Goal: Task Accomplishment & Management: Use online tool/utility

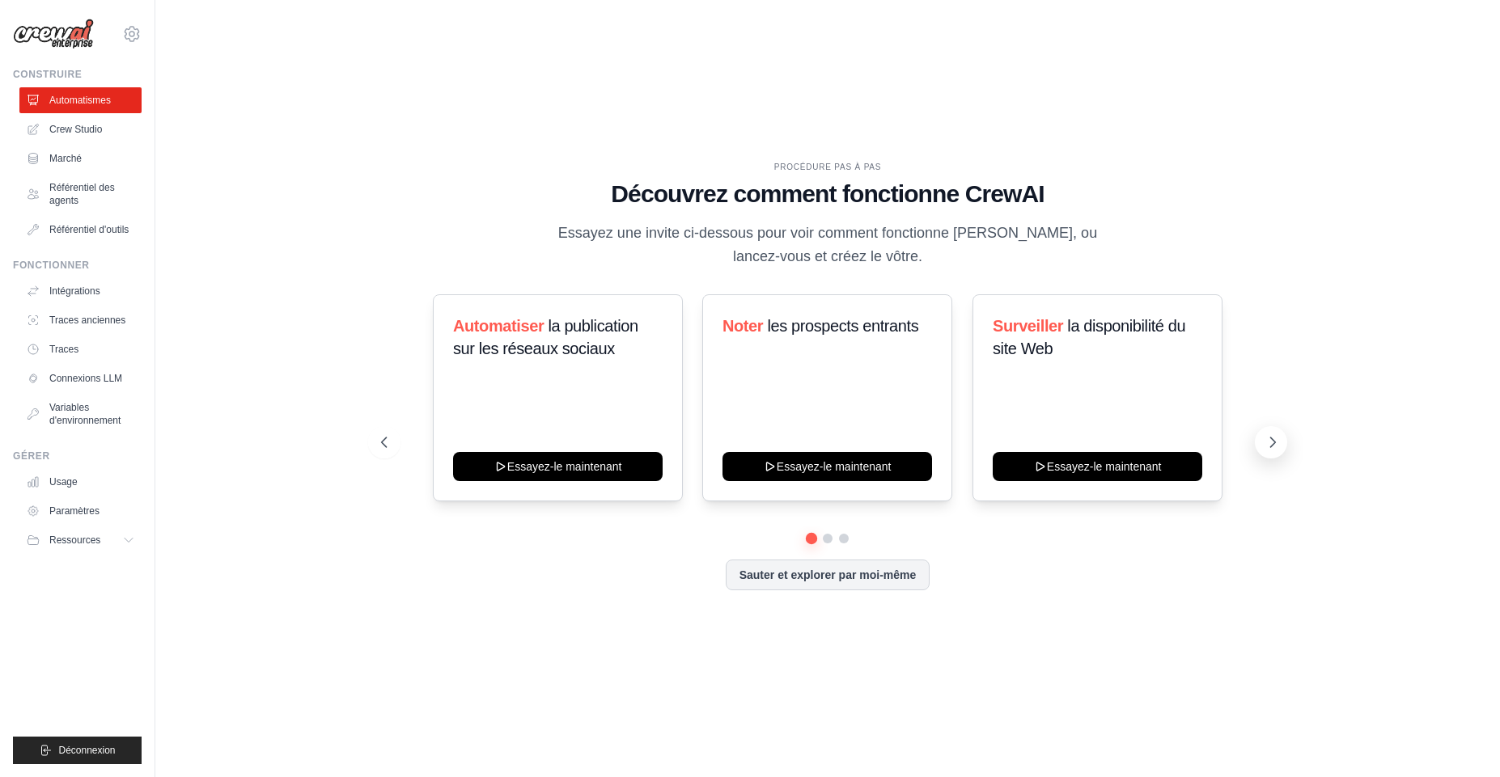
click at [1275, 449] on icon at bounding box center [1272, 442] width 16 height 16
click at [1272, 443] on icon at bounding box center [1272, 442] width 16 height 16
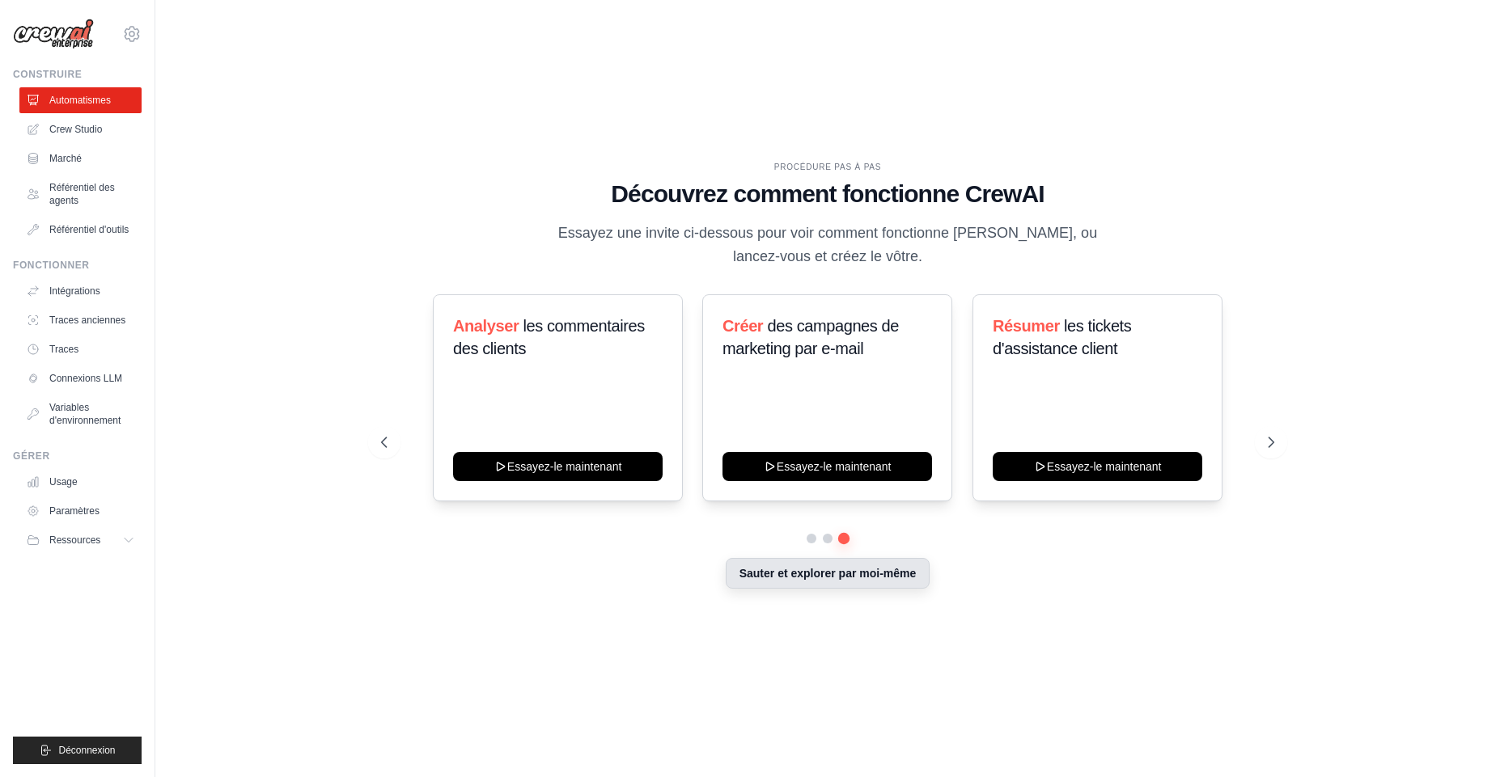
click at [794, 583] on button "Sauter et explorer par moi-même" at bounding box center [828, 573] width 205 height 31
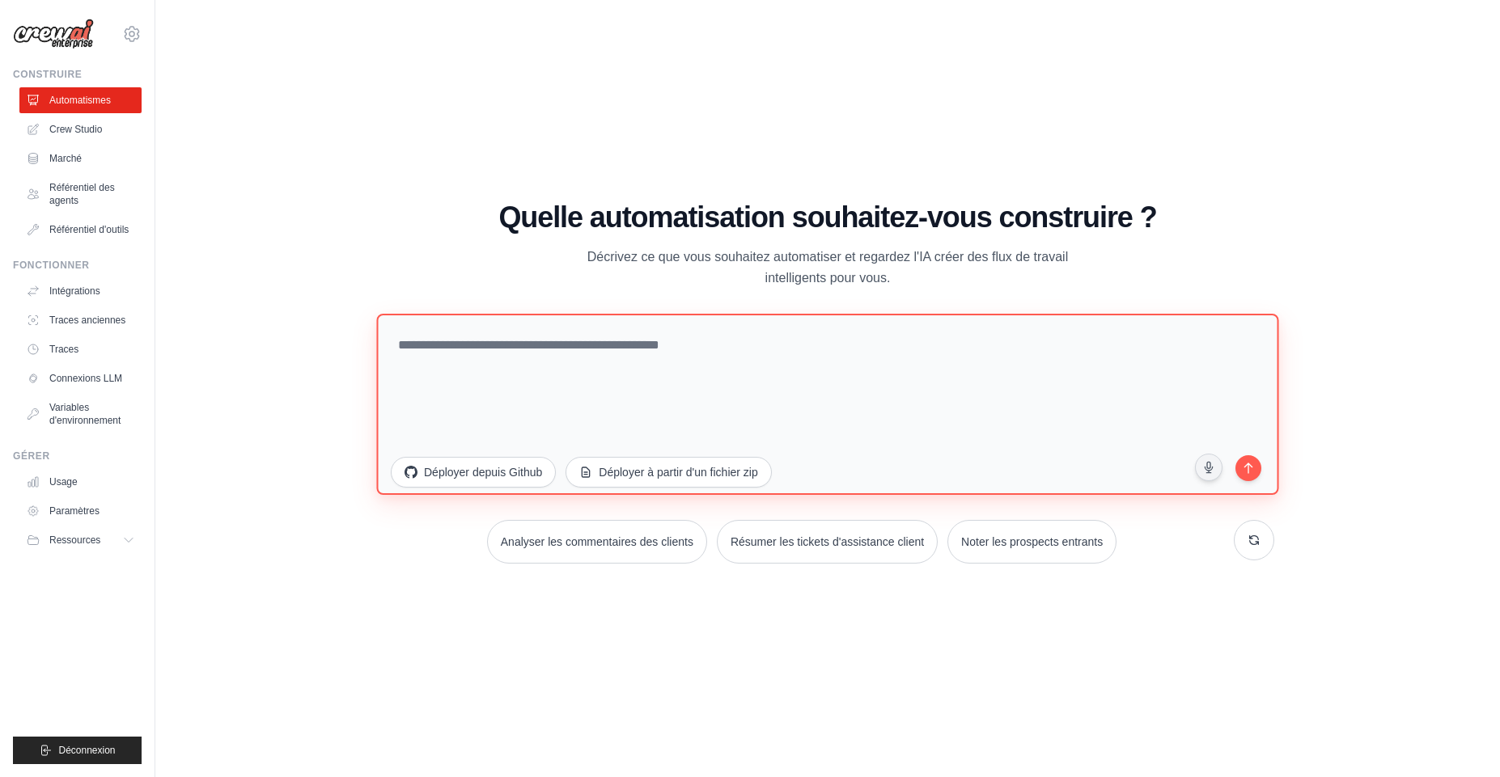
click at [721, 409] on textarea at bounding box center [827, 403] width 902 height 181
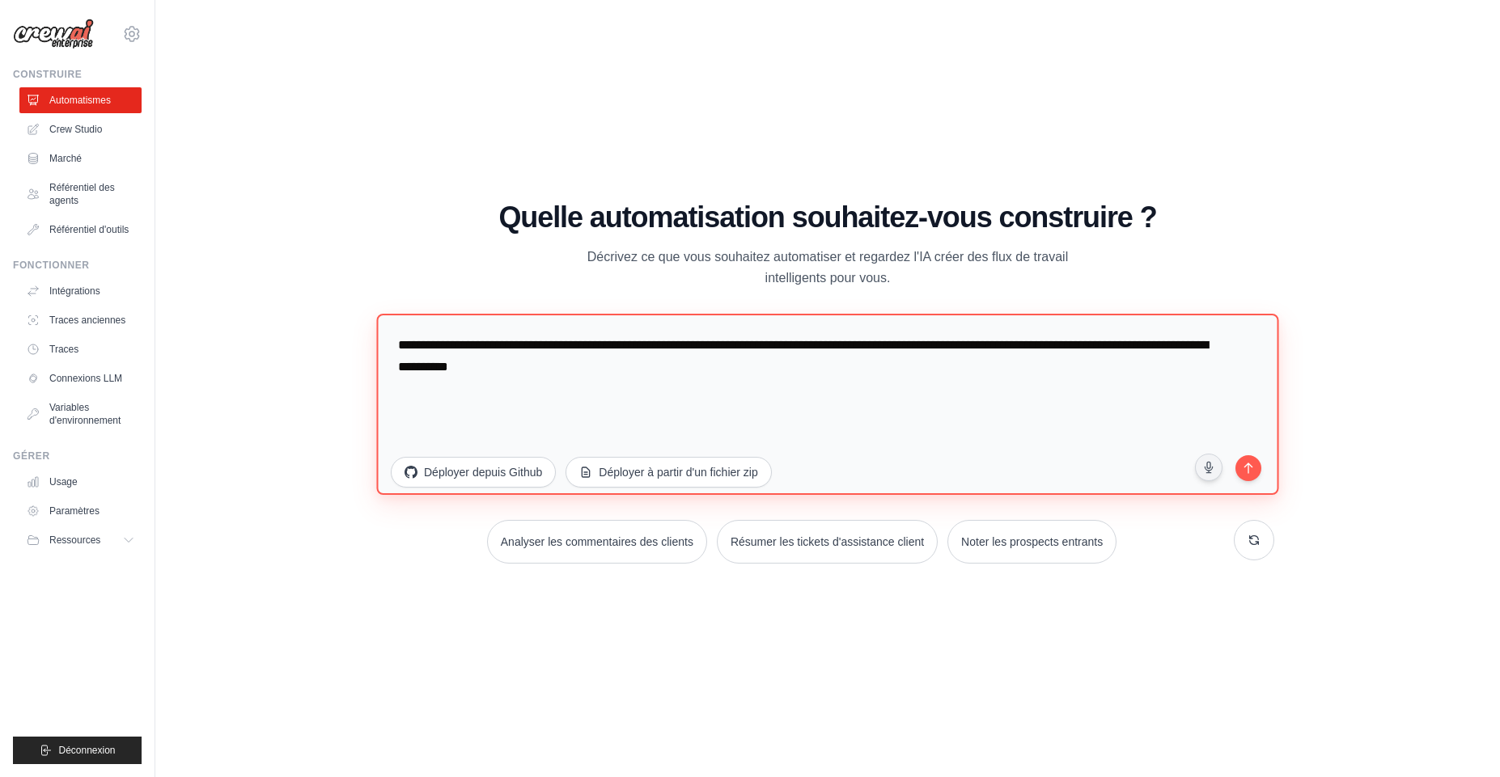
paste textarea "**********"
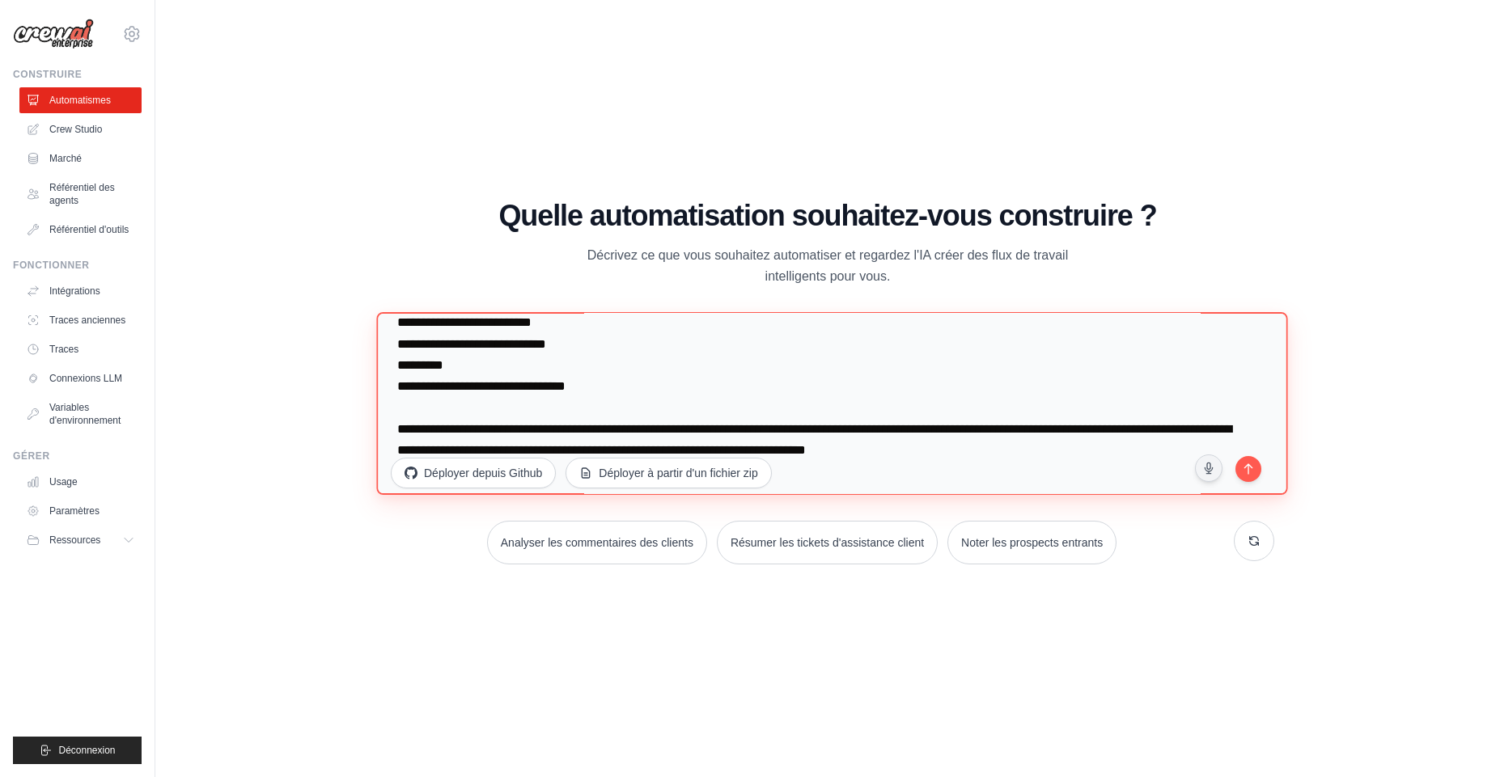
scroll to position [2363, 0]
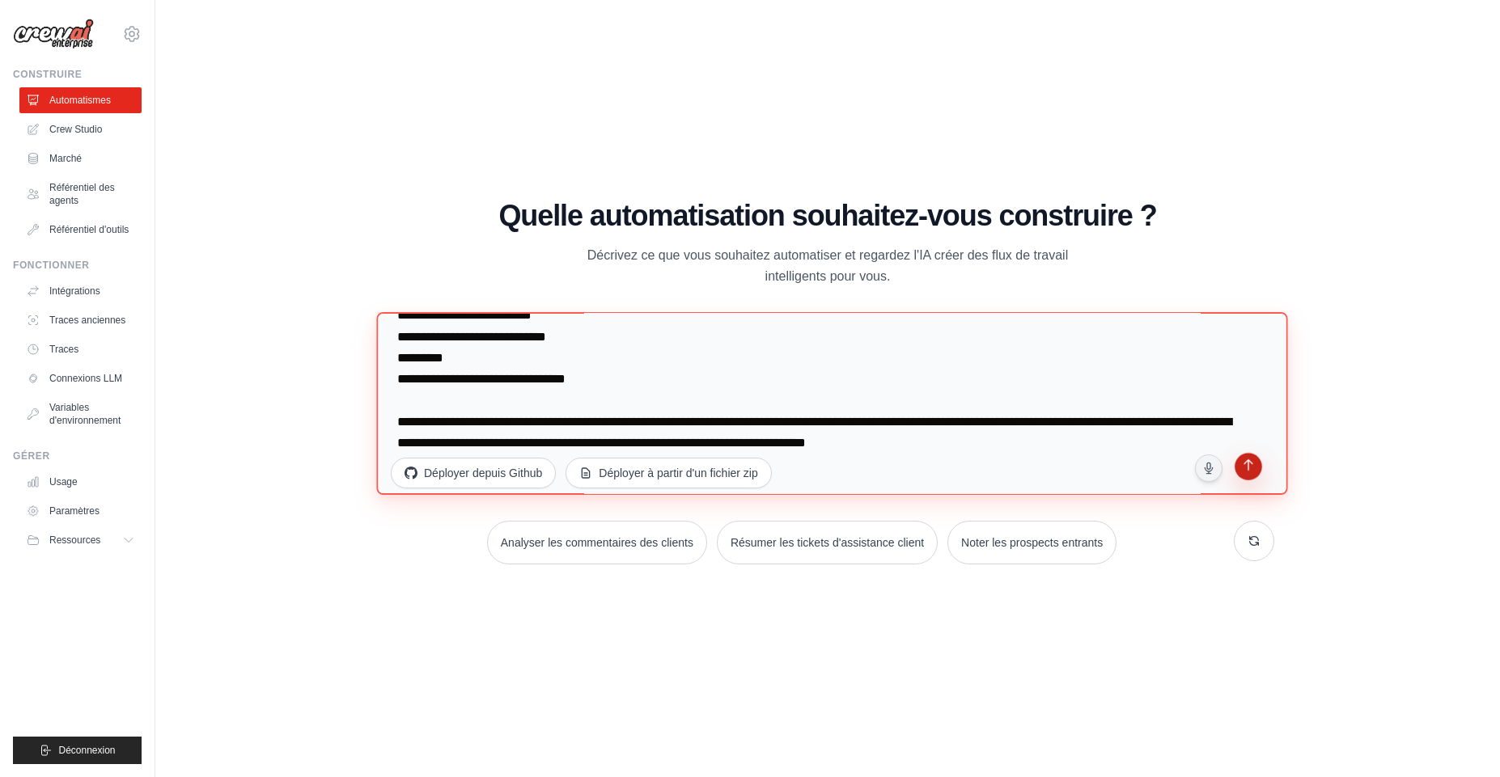
type textarea "**********"
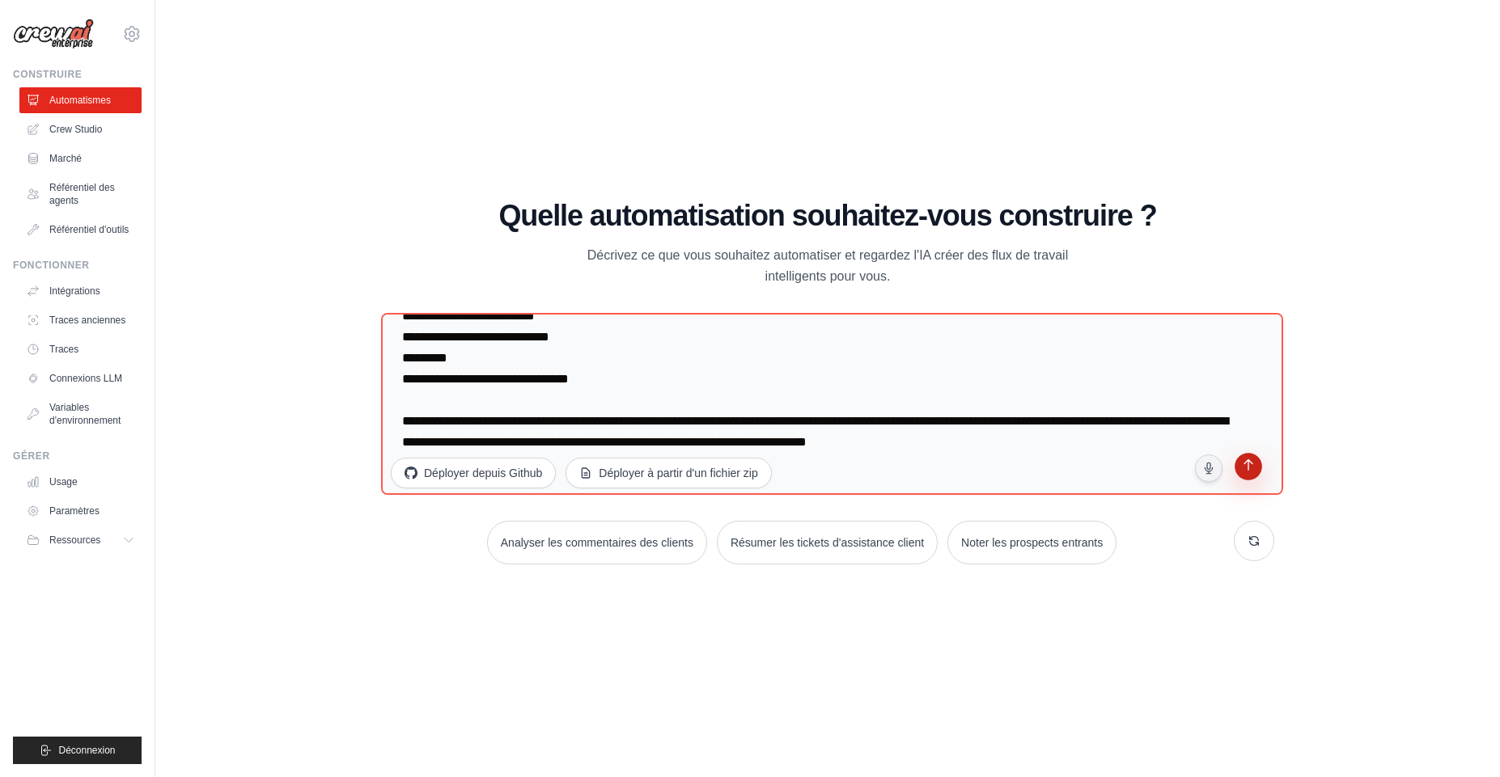
click at [1257, 480] on button "submit" at bounding box center [1248, 468] width 31 height 31
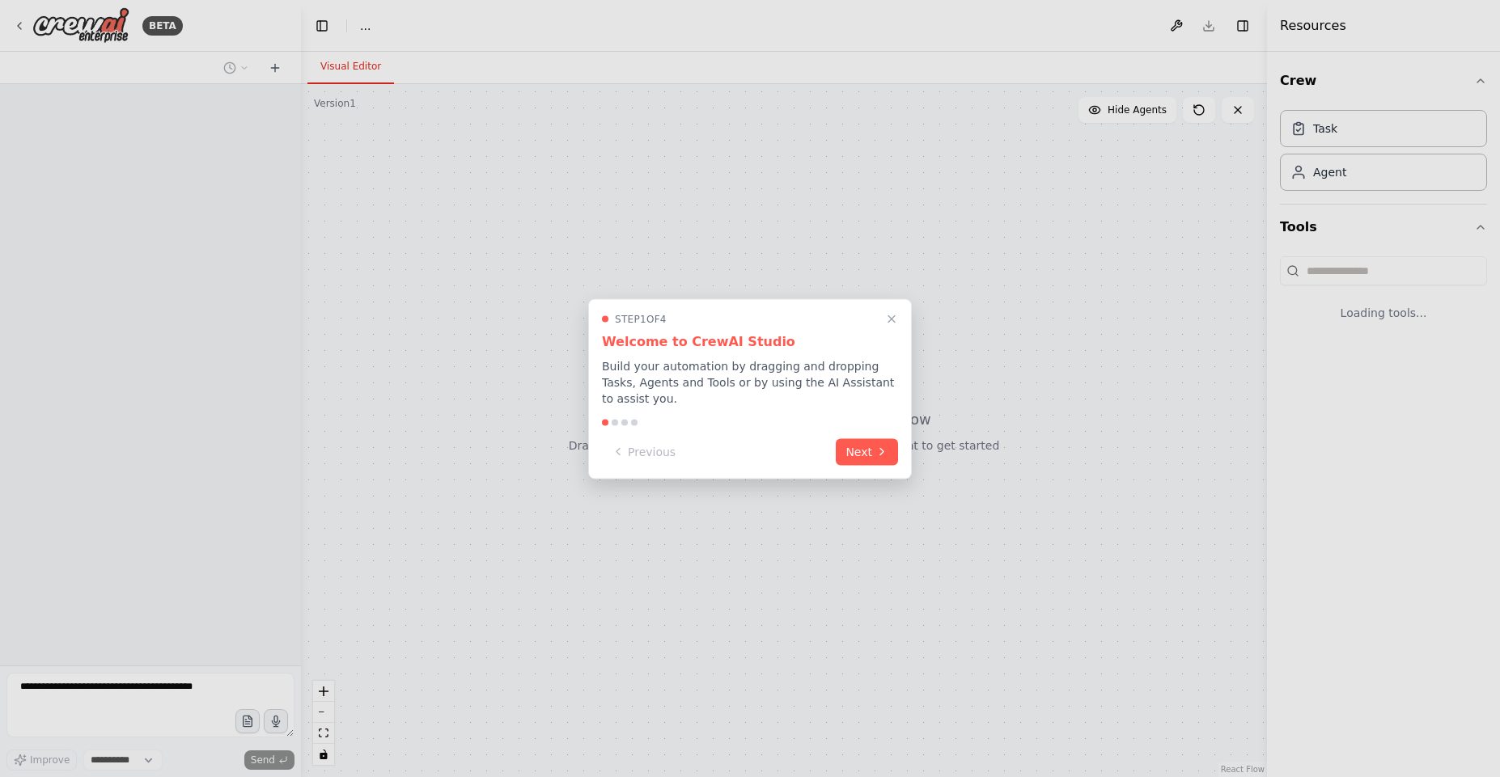
select select "****"
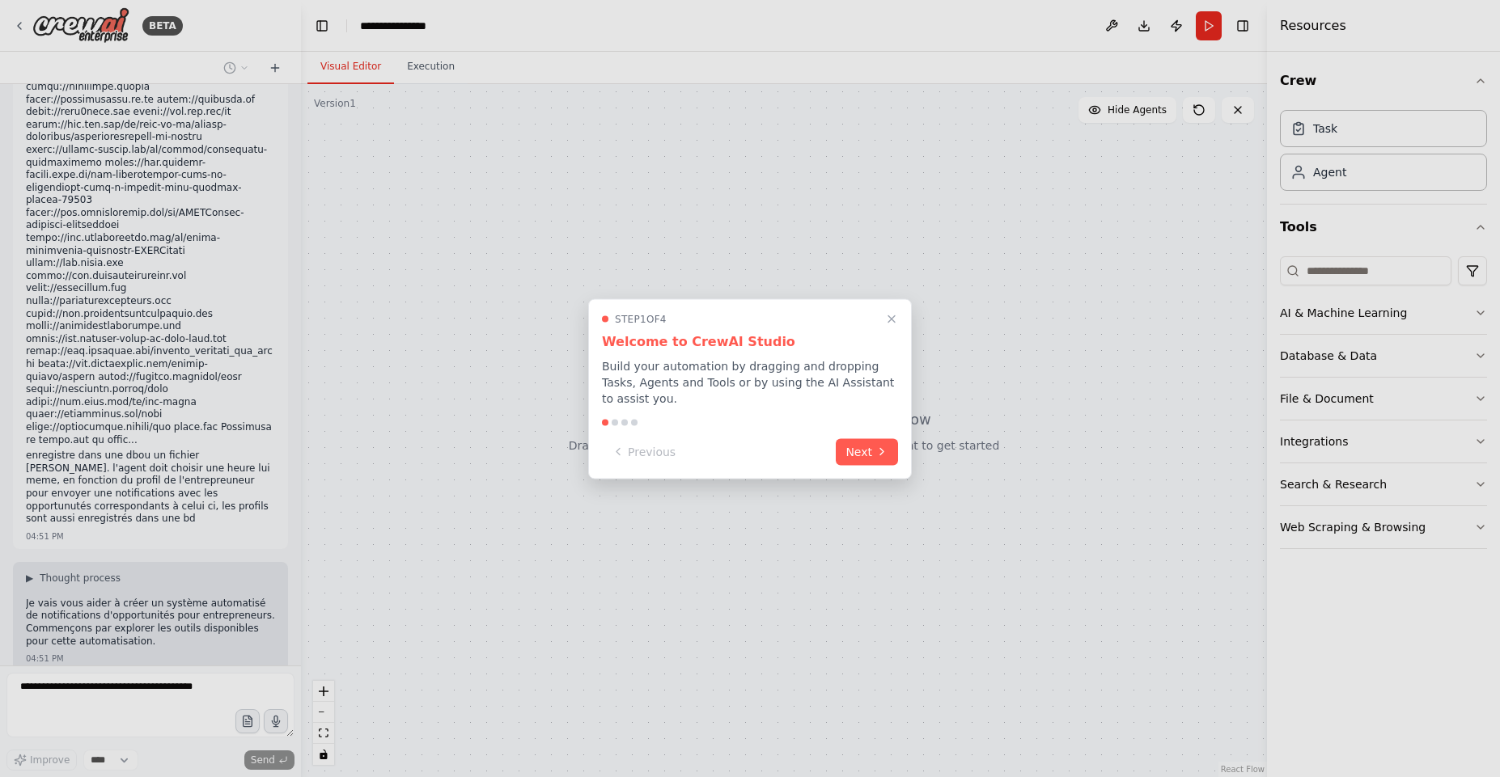
scroll to position [1006, 0]
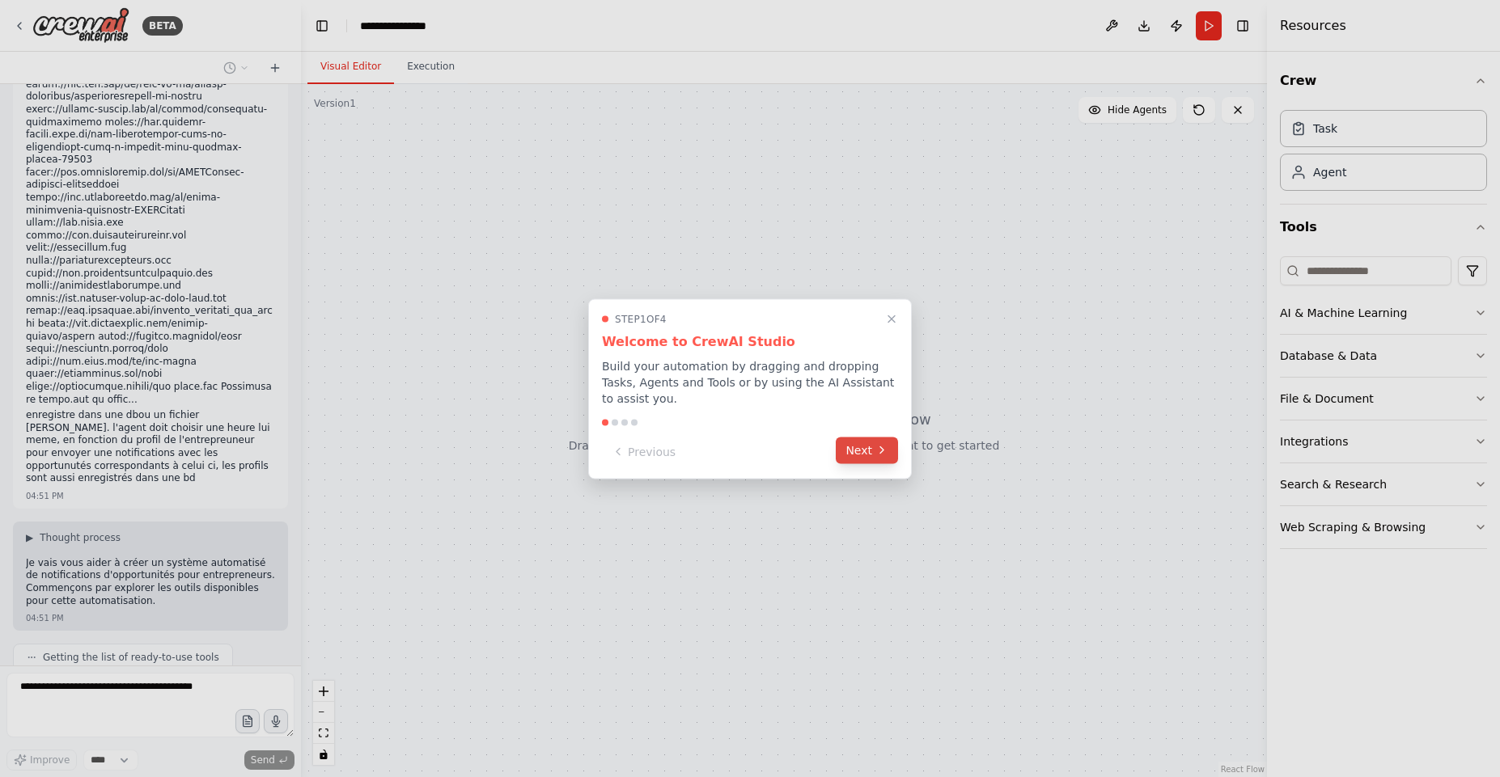
click at [885, 444] on icon at bounding box center [881, 450] width 13 height 13
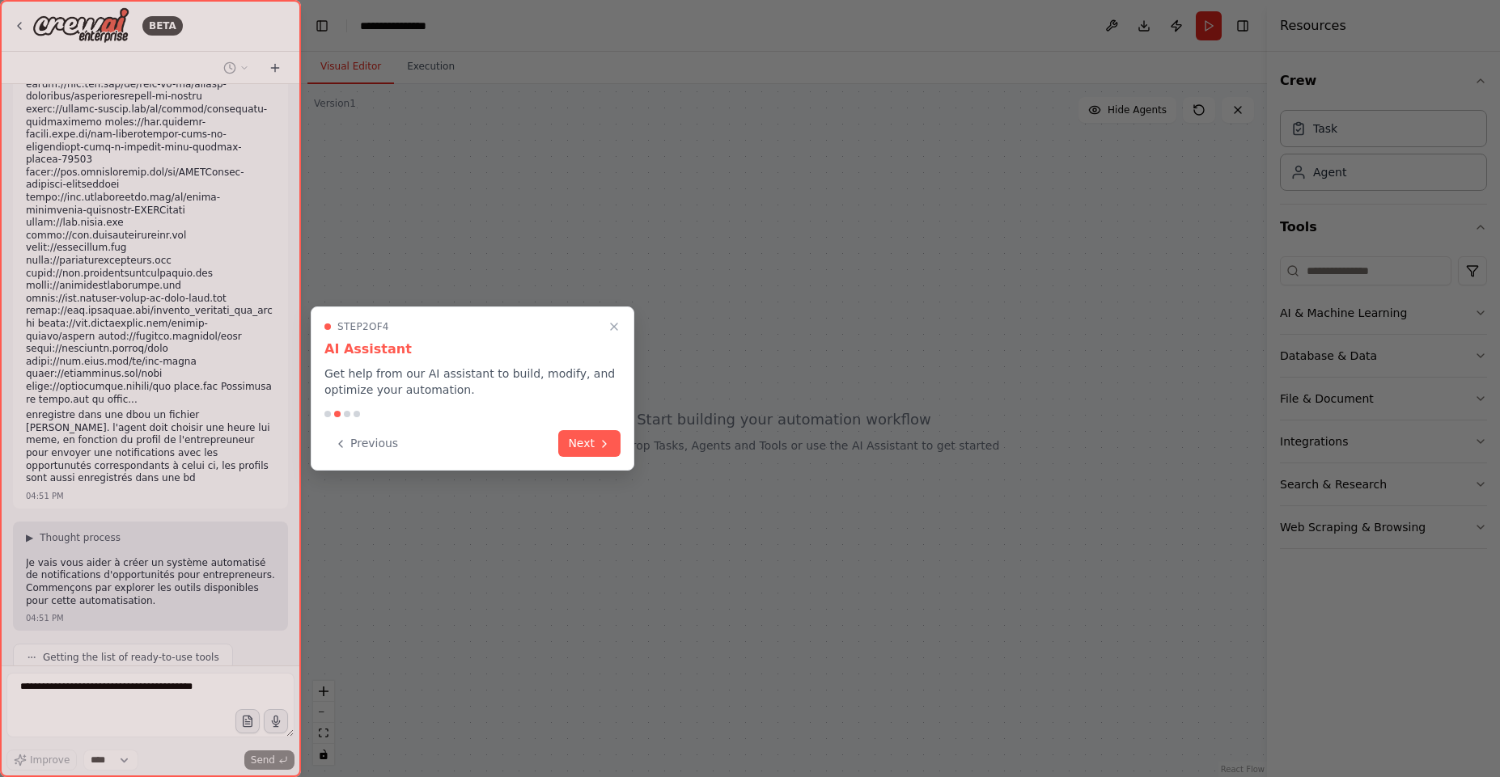
scroll to position [1047, 0]
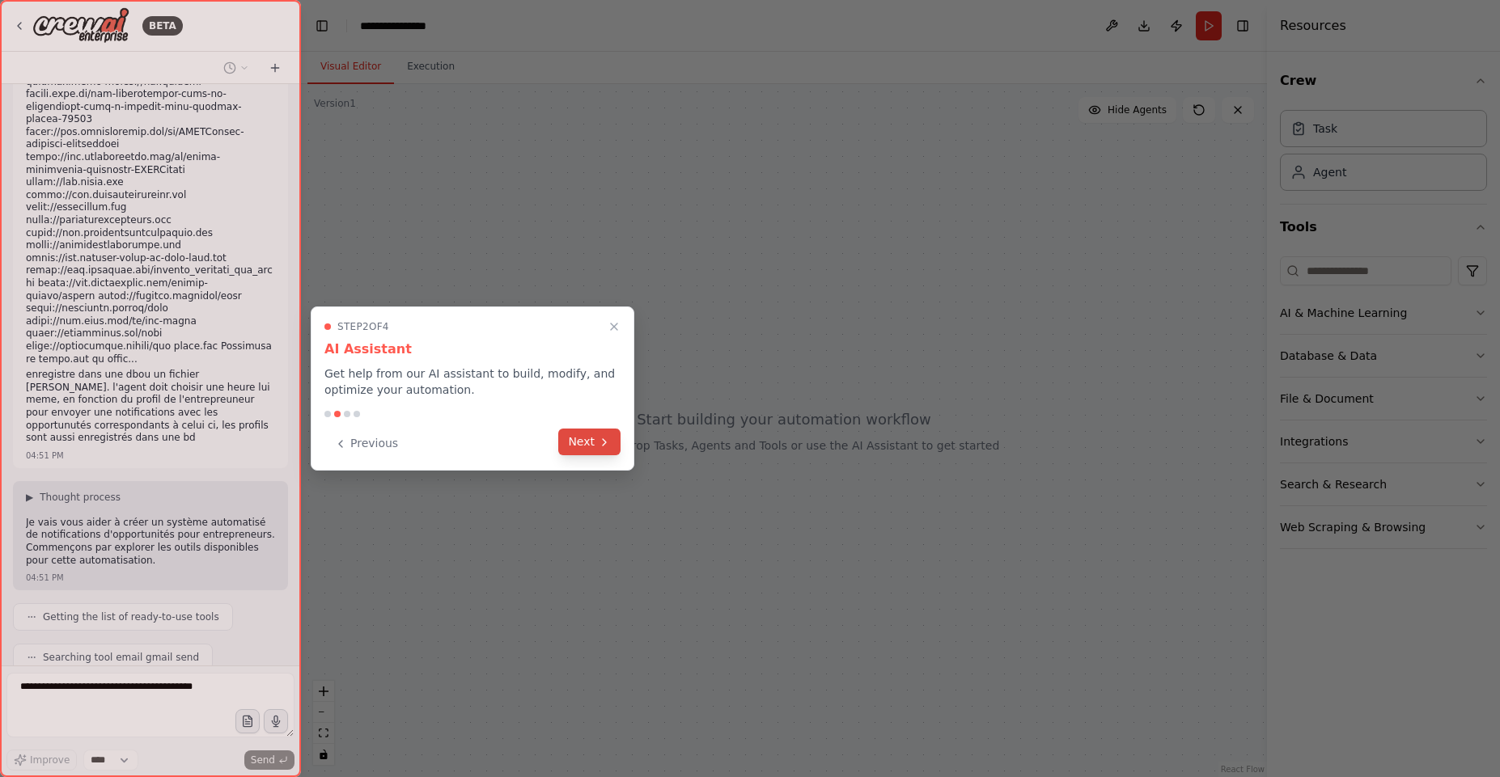
click at [589, 441] on button "Next" at bounding box center [589, 442] width 62 height 27
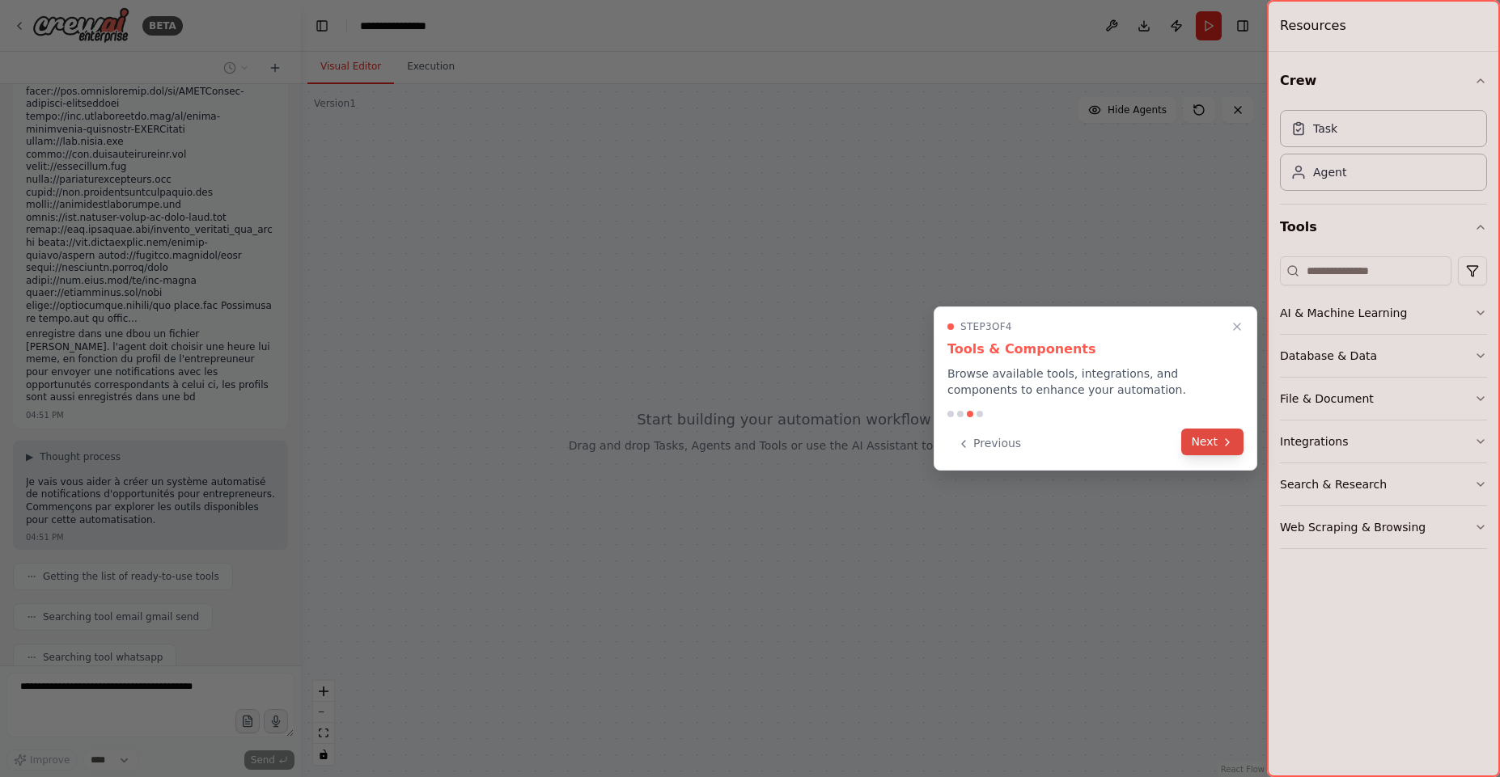
scroll to position [1128, 0]
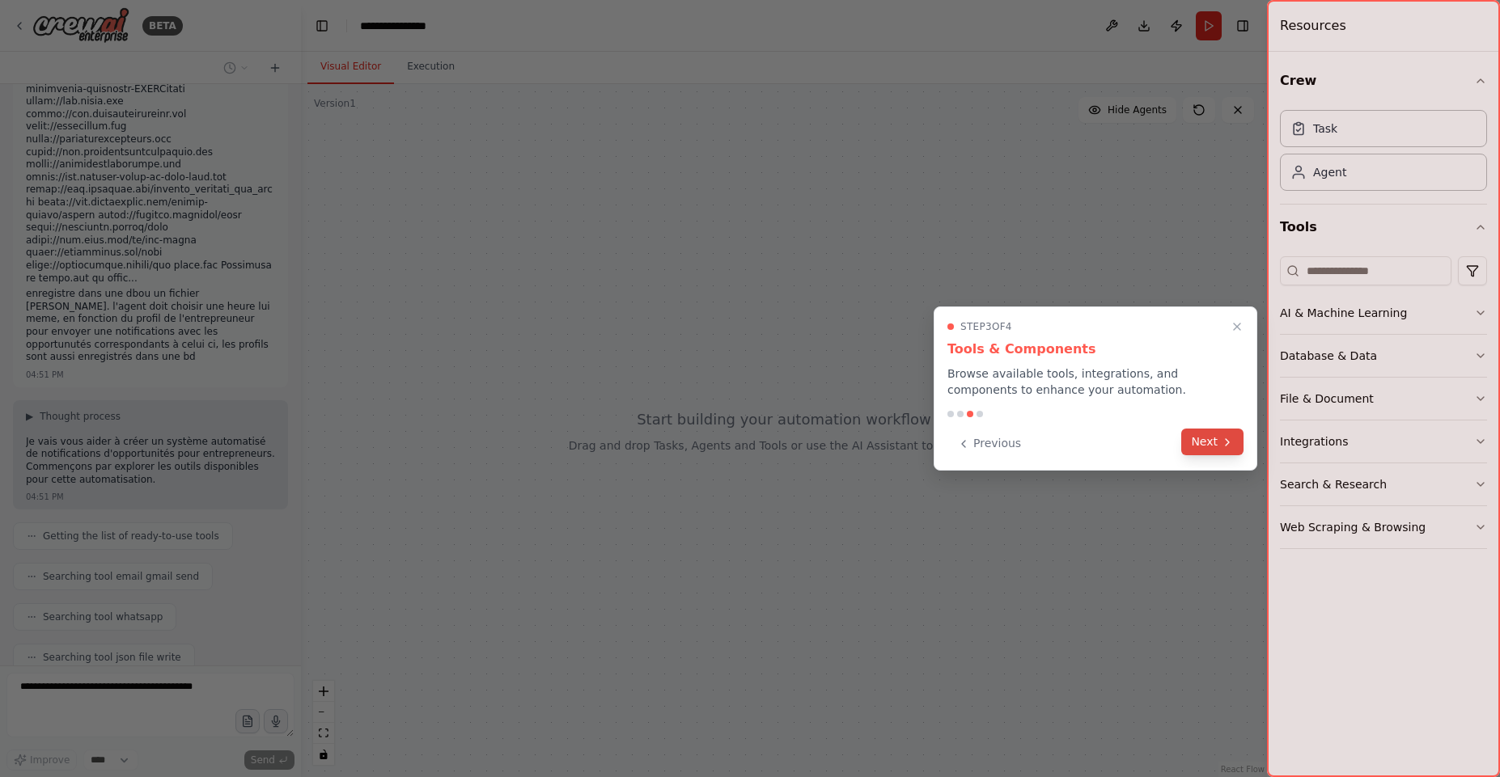
click at [1200, 445] on button "Next" at bounding box center [1212, 442] width 62 height 27
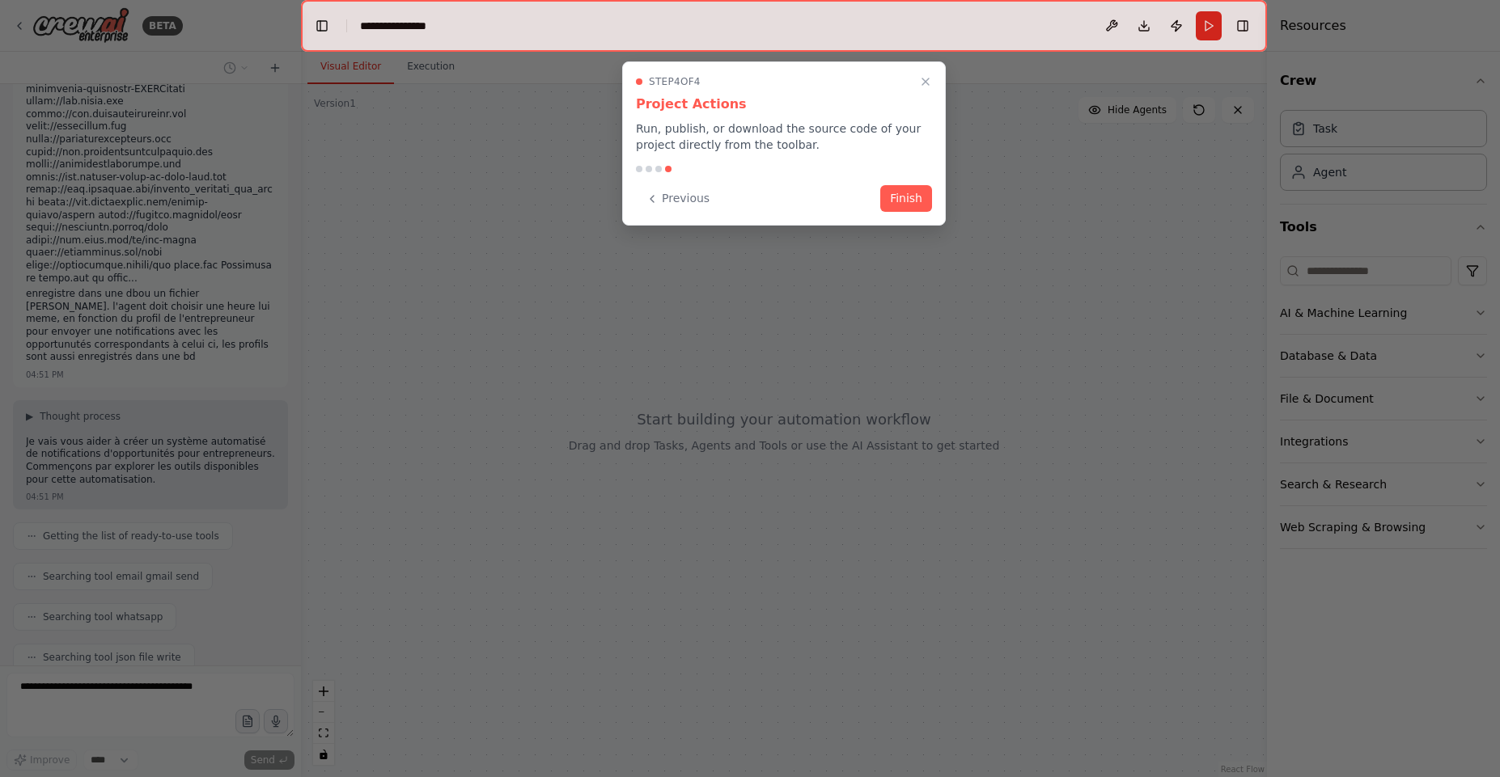
scroll to position [1168, 0]
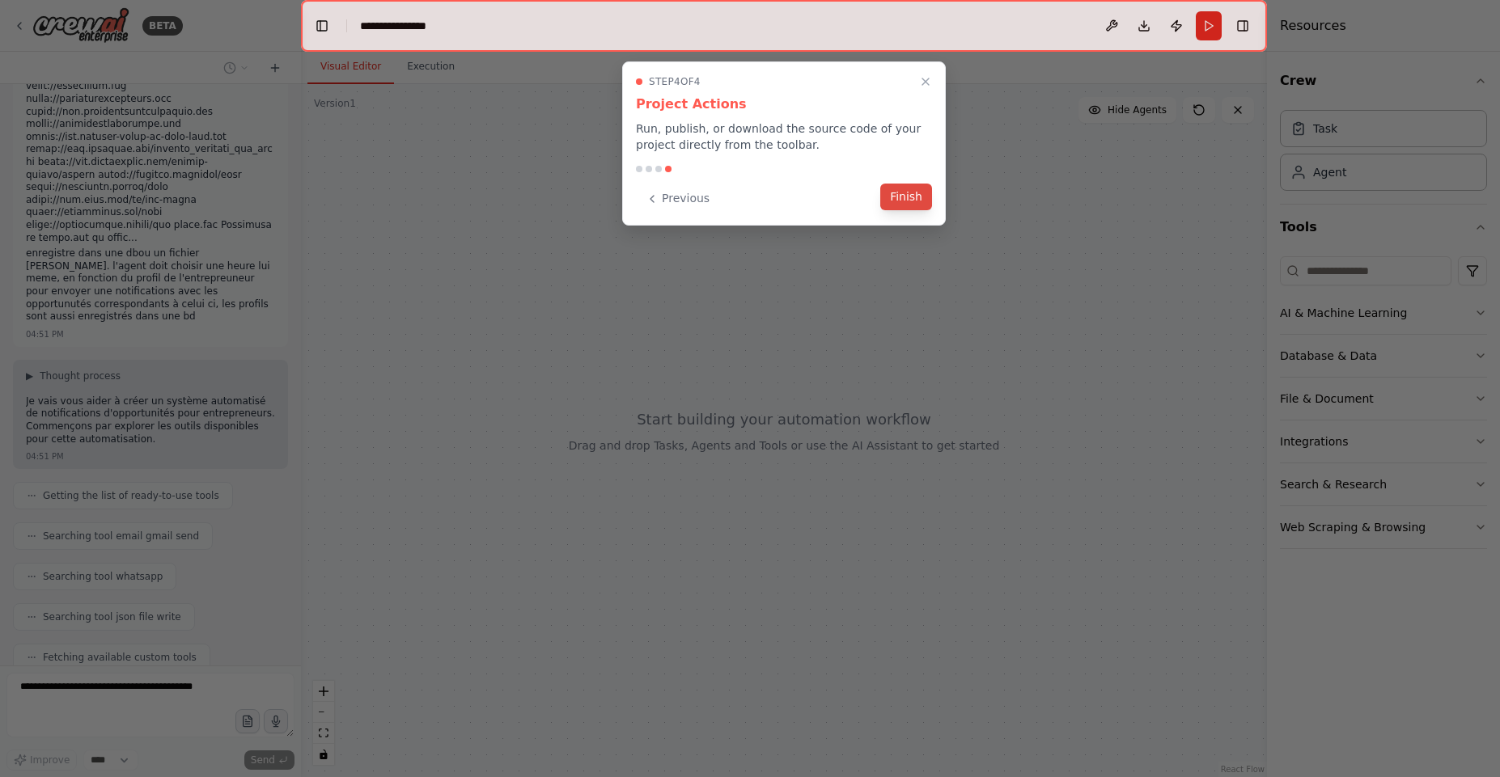
click at [922, 192] on button "Finish" at bounding box center [906, 197] width 52 height 27
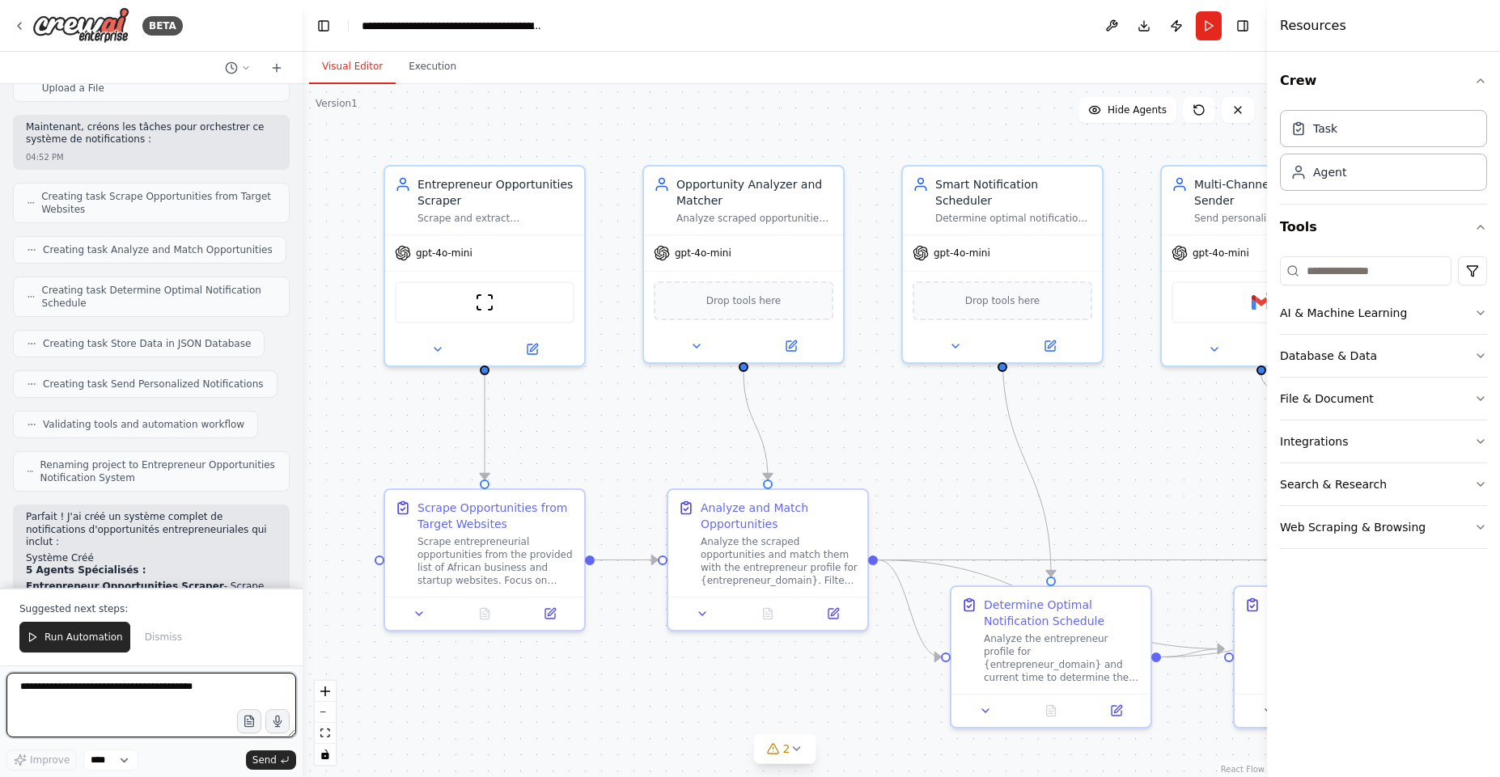
scroll to position [2101, 0]
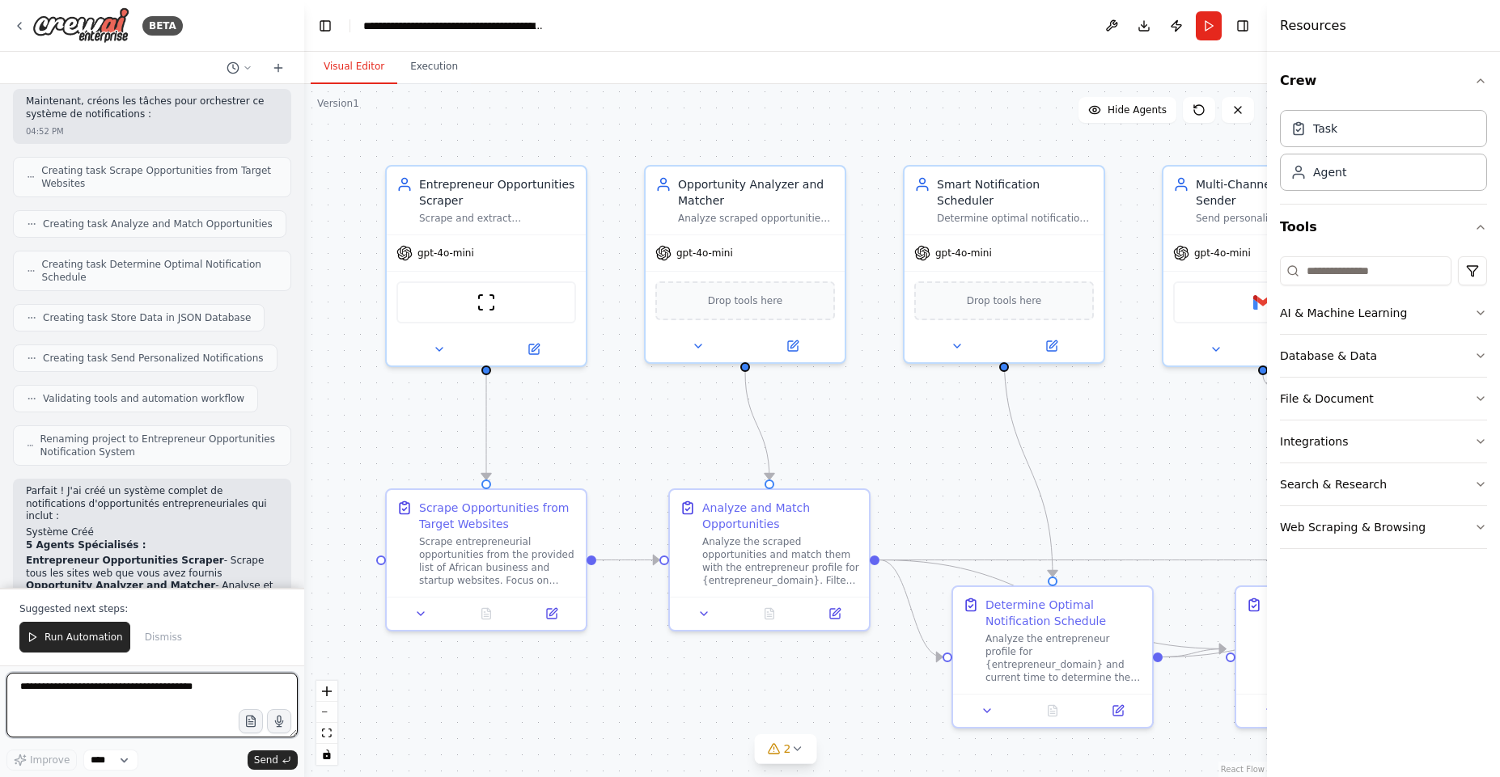
drag, startPoint x: 294, startPoint y: 474, endPoint x: 304, endPoint y: 537, distance: 63.8
click at [304, 537] on div "BETA je veux un systeme de notificatons par mail et potentiellement par whatsap…" at bounding box center [750, 388] width 1500 height 777
click at [94, 635] on span "Run Automation" at bounding box center [83, 637] width 78 height 13
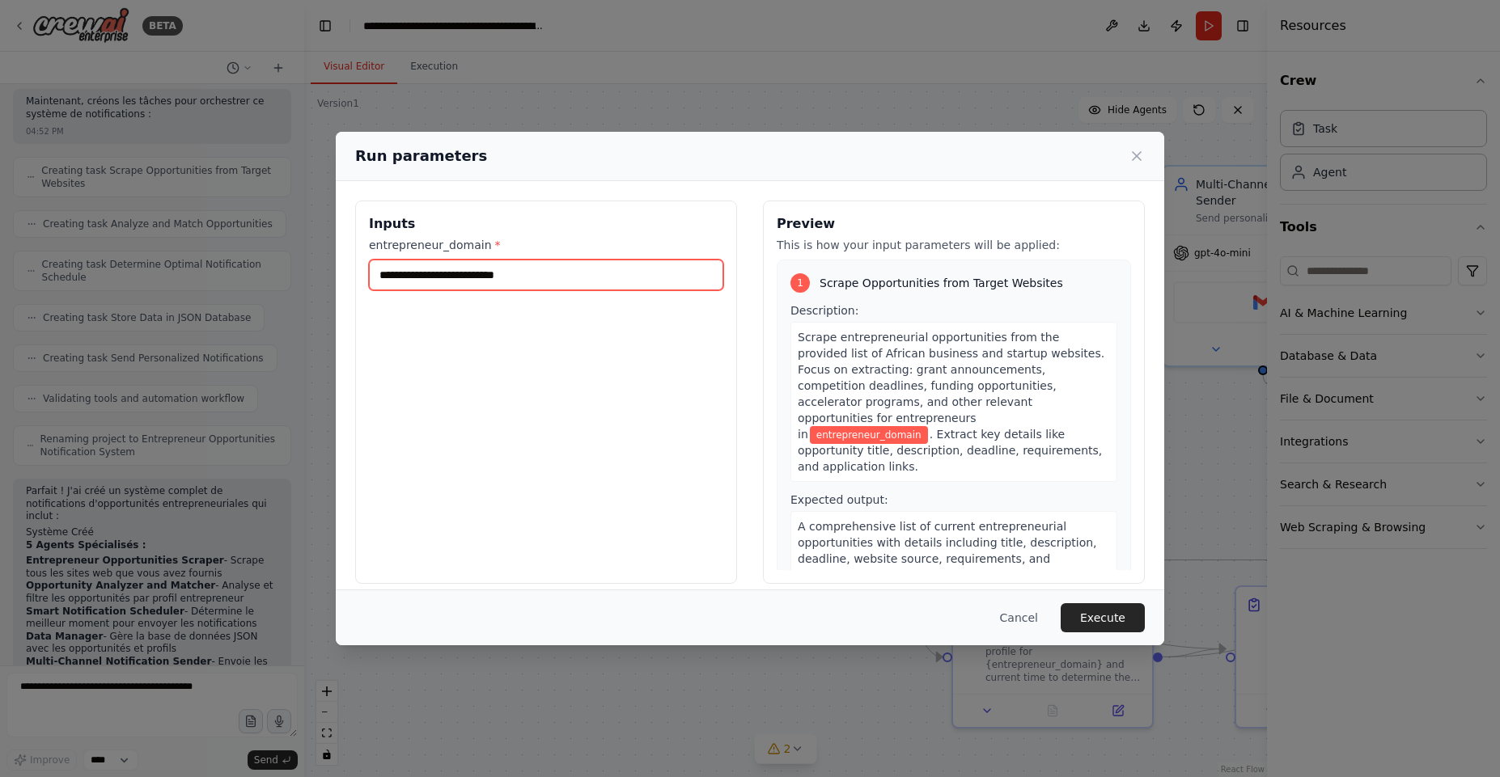
click at [506, 276] on input "entrepreneur_domain *" at bounding box center [546, 275] width 354 height 31
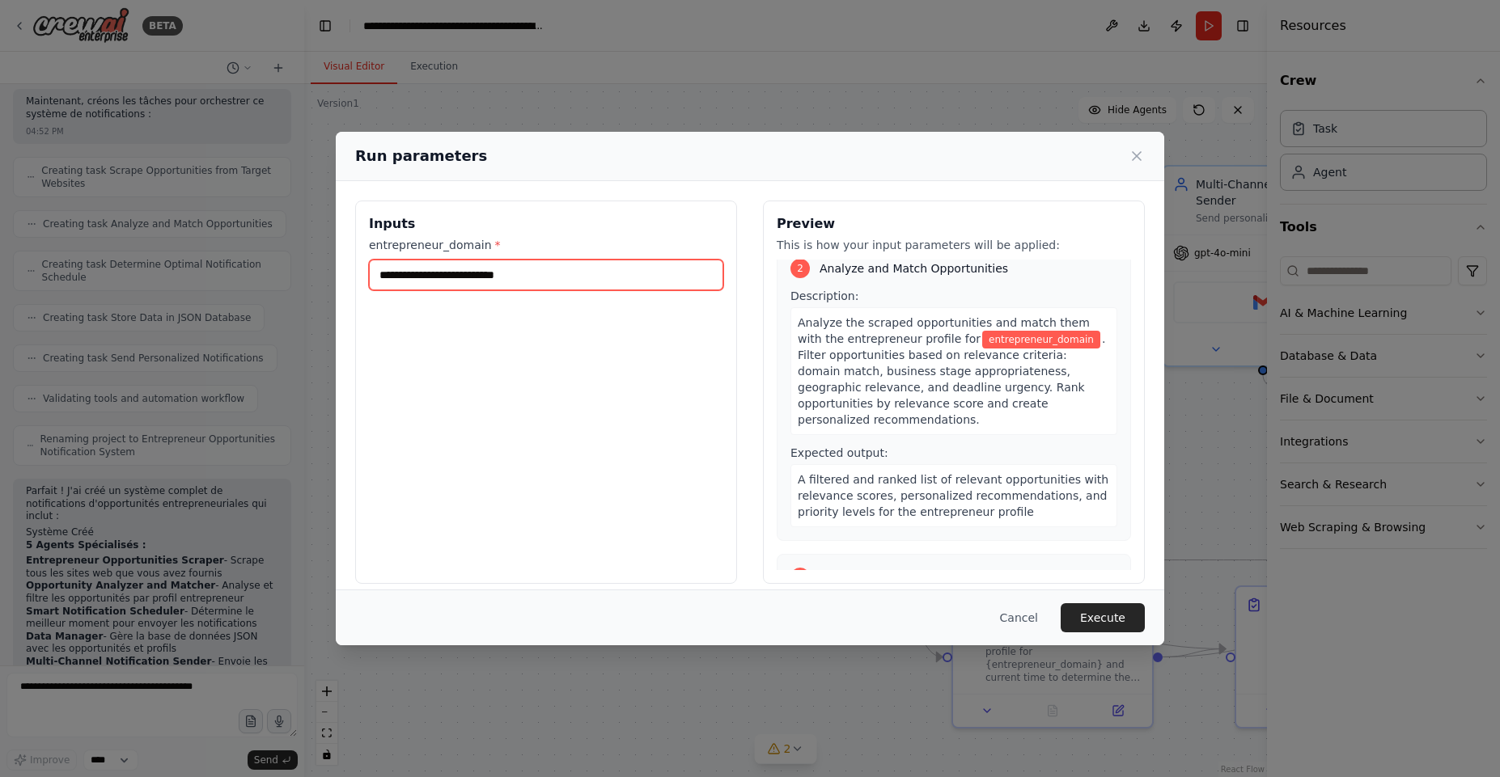
scroll to position [0, 0]
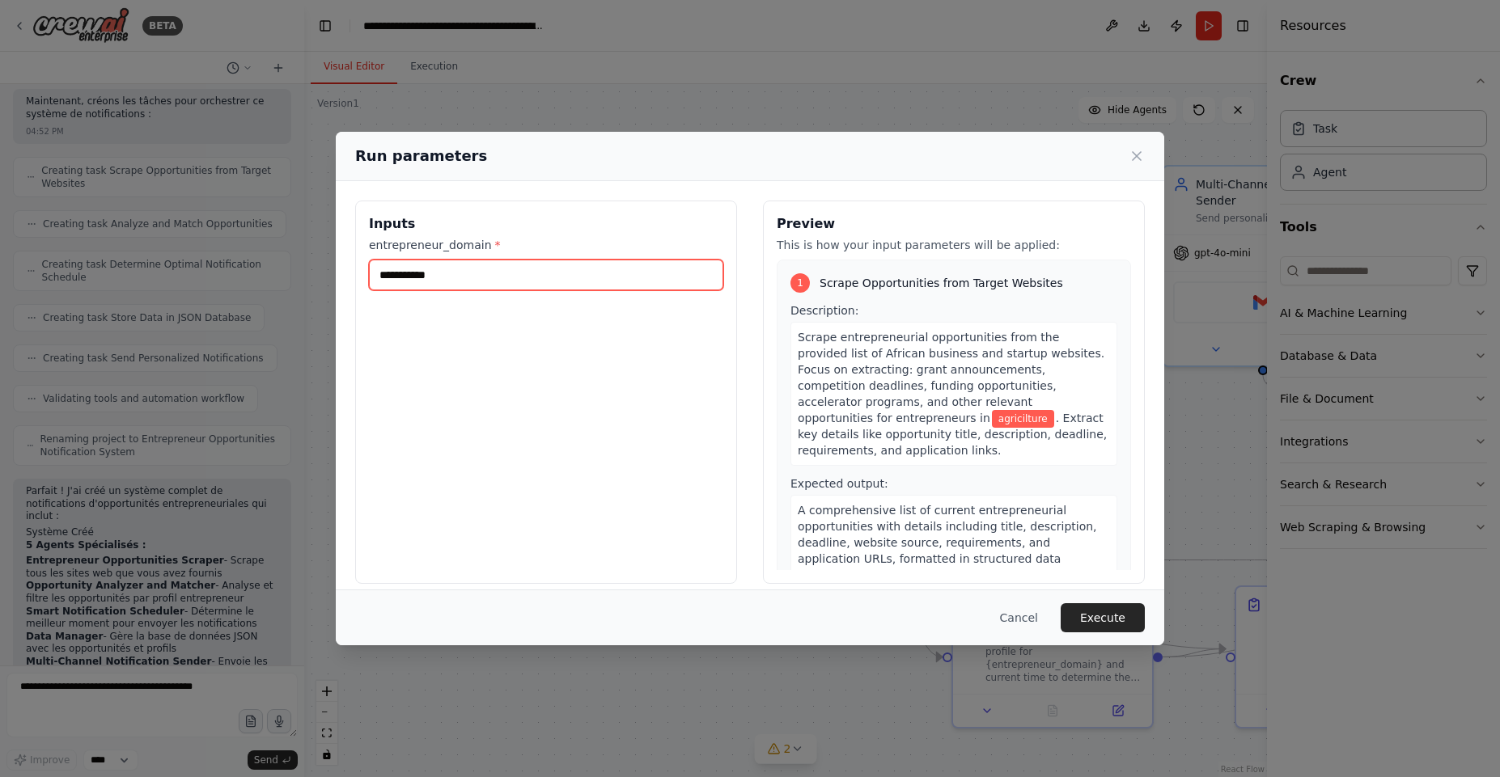
type input "**********"
click at [1104, 616] on button "Execute" at bounding box center [1103, 617] width 84 height 29
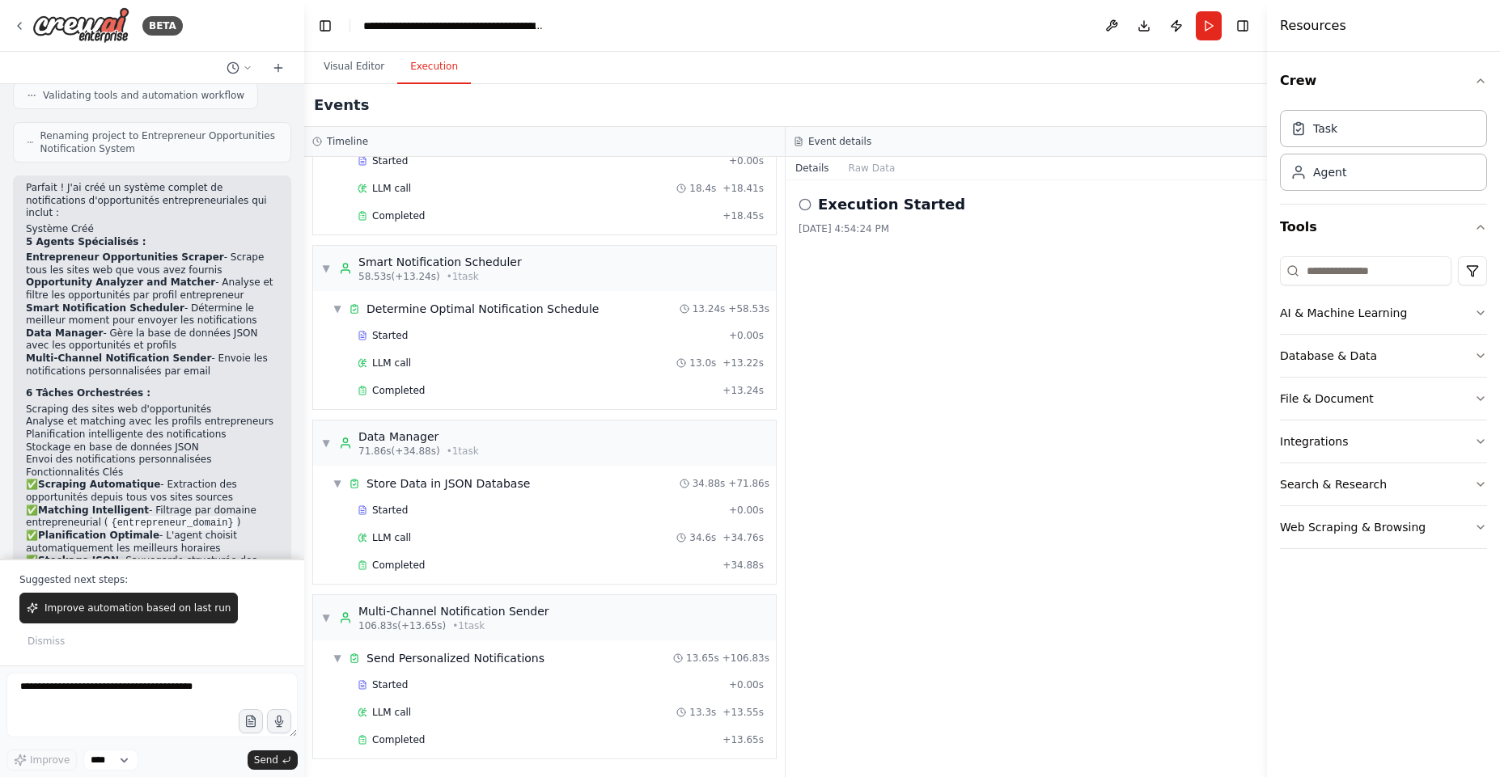
scroll to position [2500, 0]
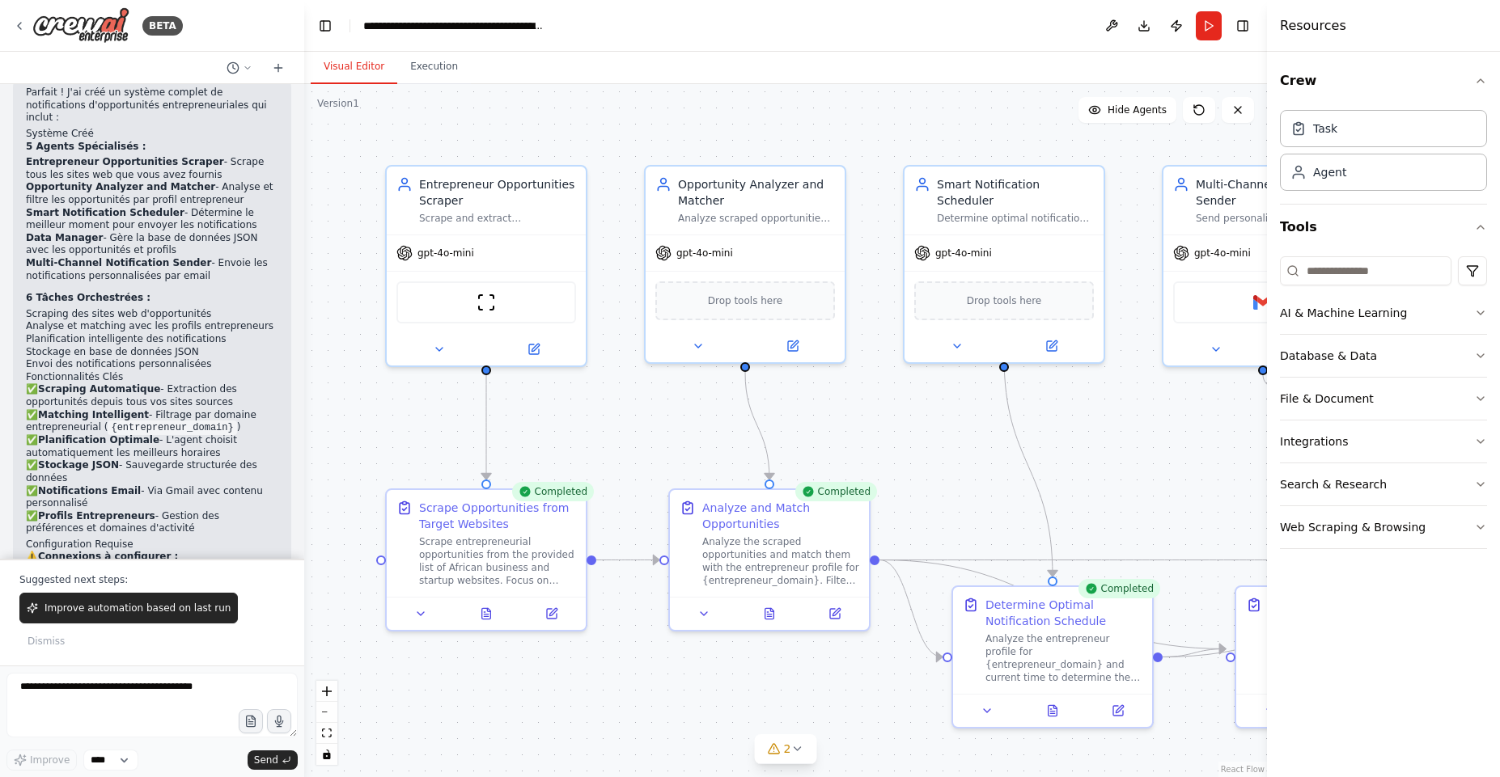
click at [349, 71] on button "Visual Editor" at bounding box center [354, 67] width 87 height 34
click at [1145, 453] on div ".deletable-edge-delete-btn { width: 20px; height: 20px; border: 0px solid #ffff…" at bounding box center [785, 430] width 963 height 693
drag, startPoint x: 966, startPoint y: 464, endPoint x: 949, endPoint y: 403, distance: 63.0
click at [949, 403] on div ".deletable-edge-delete-btn { width: 20px; height: 20px; border: 0px solid #ffff…" at bounding box center [785, 430] width 963 height 693
click at [1166, 403] on div ".deletable-edge-delete-btn { width: 20px; height: 20px; border: 0px solid #ffff…" at bounding box center [785, 430] width 963 height 693
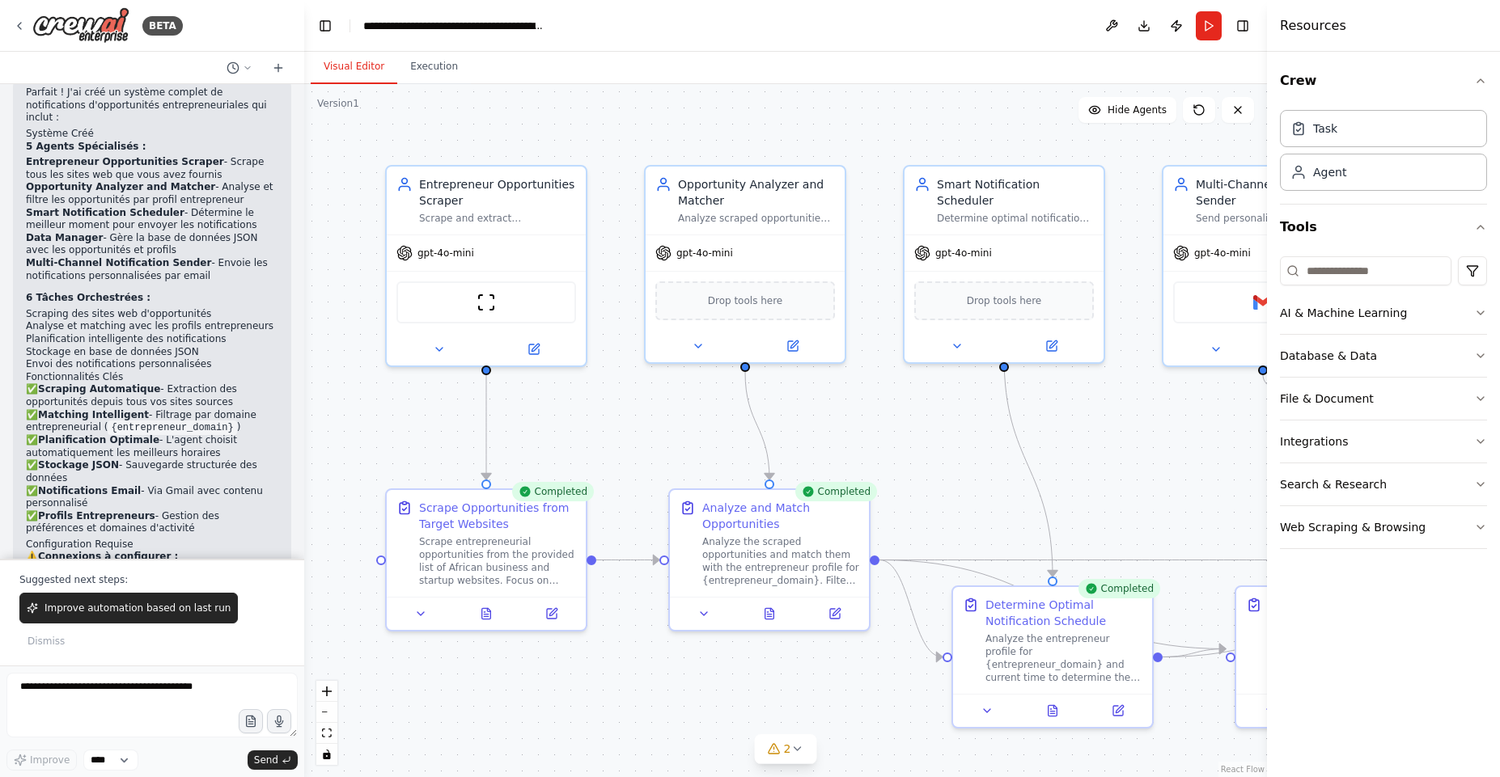
click at [1166, 403] on div ".deletable-edge-delete-btn { width: 20px; height: 20px; border: 0px solid #ffff…" at bounding box center [785, 430] width 963 height 693
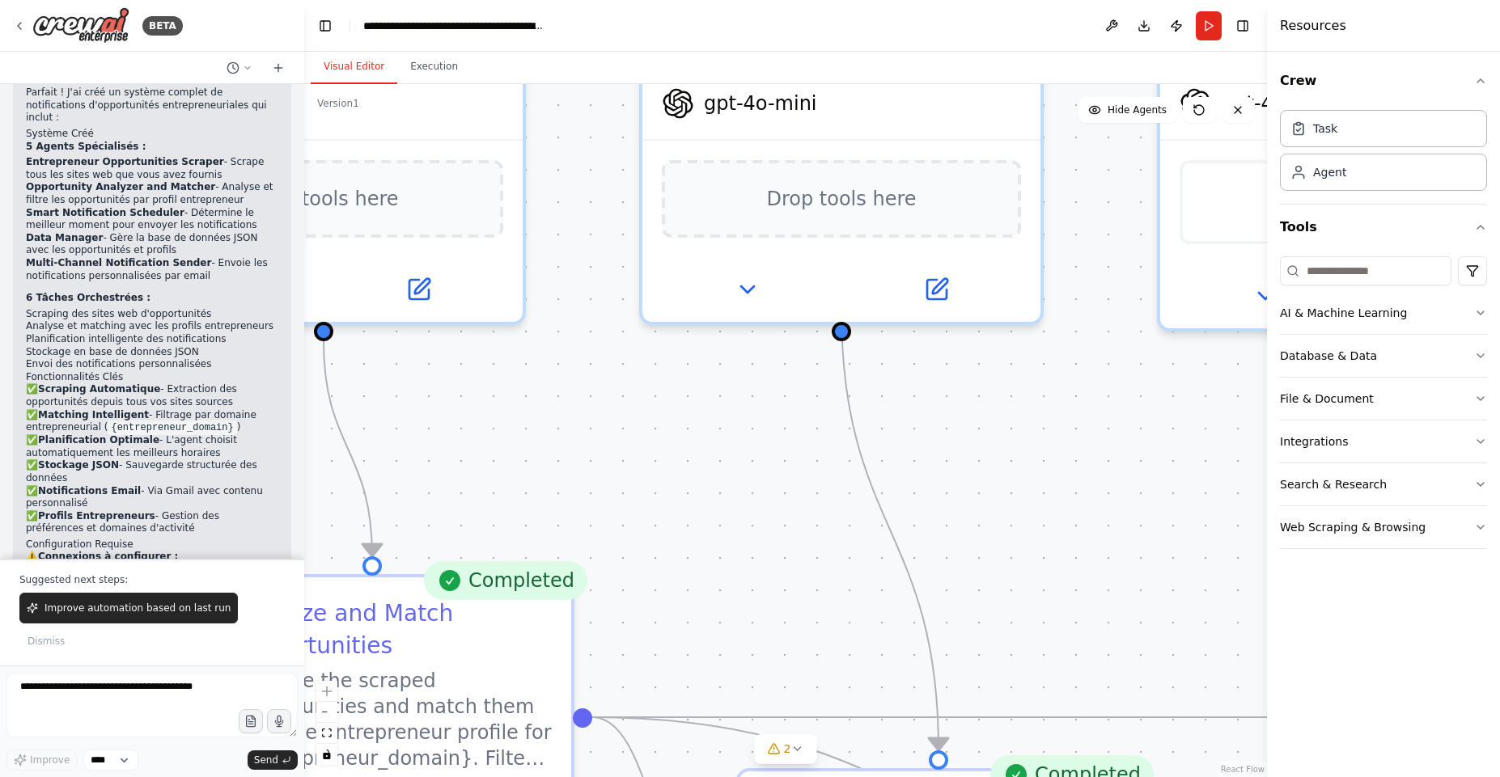
click at [1111, 459] on div ".deletable-edge-delete-btn { width: 20px; height: 20px; border: 0px solid #ffff…" at bounding box center [785, 430] width 963 height 693
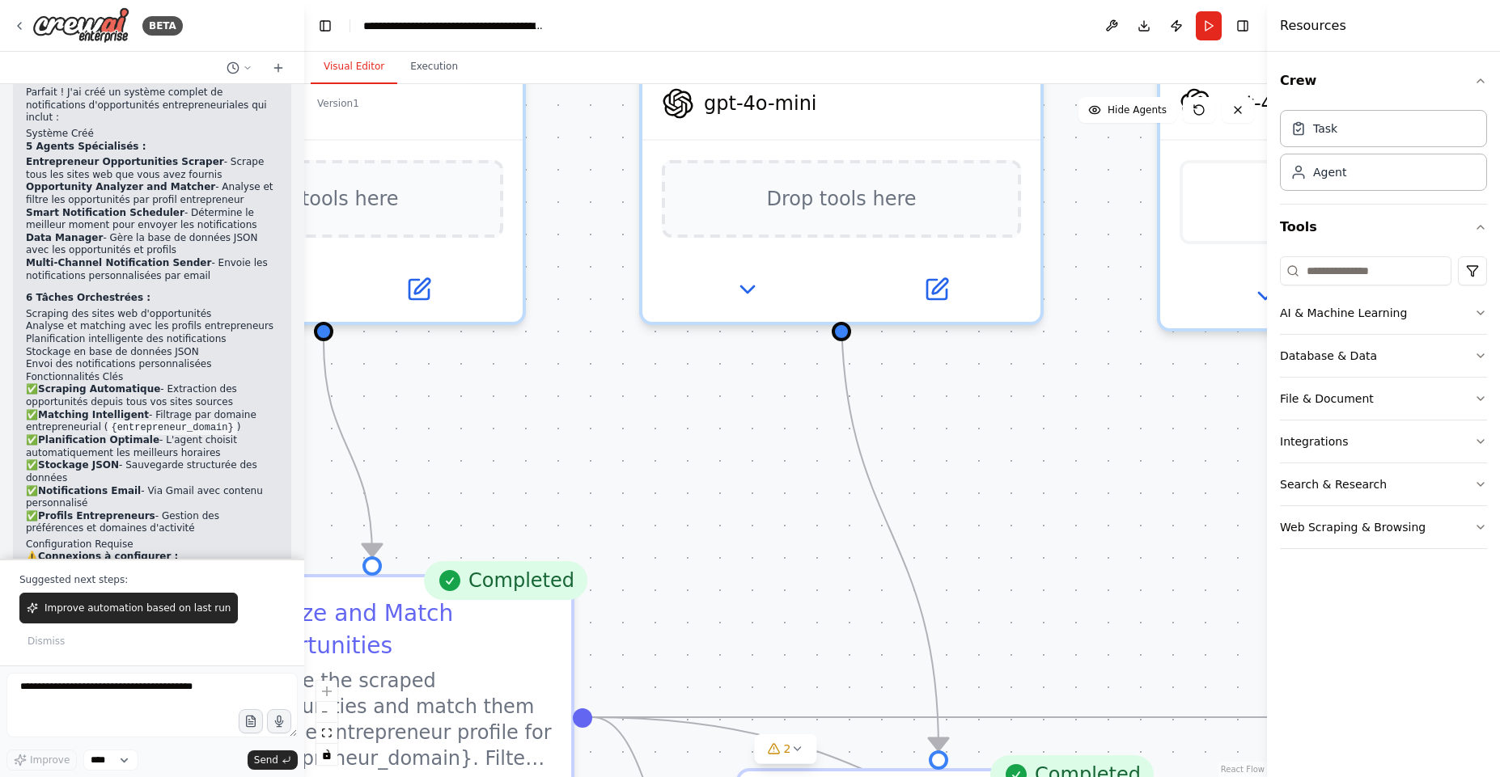
click at [1111, 459] on div ".deletable-edge-delete-btn { width: 20px; height: 20px; border: 0px solid #ffff…" at bounding box center [785, 430] width 963 height 693
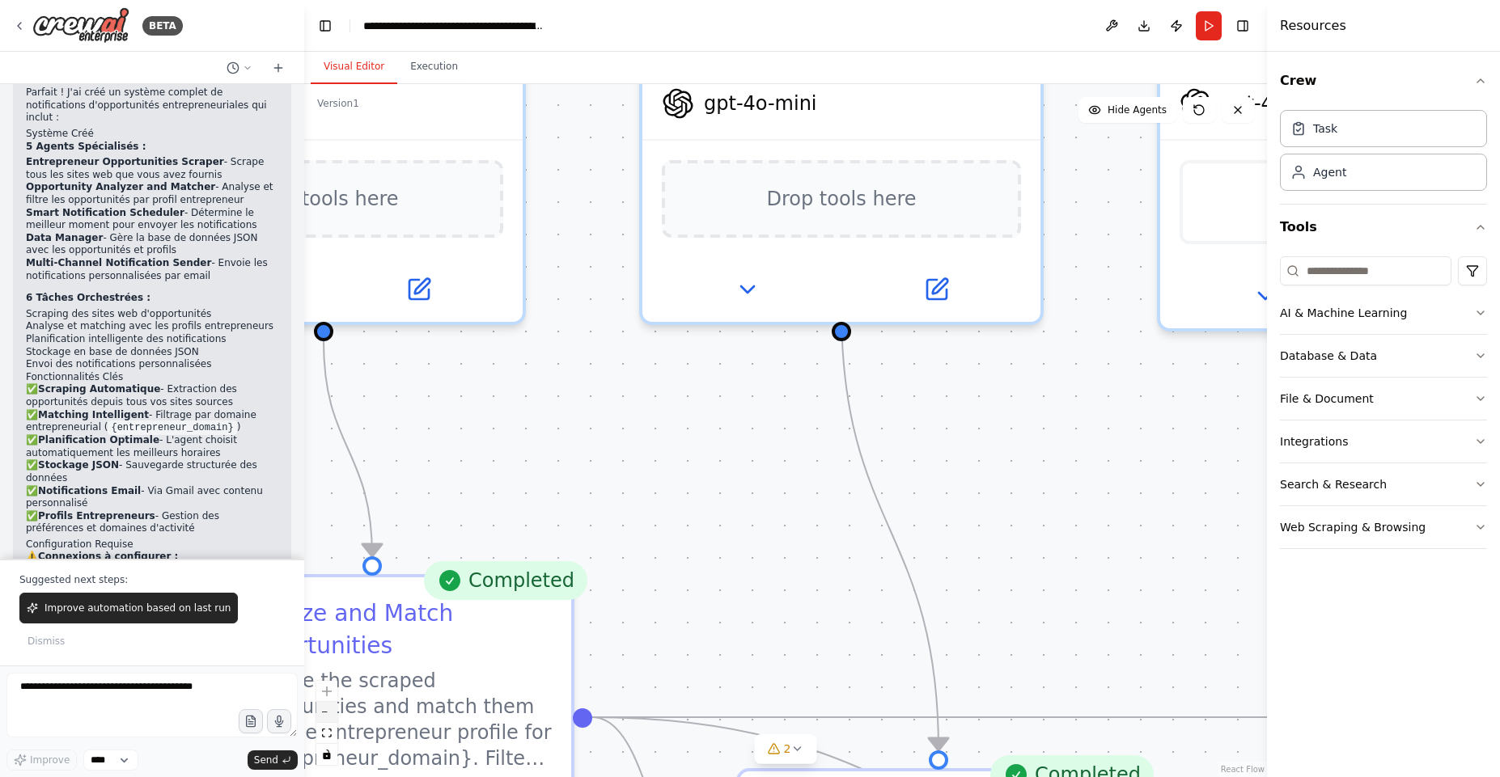
click at [329, 718] on button "zoom out" at bounding box center [326, 712] width 21 height 21
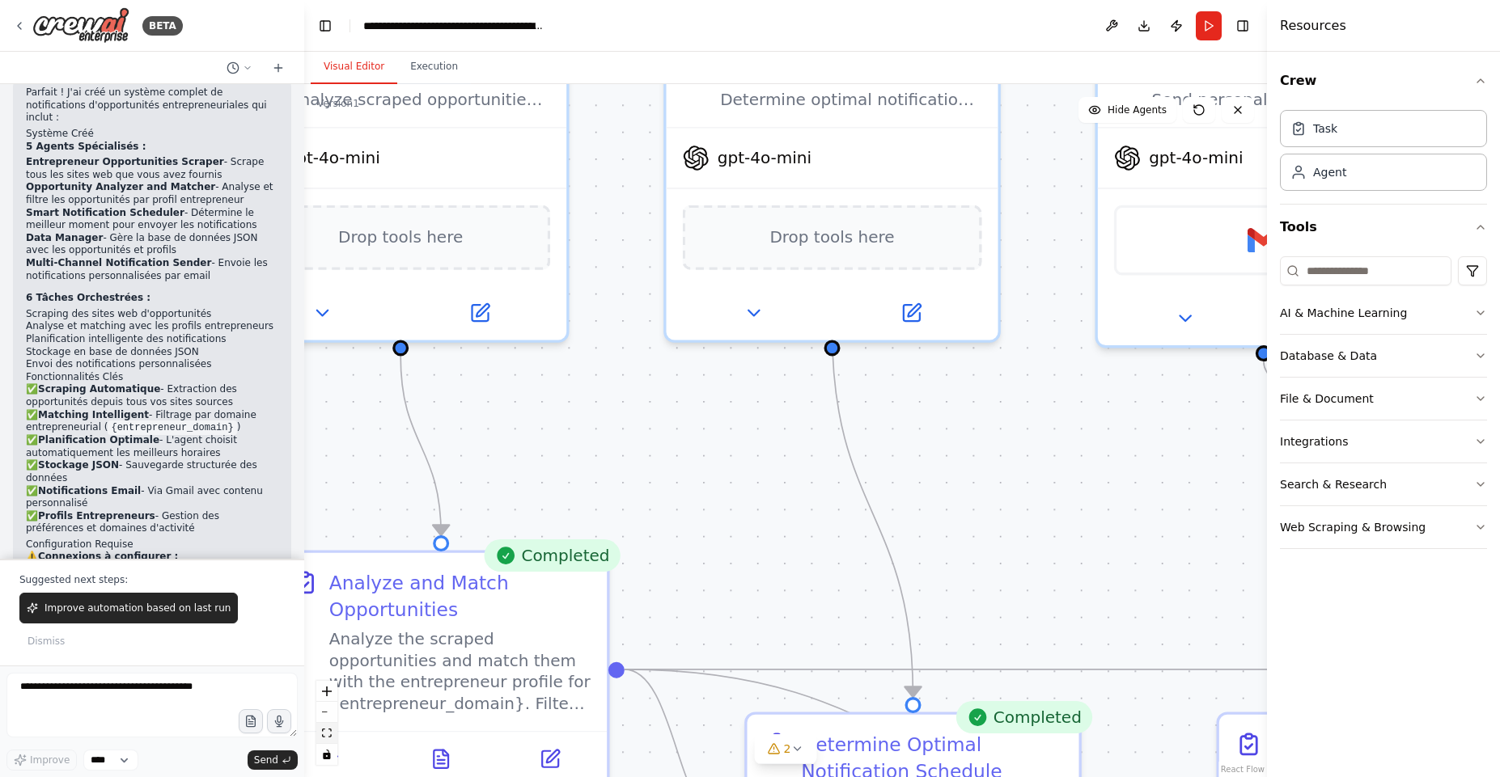
click at [332, 738] on button "fit view" at bounding box center [326, 733] width 21 height 21
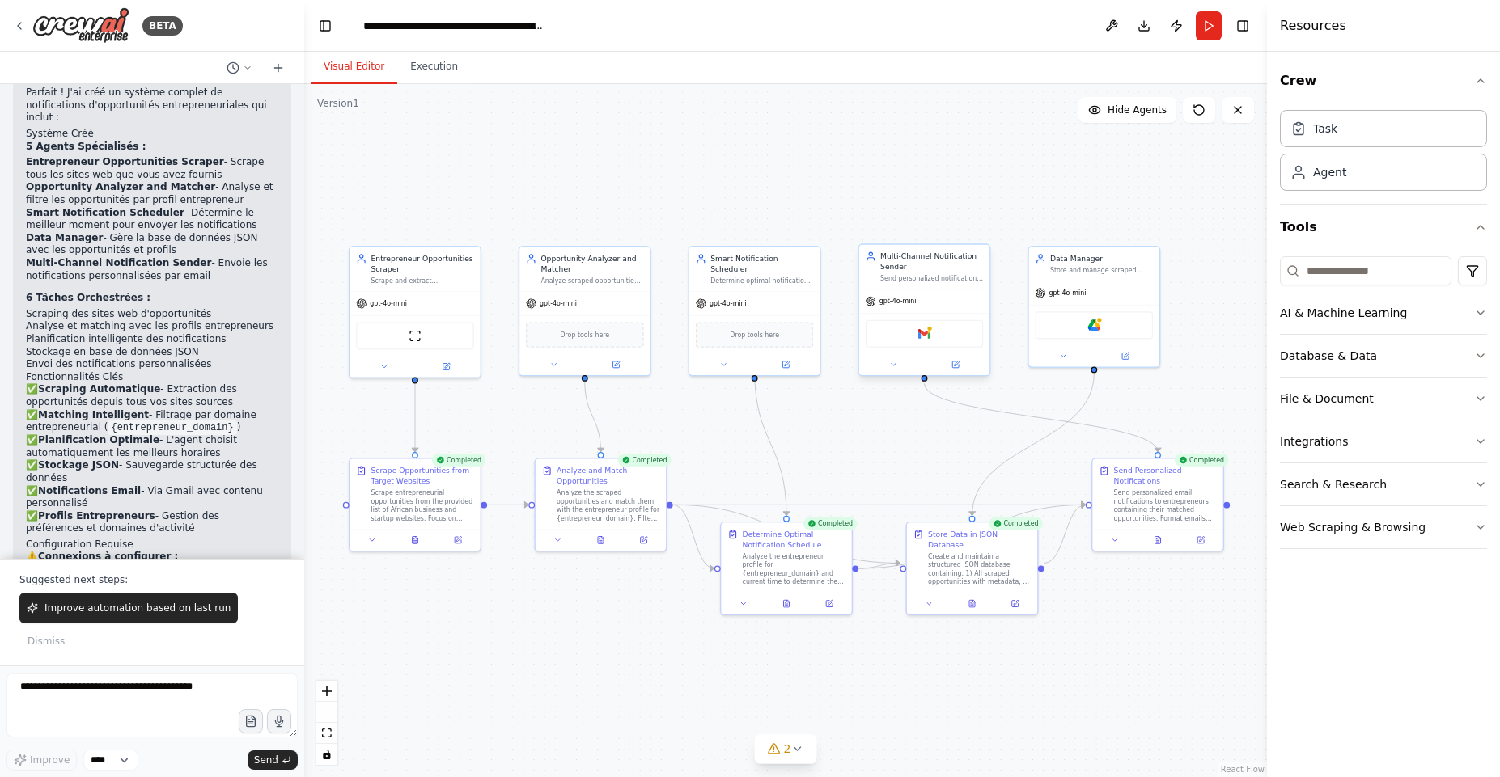
click at [943, 332] on div "Gmail" at bounding box center [925, 334] width 118 height 28
click at [883, 300] on span "gpt-4o-mini" at bounding box center [897, 302] width 37 height 8
click at [906, 254] on div "Multi-Channel Notification Sender" at bounding box center [931, 262] width 103 height 21
drag, startPoint x: 931, startPoint y: 350, endPoint x: 926, endPoint y: 338, distance: 13.1
click at [926, 338] on div "Gmail" at bounding box center [924, 333] width 130 height 40
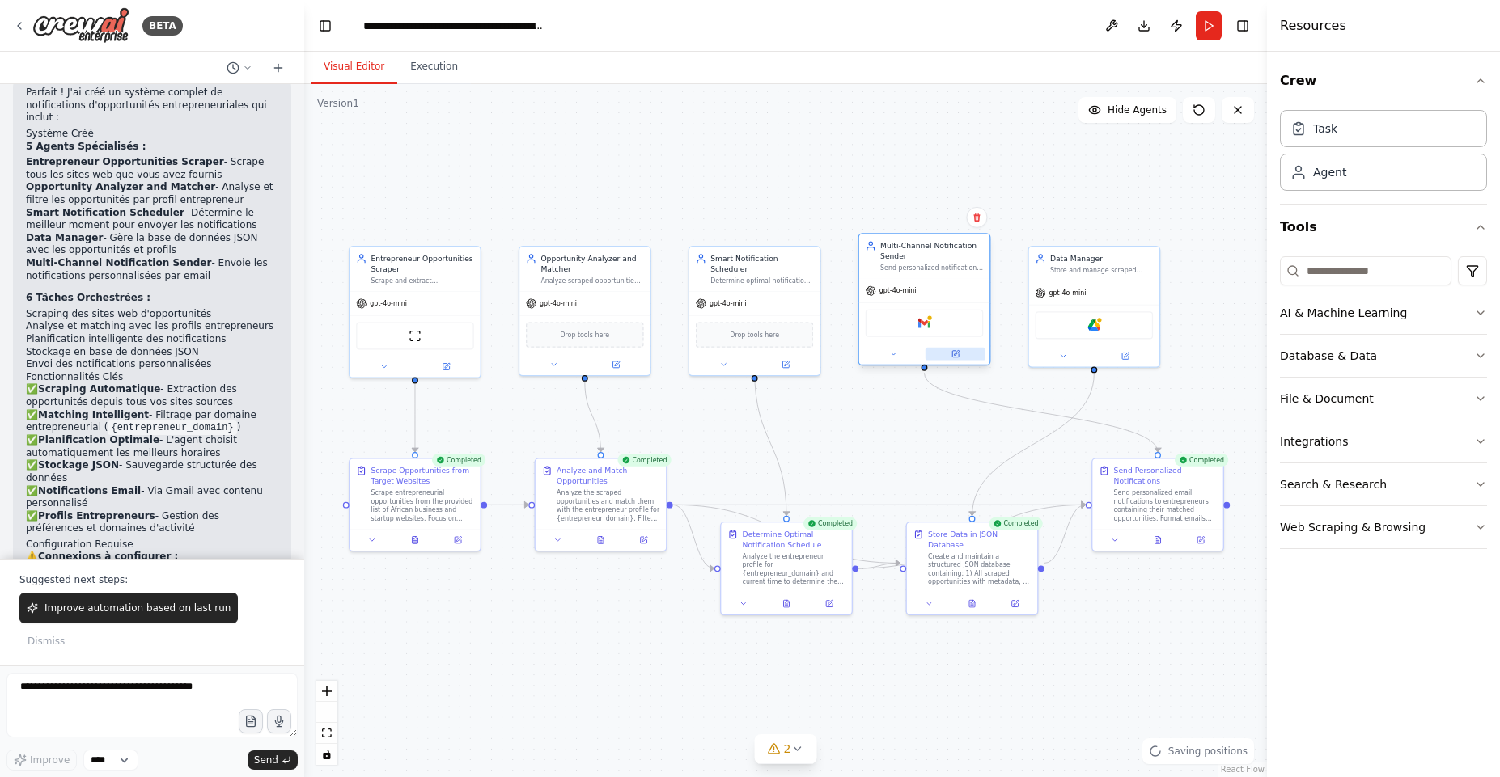
click at [958, 360] on button at bounding box center [955, 354] width 60 height 13
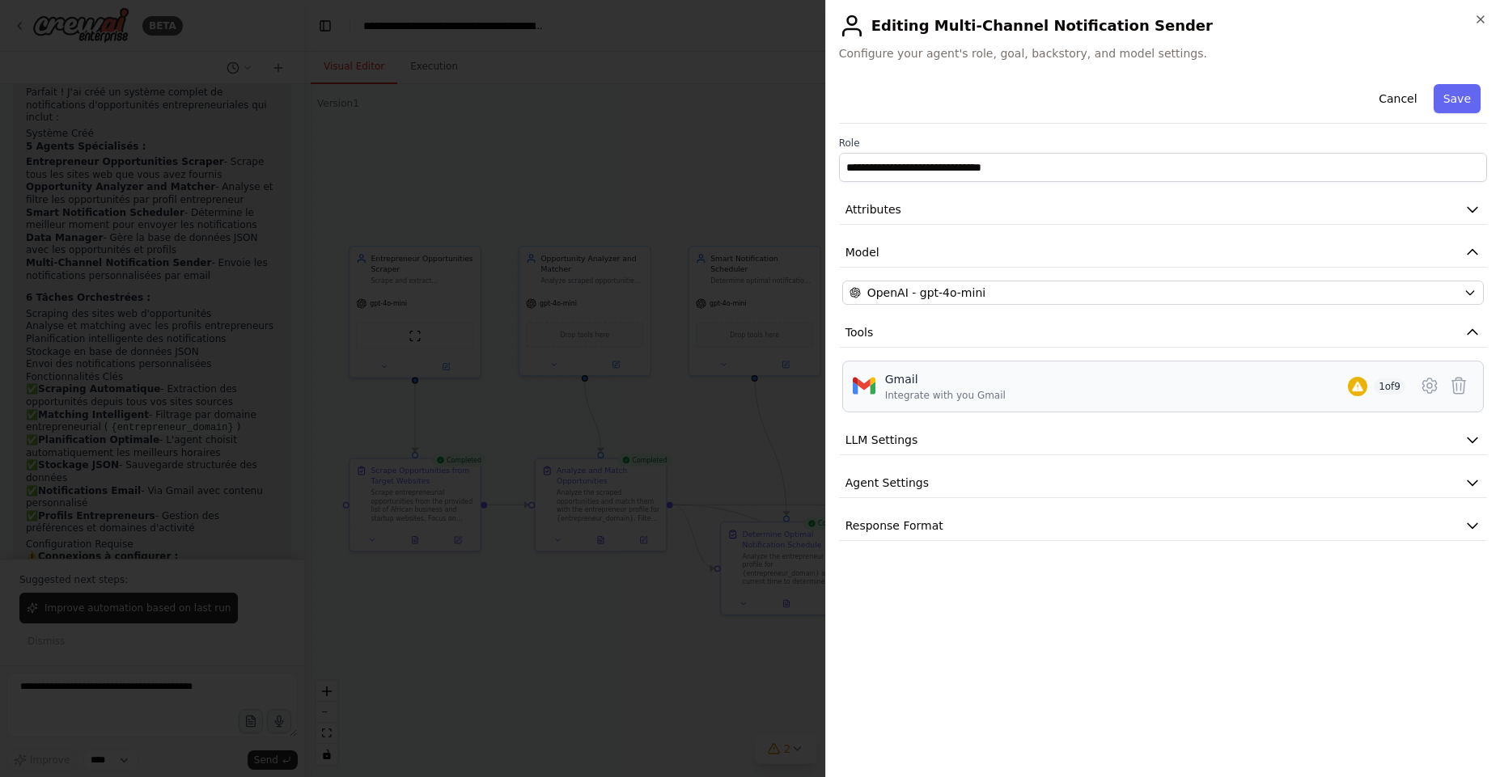
click at [1332, 378] on div "Gmail Integrate with you Gmail 1 of 9" at bounding box center [1145, 386] width 520 height 31
click at [1425, 394] on icon at bounding box center [1429, 385] width 19 height 19
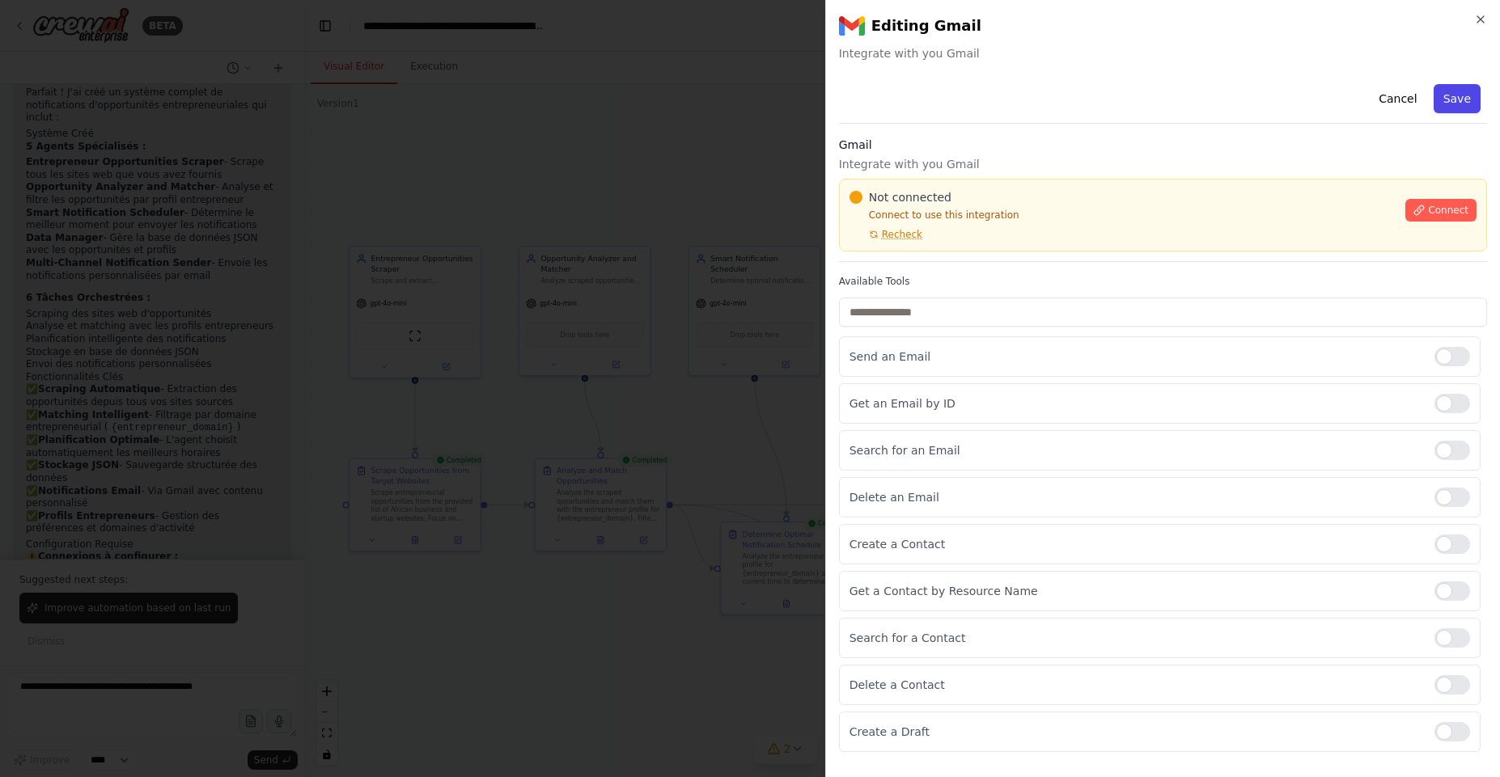
click at [1473, 100] on button "Save" at bounding box center [1456, 98] width 47 height 29
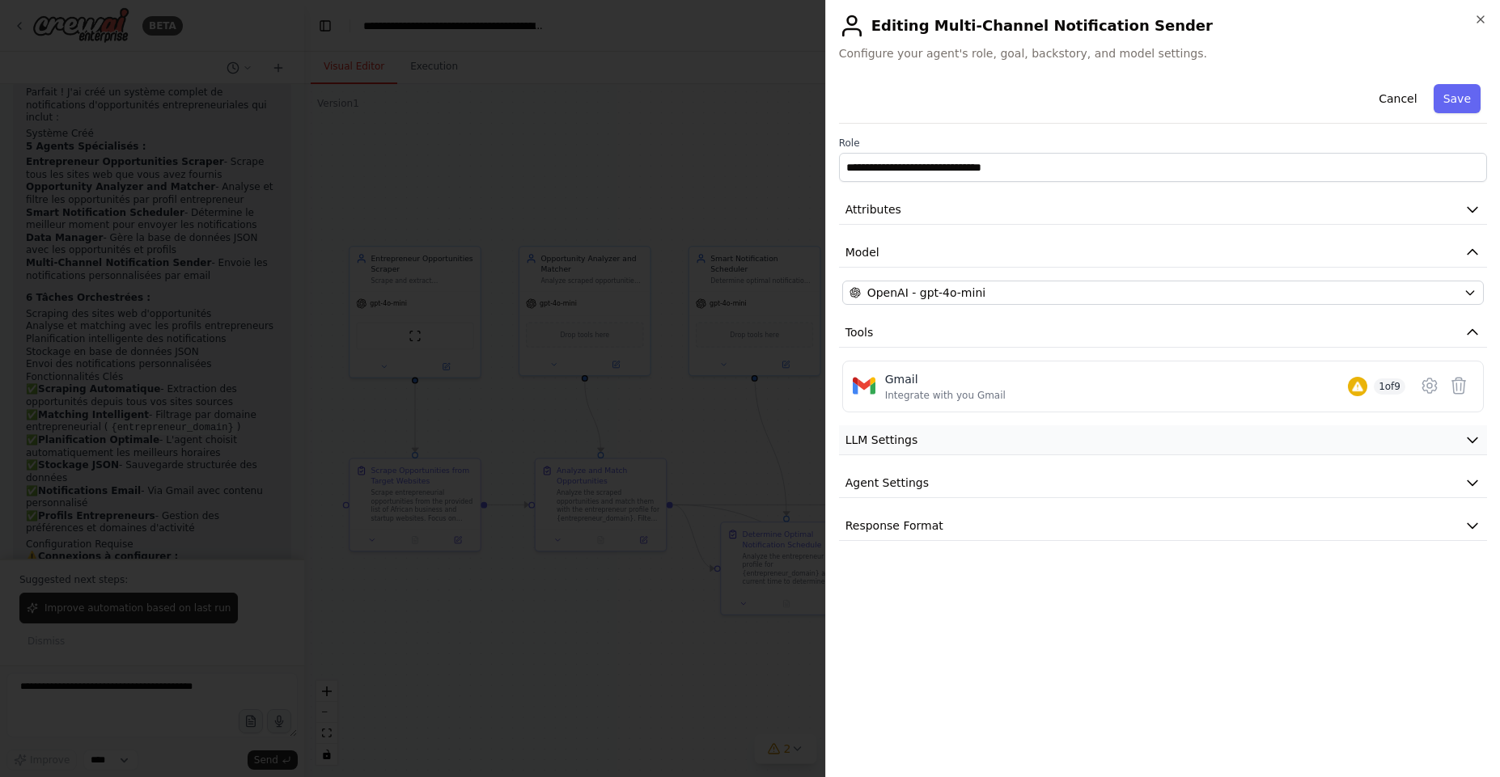
click at [1294, 447] on button "LLM Settings" at bounding box center [1163, 440] width 648 height 30
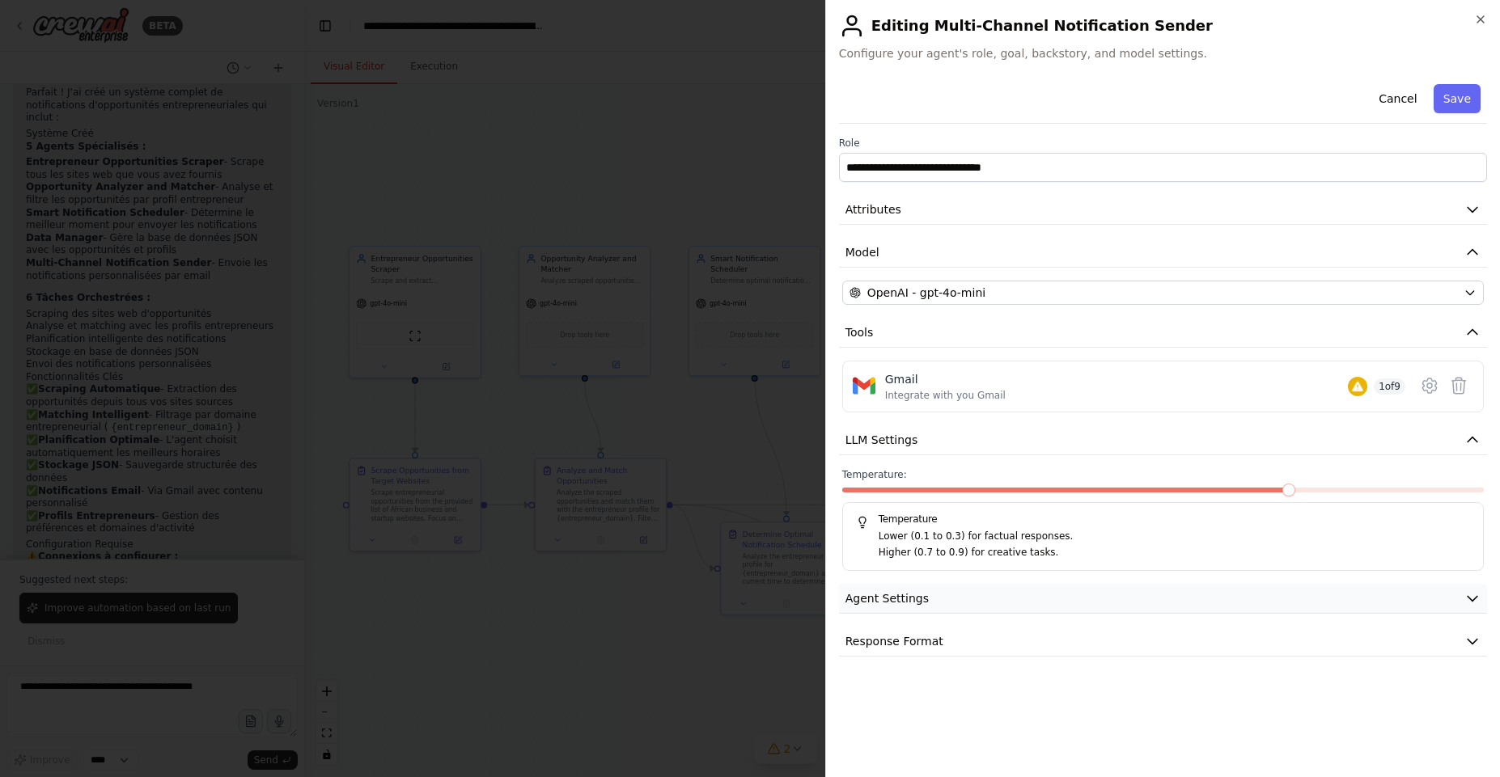
click at [1230, 598] on button "Agent Settings" at bounding box center [1163, 599] width 648 height 30
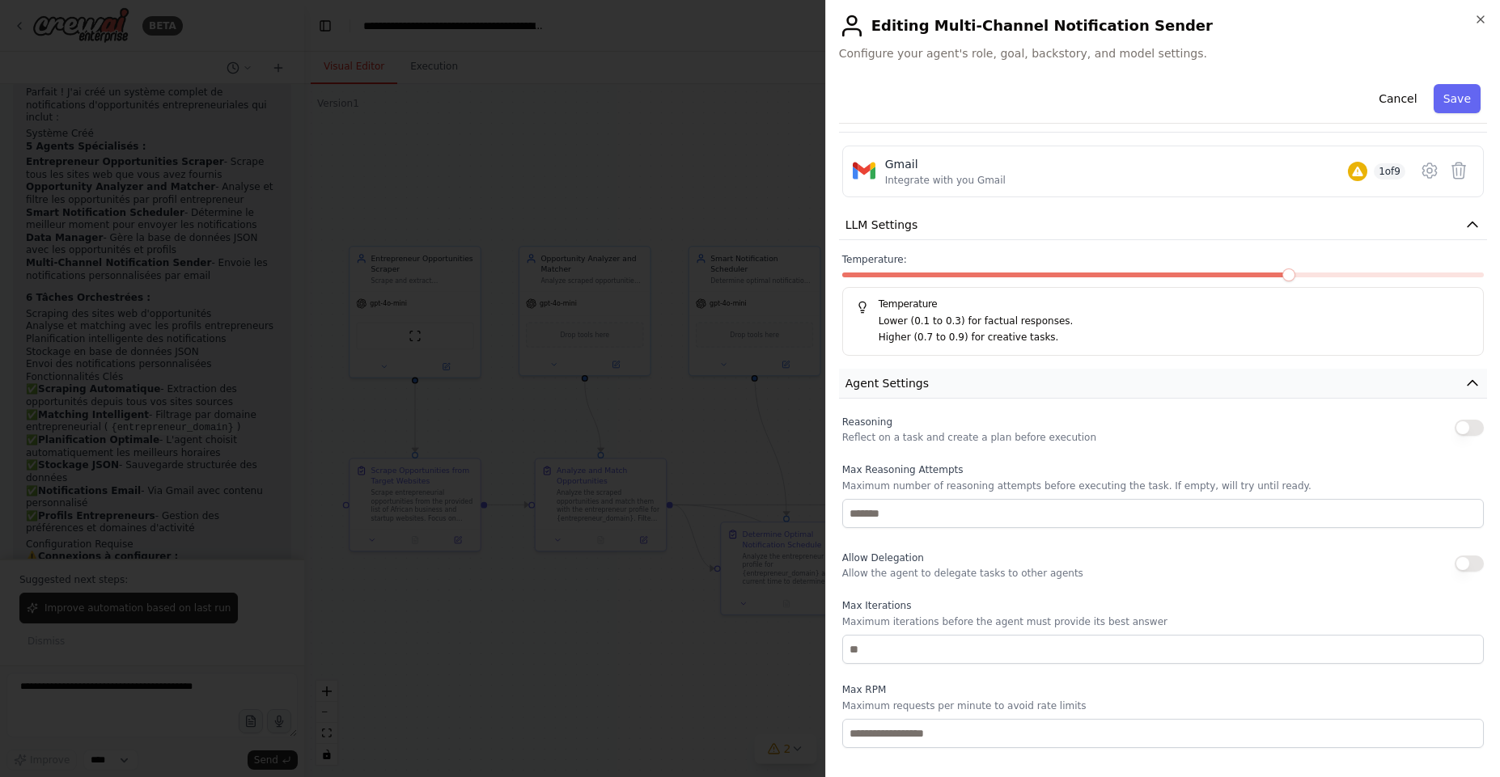
scroll to position [339, 0]
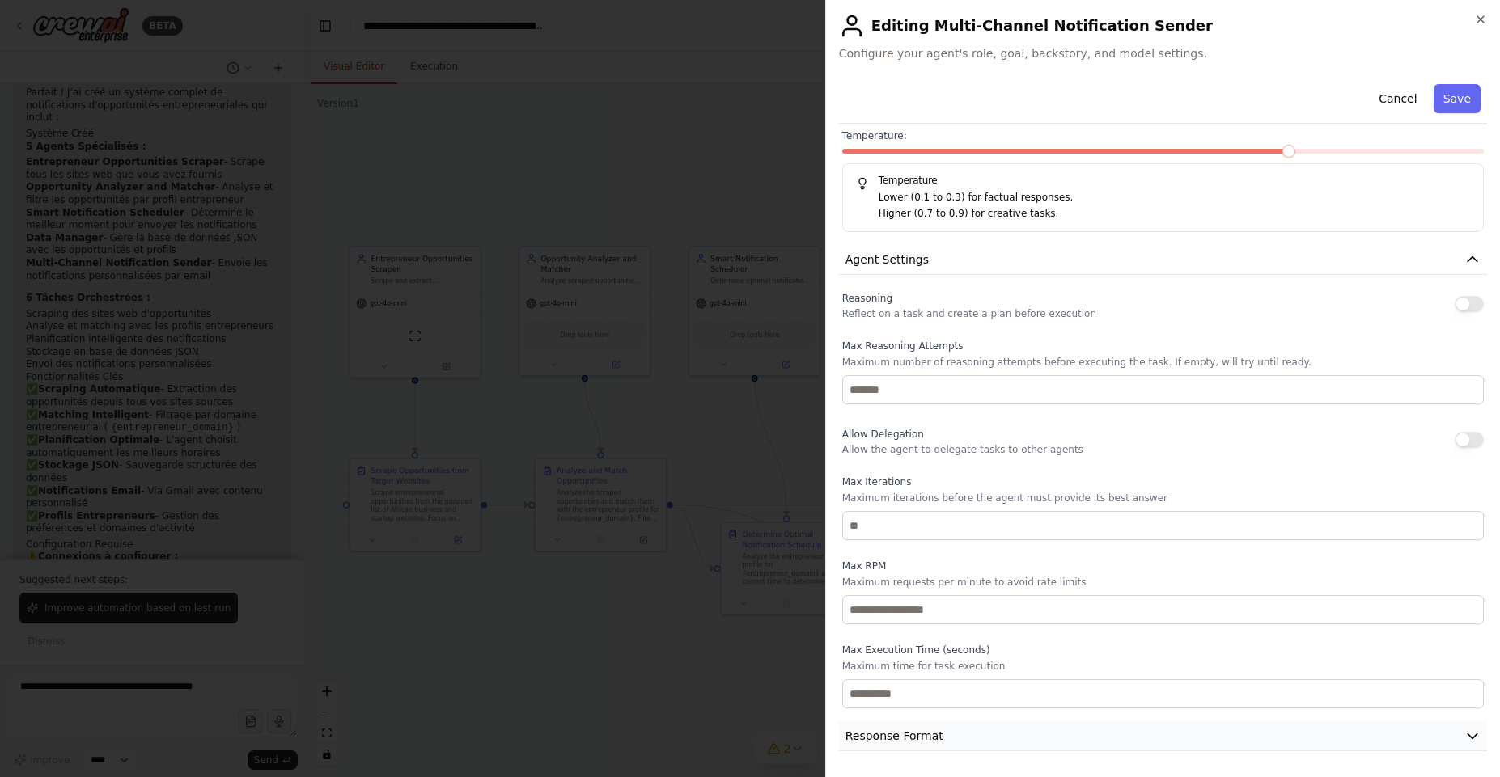
click at [1114, 732] on button "Response Format" at bounding box center [1163, 737] width 648 height 30
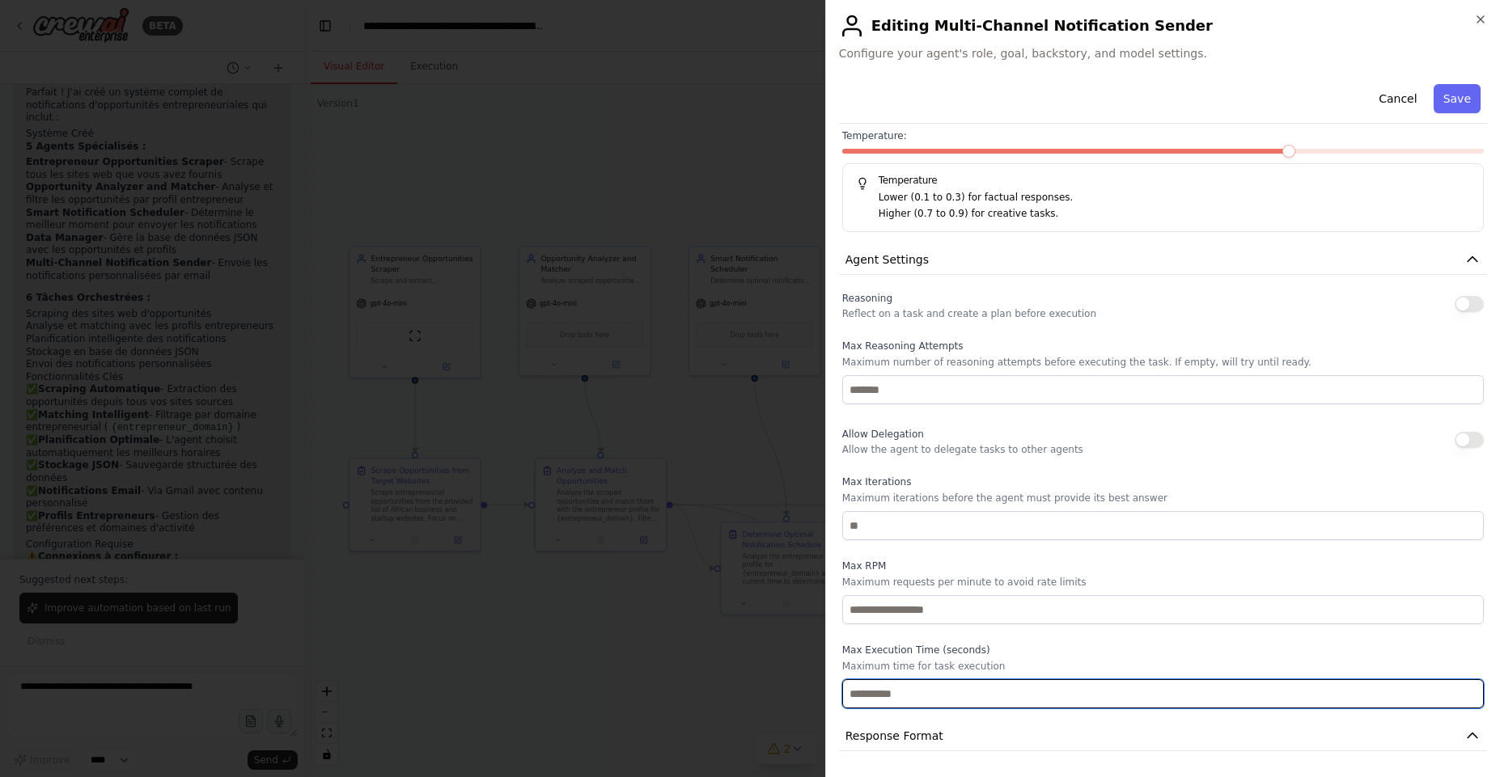
click at [1112, 693] on input "number" at bounding box center [1162, 694] width 641 height 29
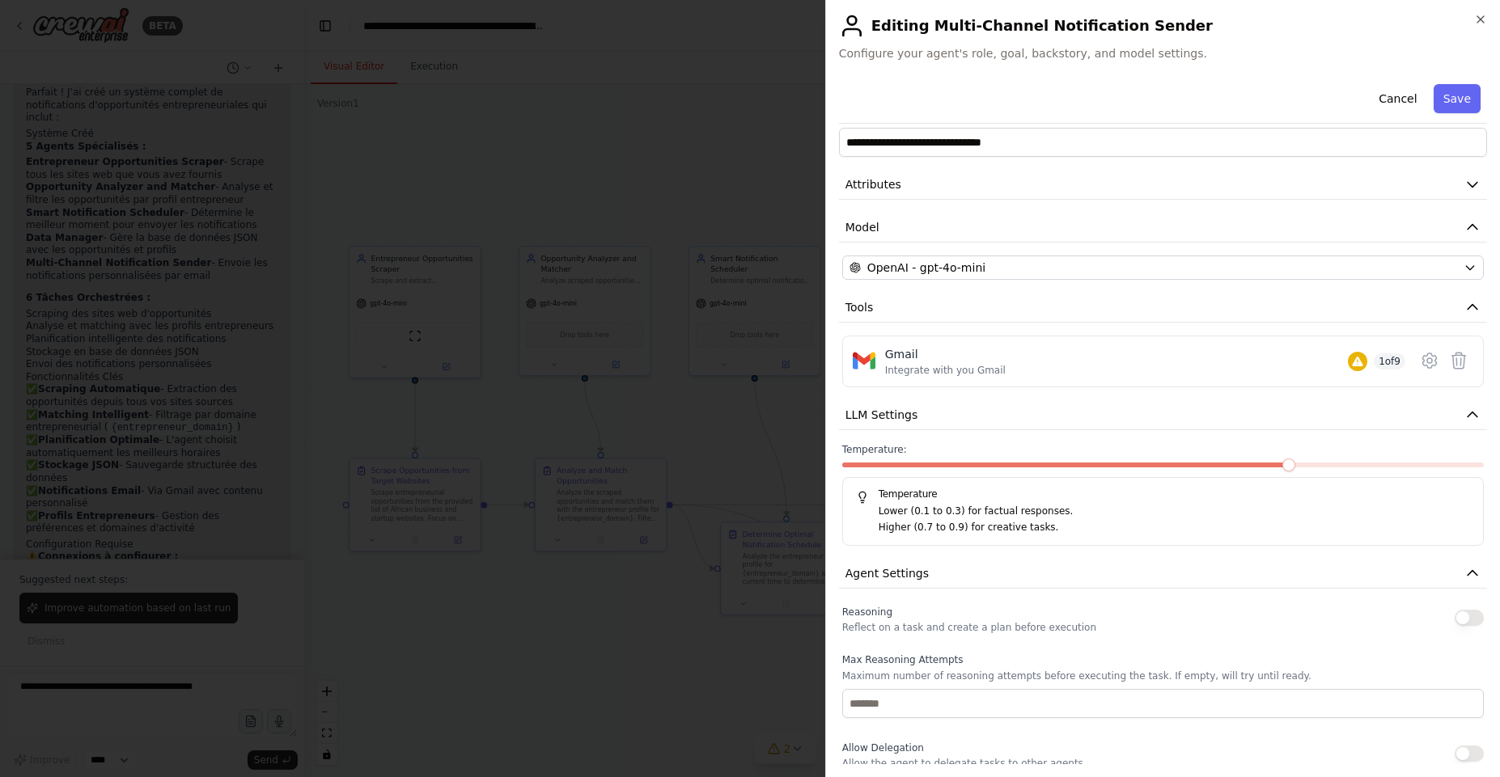
scroll to position [0, 0]
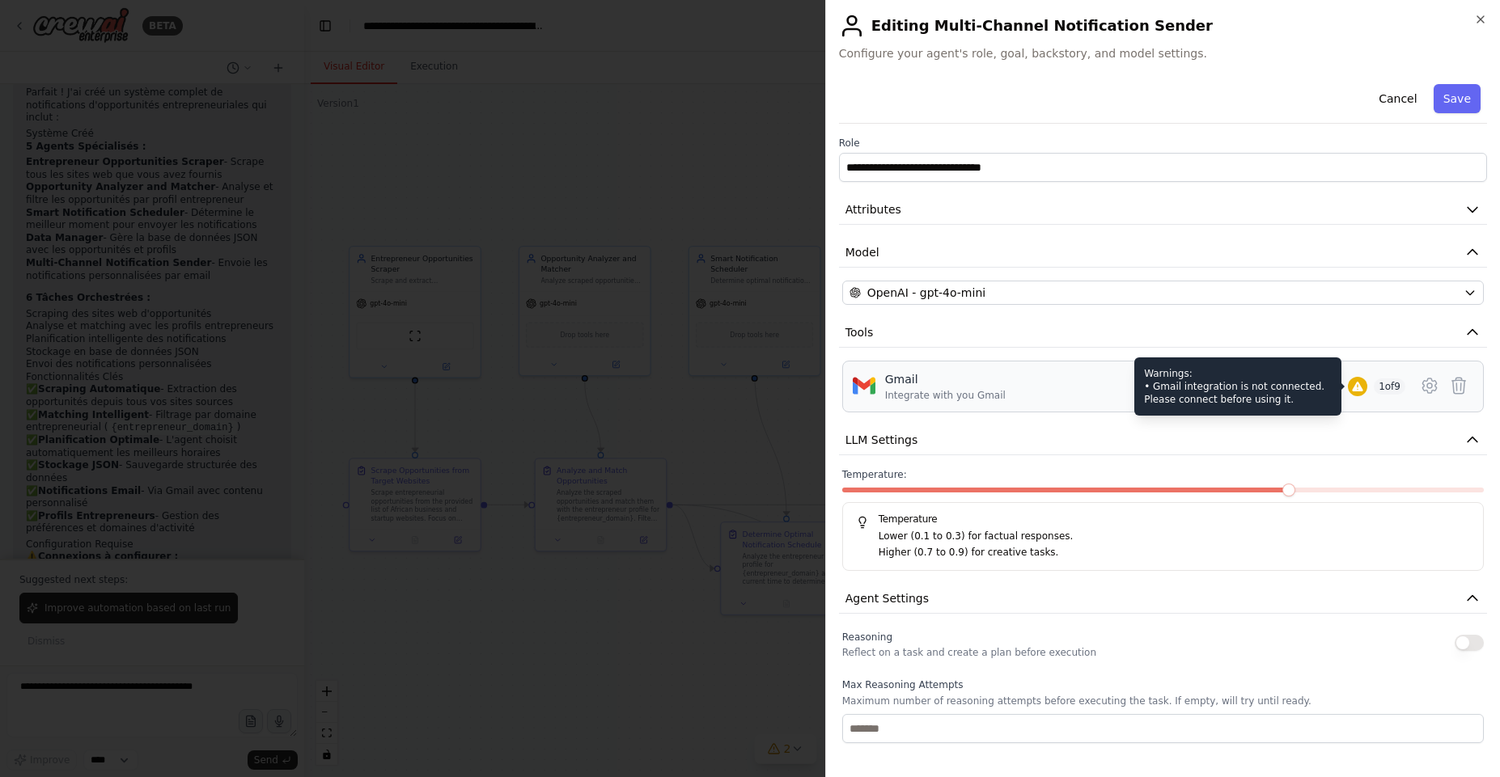
click at [1351, 387] on icon at bounding box center [1357, 386] width 13 height 13
click at [1352, 390] on icon at bounding box center [1357, 387] width 11 height 10
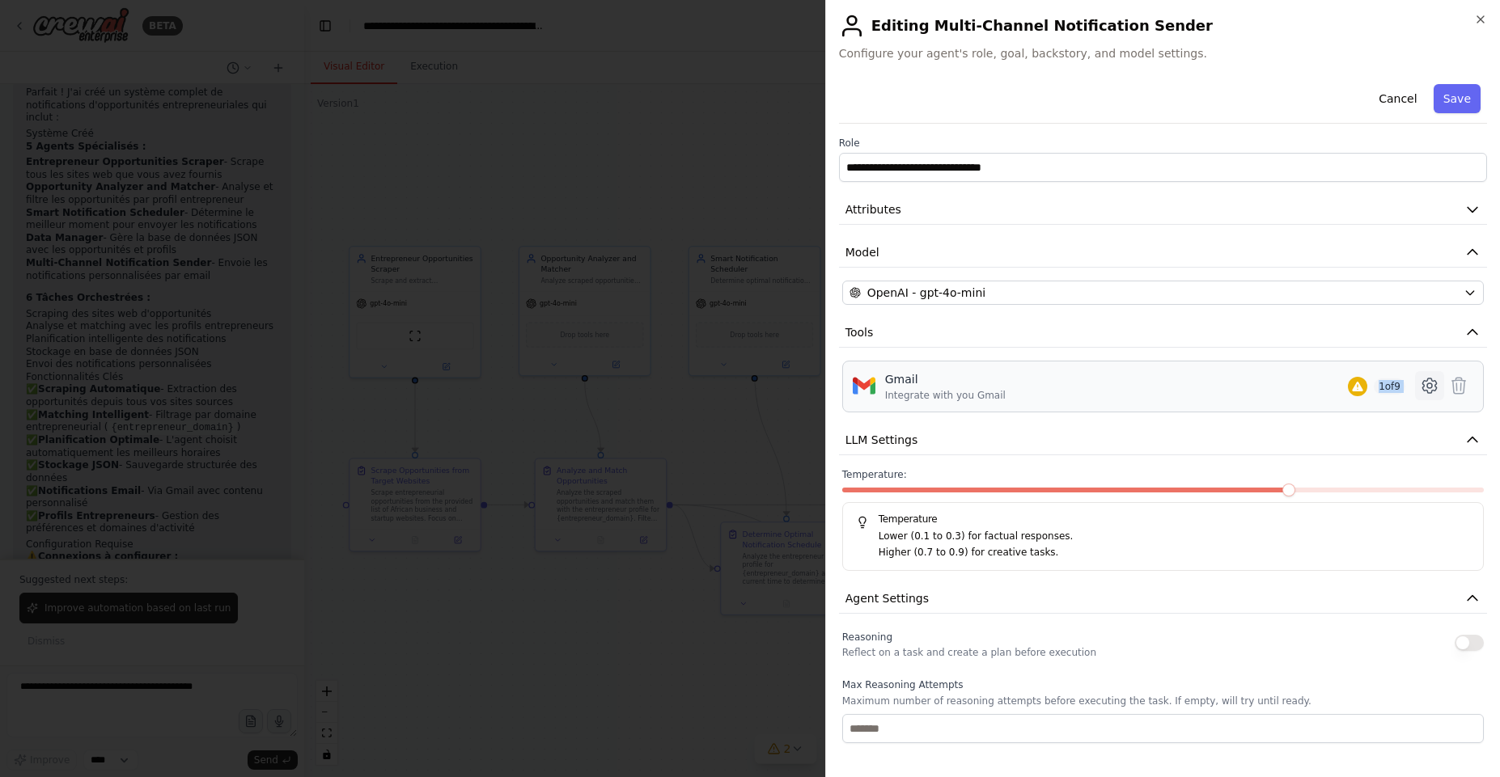
drag, startPoint x: 1384, startPoint y: 379, endPoint x: 1412, endPoint y: 377, distance: 27.6
click at [1412, 377] on div "Gmail Integrate with you Gmail 1 of 9" at bounding box center [1163, 386] width 620 height 31
click at [1420, 377] on icon at bounding box center [1429, 385] width 19 height 19
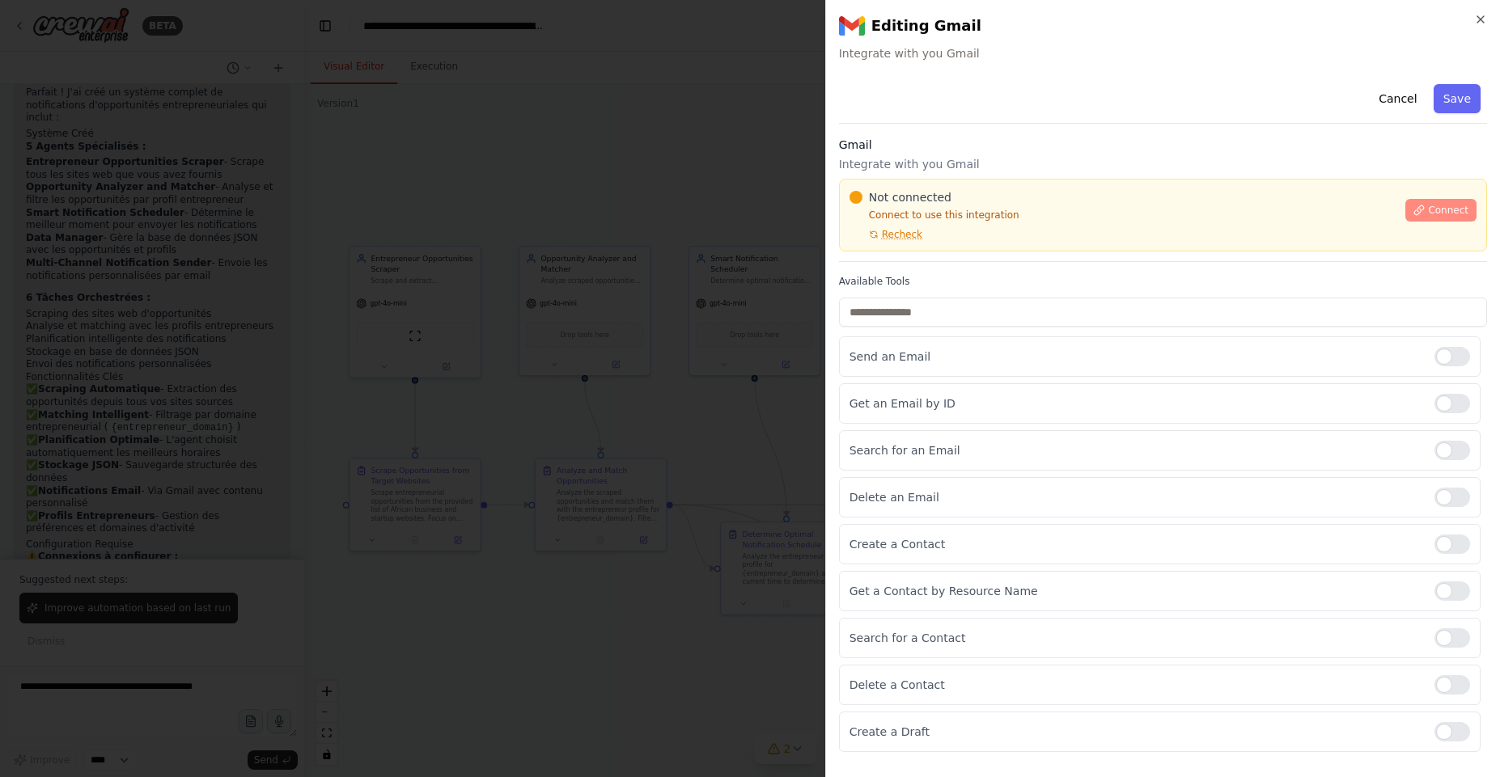
click at [1436, 216] on span "Connect" at bounding box center [1448, 210] width 40 height 13
click at [909, 262] on div "Cancel Save Gmail Integrate with you Gmail Not connected Connect to use this in…" at bounding box center [1163, 415] width 648 height 675
click at [863, 255] on div "Gmail Integrate with you Gmail Not connected Connect to use this integration Re…" at bounding box center [1163, 199] width 648 height 125
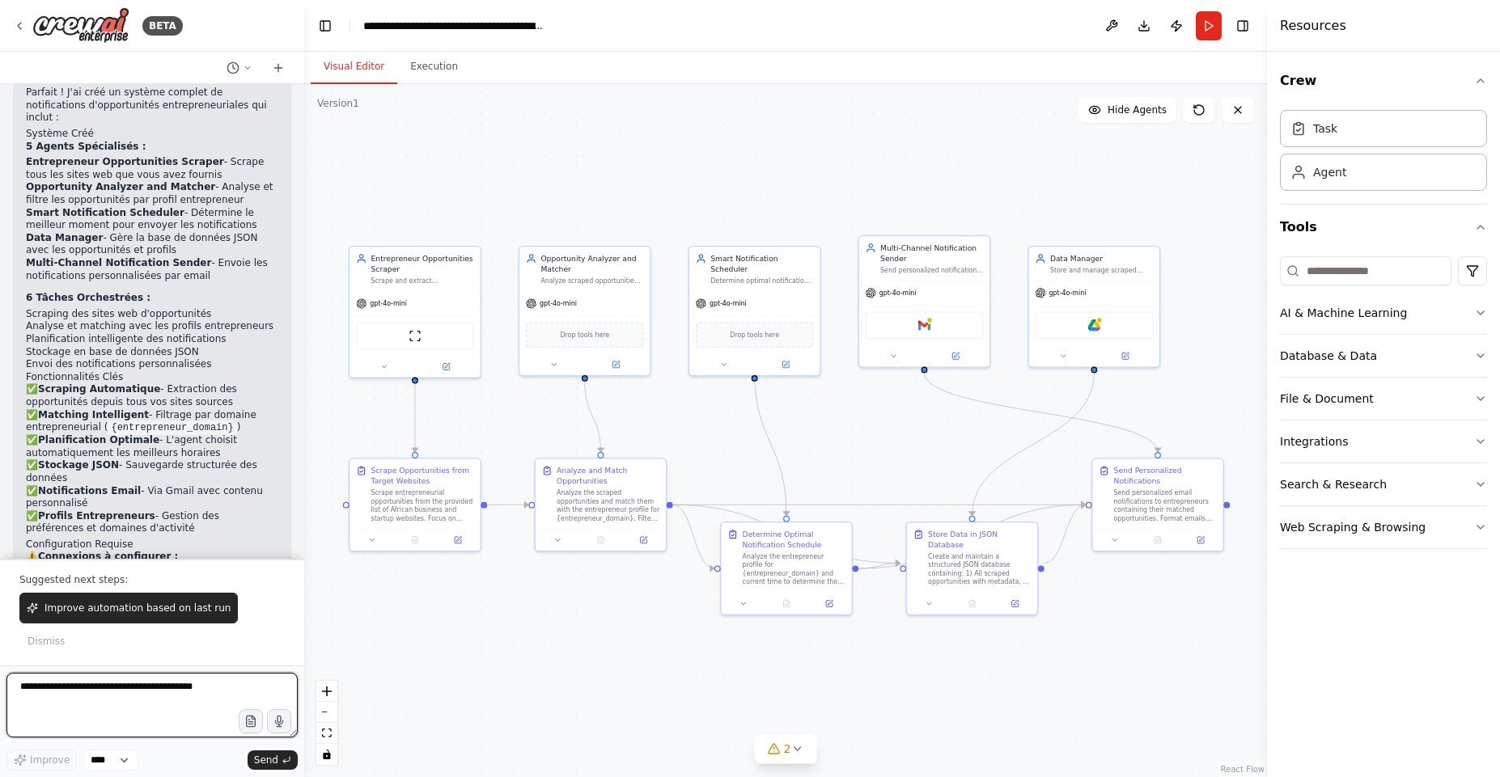
click at [138, 703] on textarea at bounding box center [151, 705] width 291 height 65
type textarea "**********"
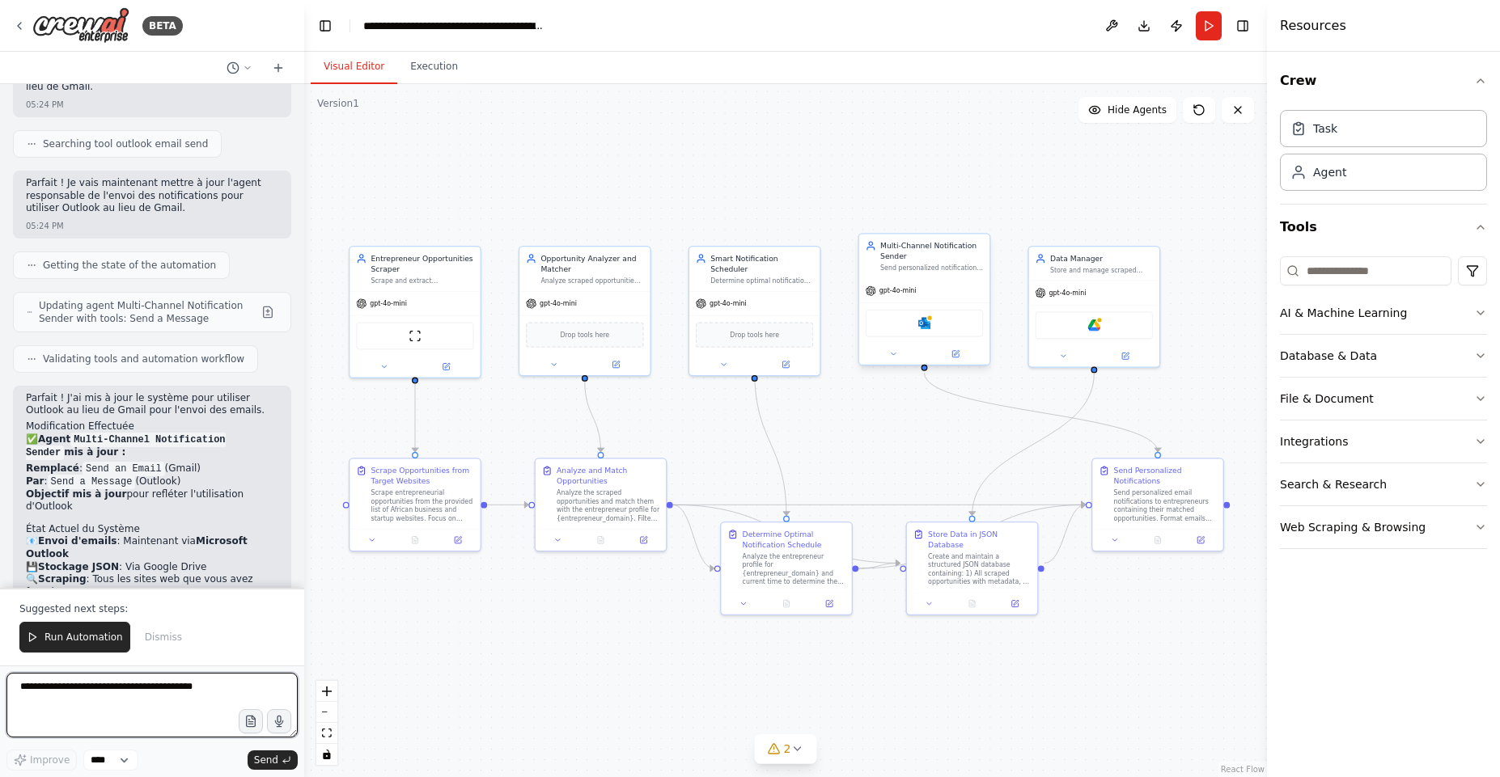
scroll to position [3249, 0]
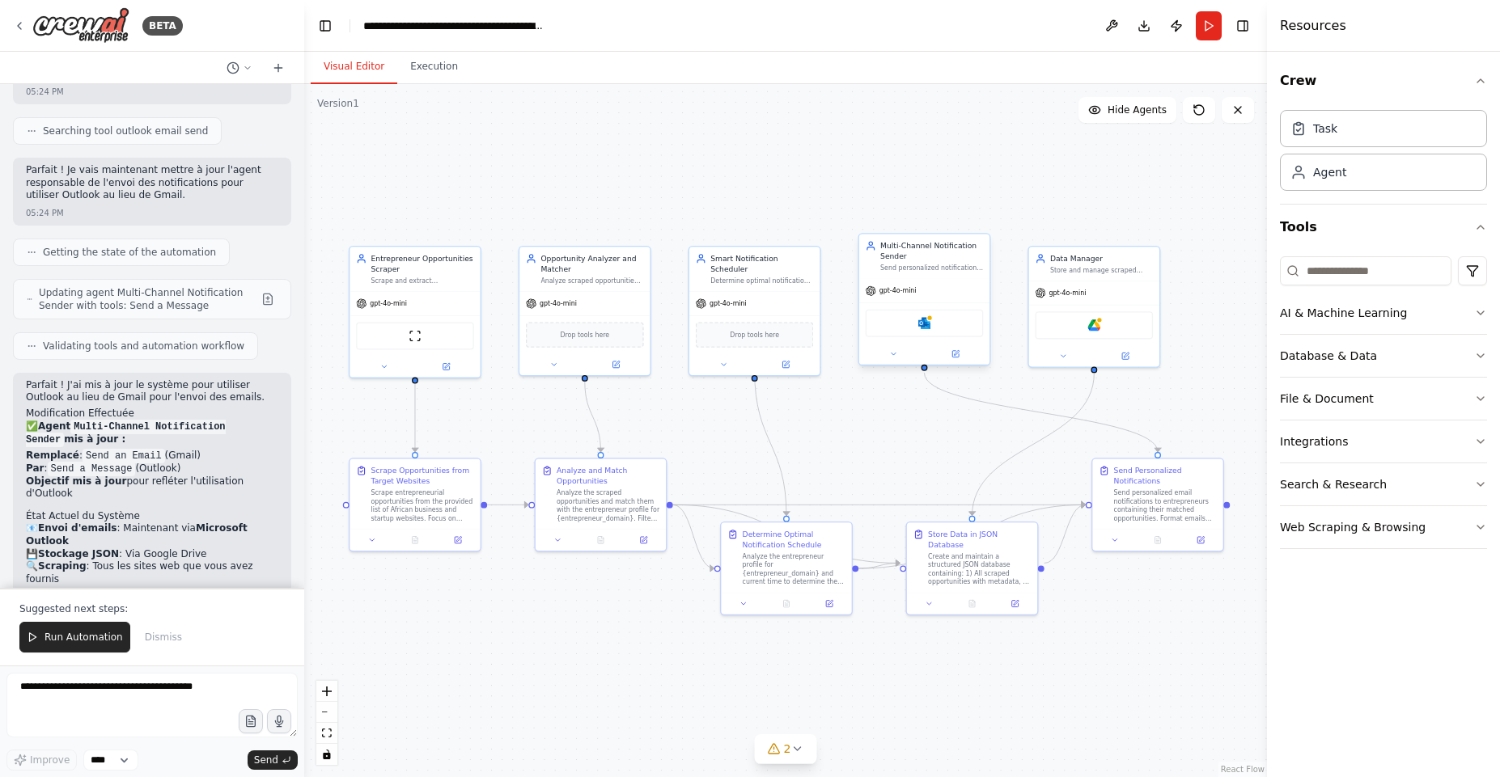
click at [958, 361] on div at bounding box center [924, 354] width 130 height 21
click at [957, 359] on button at bounding box center [955, 354] width 60 height 13
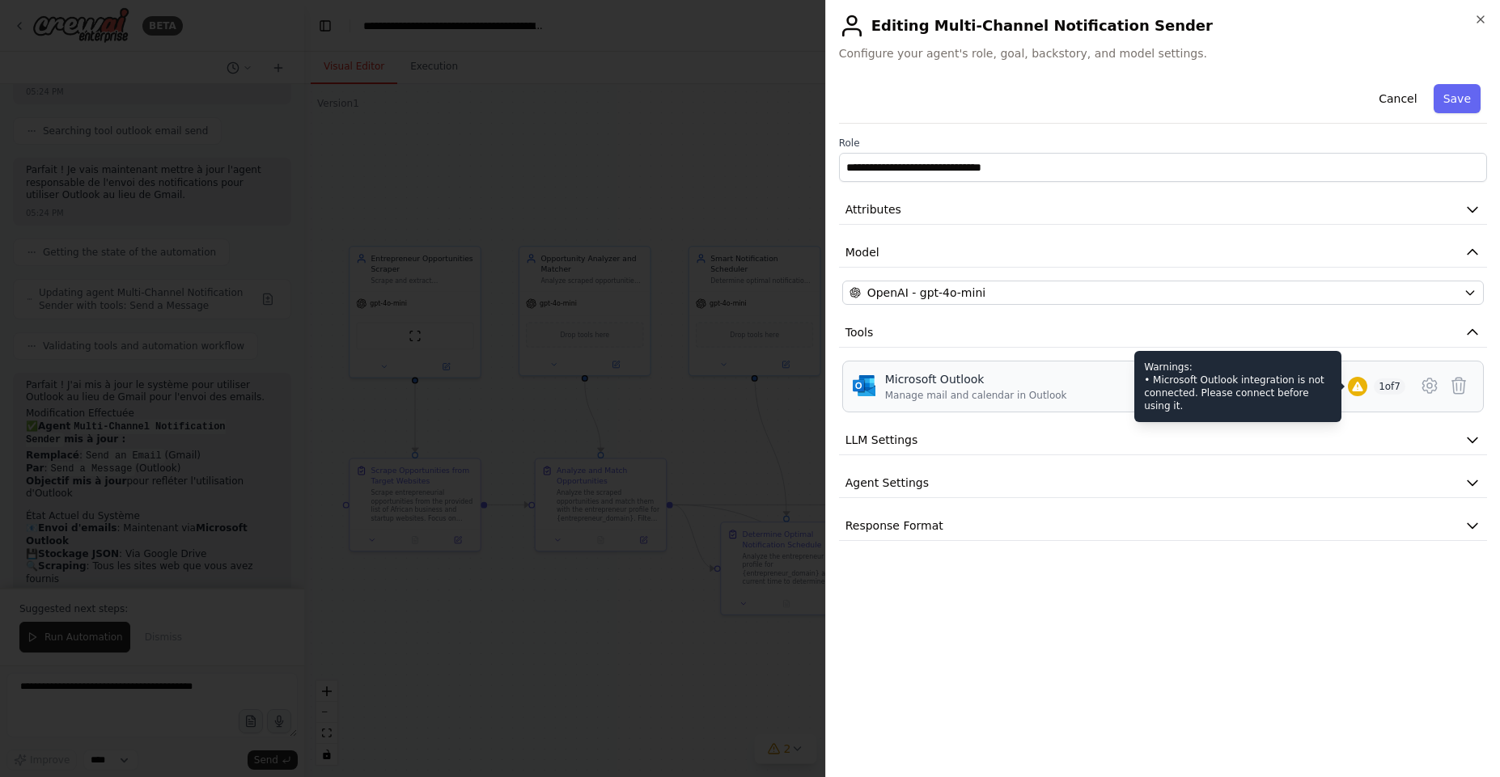
click at [1361, 390] on div at bounding box center [1357, 386] width 19 height 19
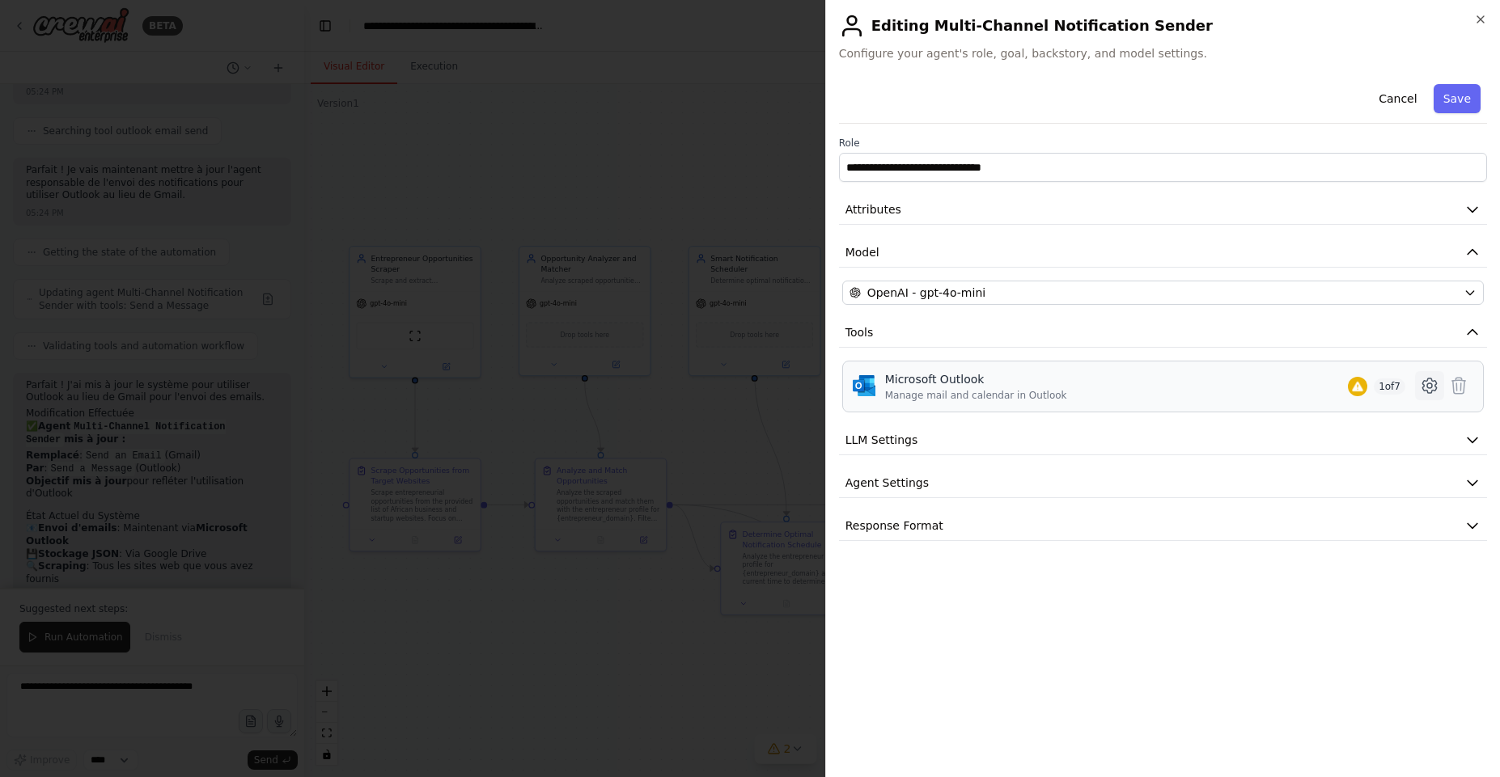
click at [1429, 388] on icon at bounding box center [1429, 385] width 5 height 5
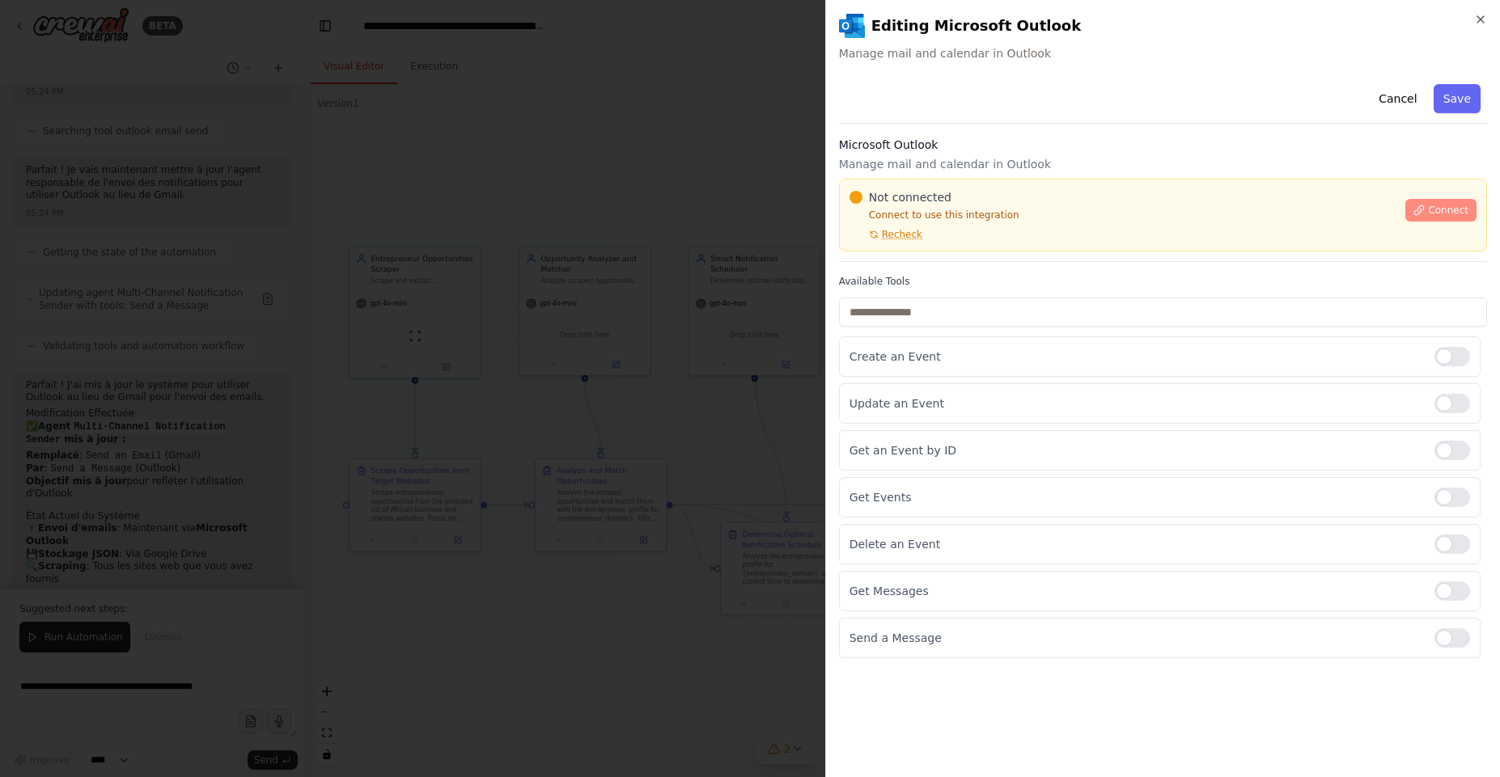
click at [1443, 209] on span "Connect" at bounding box center [1448, 210] width 40 height 13
click at [938, 257] on div "Microsoft Outlook Manage mail and calendar in Outlook Not connected Connect to …" at bounding box center [1163, 199] width 648 height 125
click at [923, 258] on div "Microsoft Outlook Manage mail and calendar in Outlook Not connected Connect to …" at bounding box center [1163, 199] width 648 height 125
click at [930, 257] on div "Microsoft Outlook Manage mail and calendar in Outlook Not connected Connect to …" at bounding box center [1163, 199] width 648 height 125
click at [1252, 146] on h3 "Microsoft Outlook" at bounding box center [1163, 145] width 648 height 16
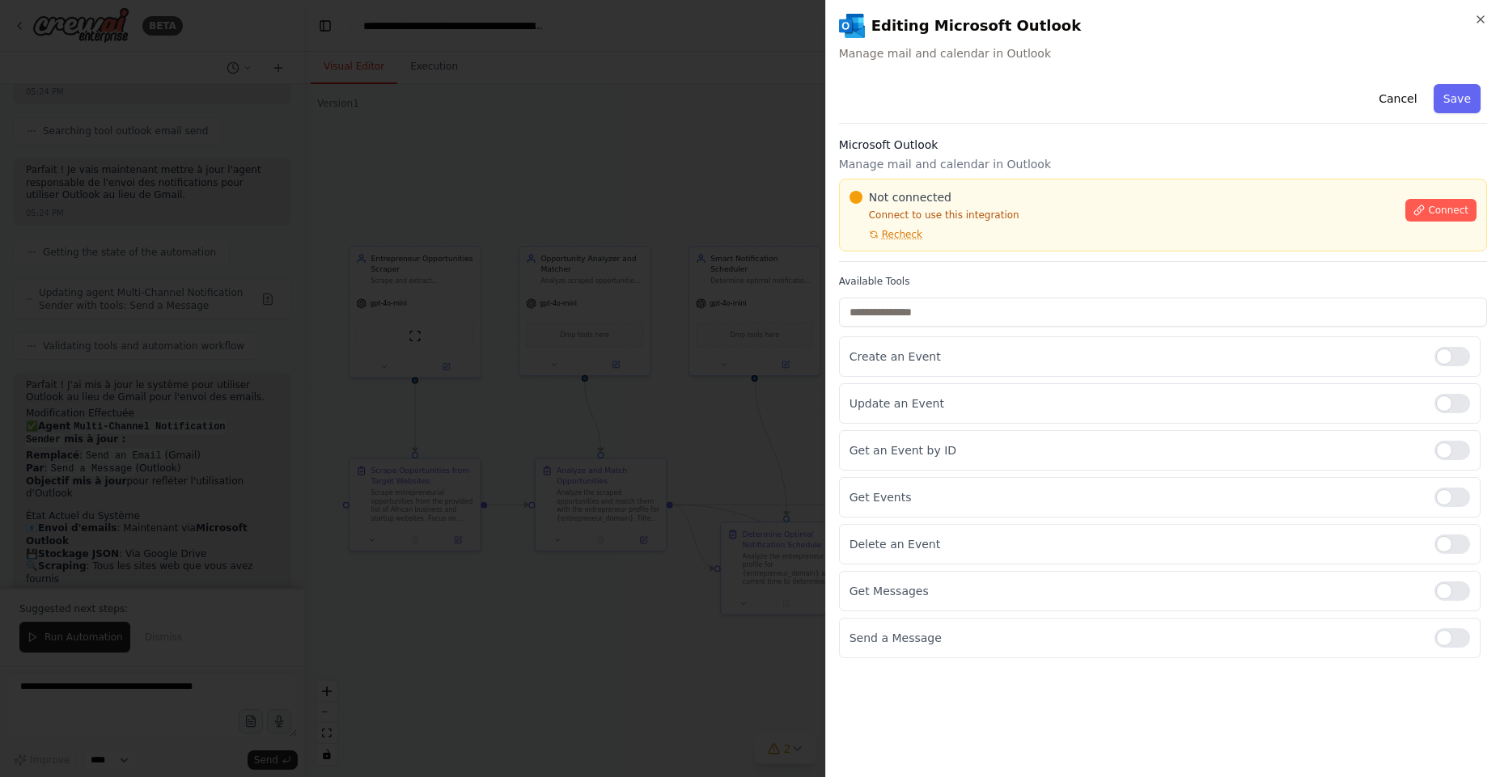
click at [935, 250] on div "Not connected Connect to use this integration Recheck Connect" at bounding box center [1163, 215] width 648 height 73
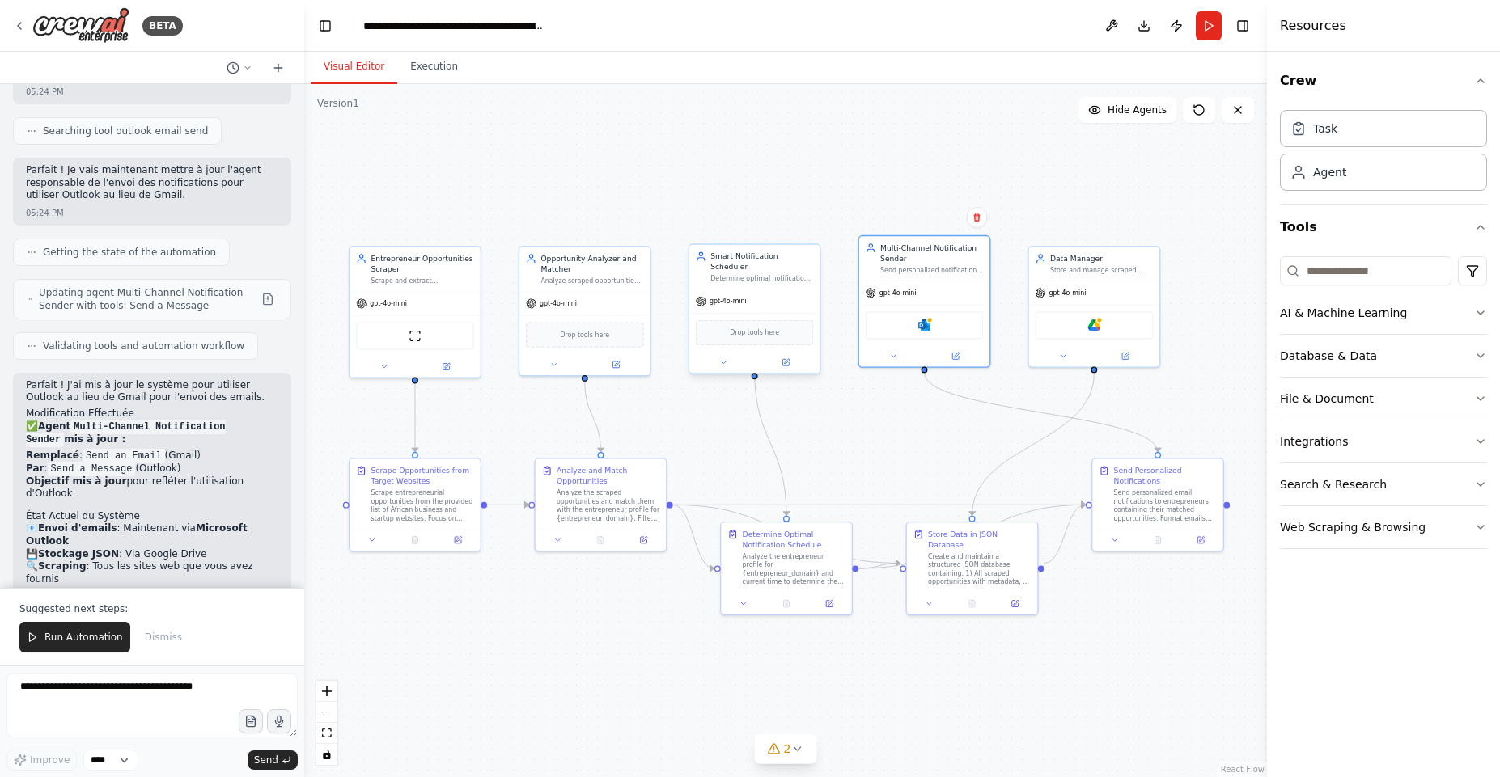
click at [812, 254] on div "Smart Notification Scheduler" at bounding box center [761, 262] width 103 height 21
click at [1137, 354] on button at bounding box center [1125, 354] width 60 height 13
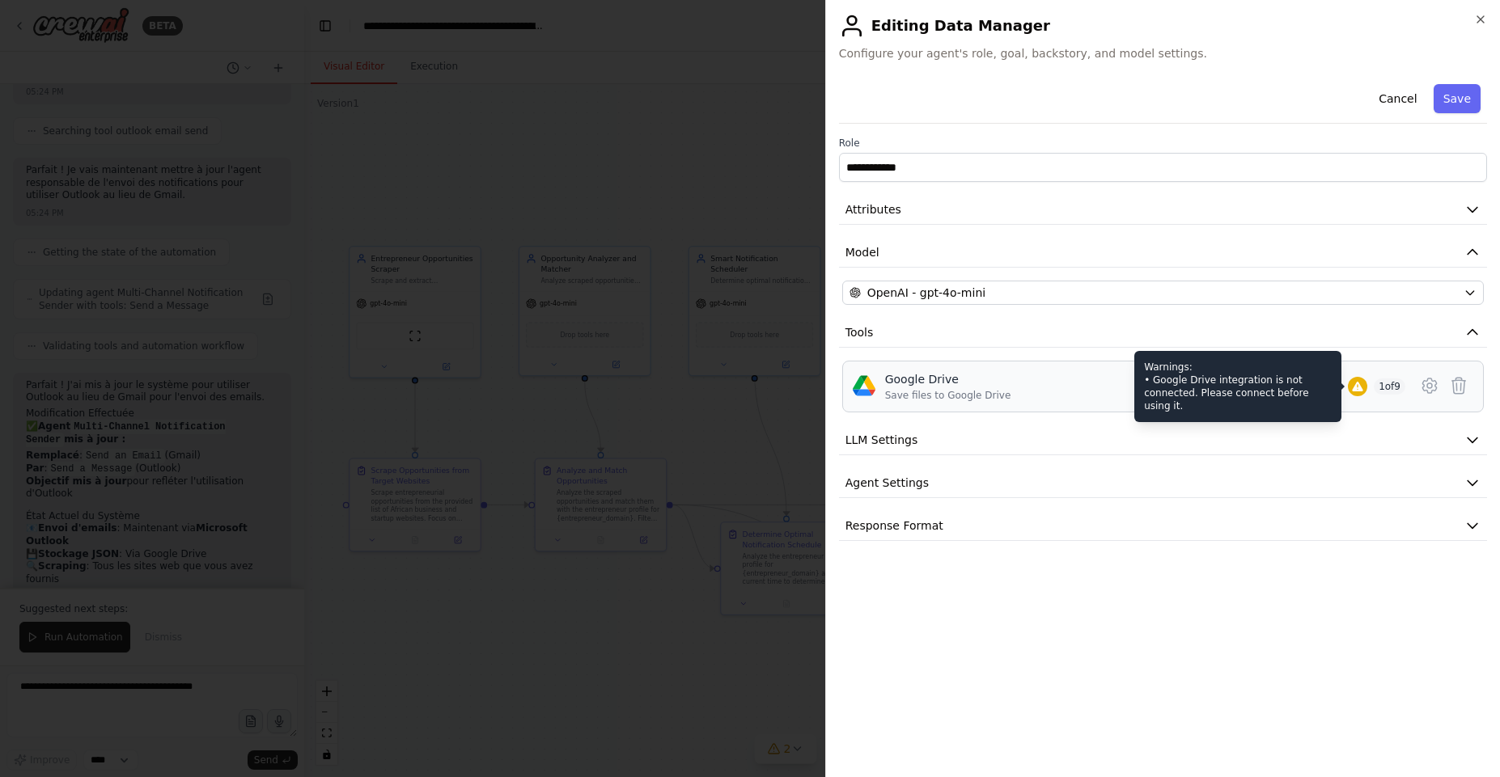
click at [1356, 381] on icon at bounding box center [1357, 386] width 13 height 13
click at [1360, 389] on icon at bounding box center [1357, 386] width 13 height 13
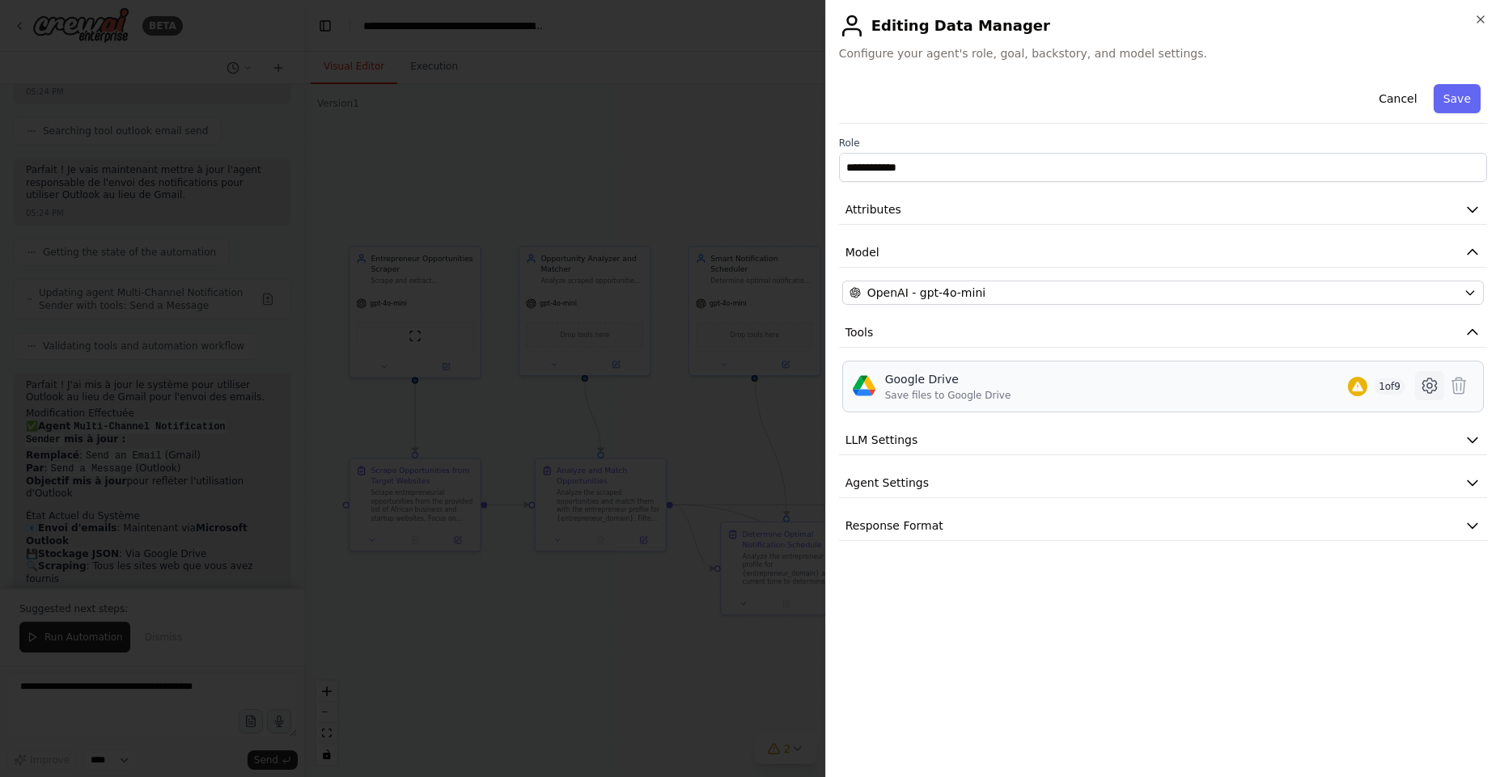
click at [1433, 385] on icon at bounding box center [1429, 385] width 19 height 19
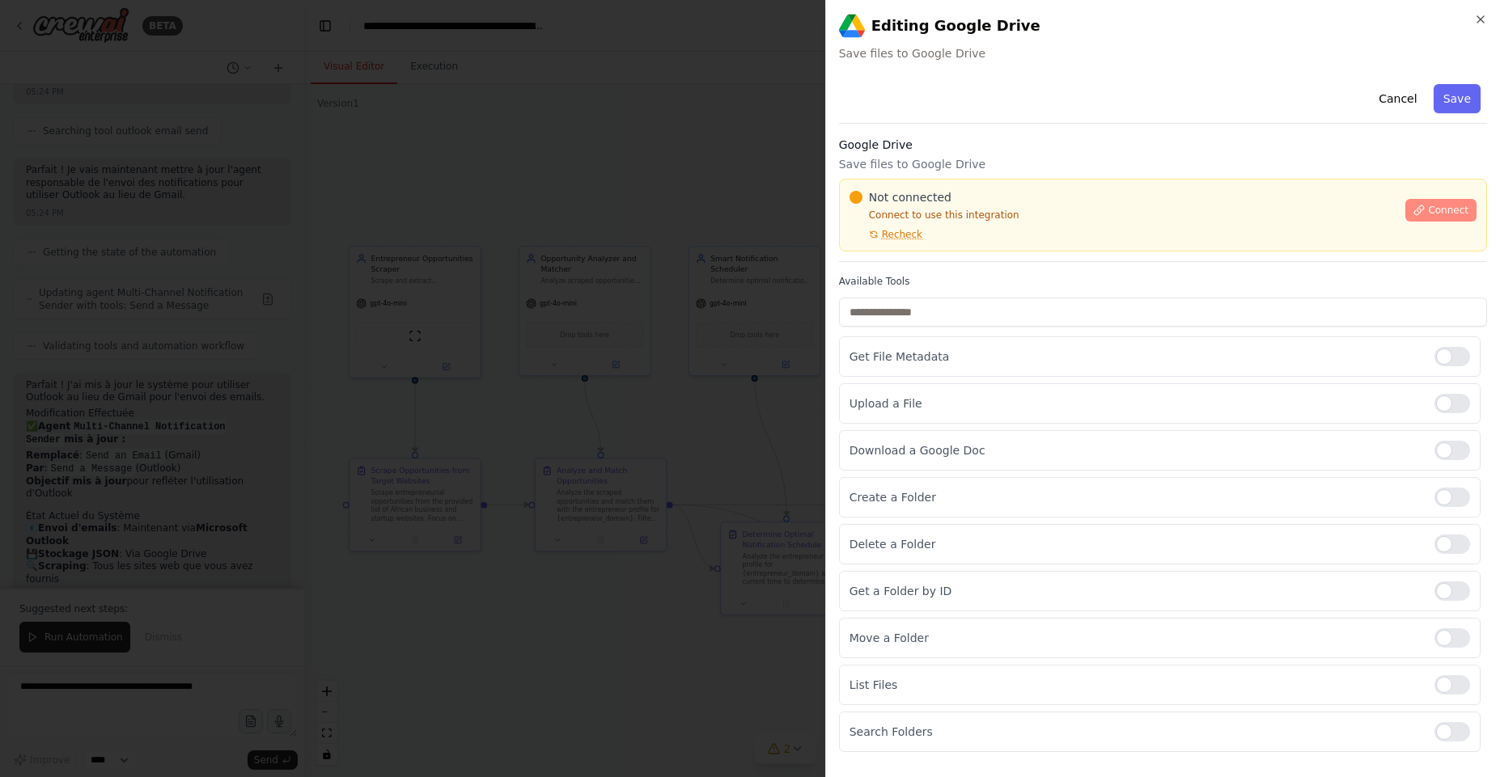
click at [1429, 207] on button "Connect" at bounding box center [1440, 210] width 71 height 23
click at [902, 248] on div "Not connected Connect to use this integration Recheck Connect" at bounding box center [1163, 215] width 648 height 73
click at [918, 257] on div "Google Drive Save files to Google Drive Not connected Connect to use this integ…" at bounding box center [1163, 199] width 648 height 125
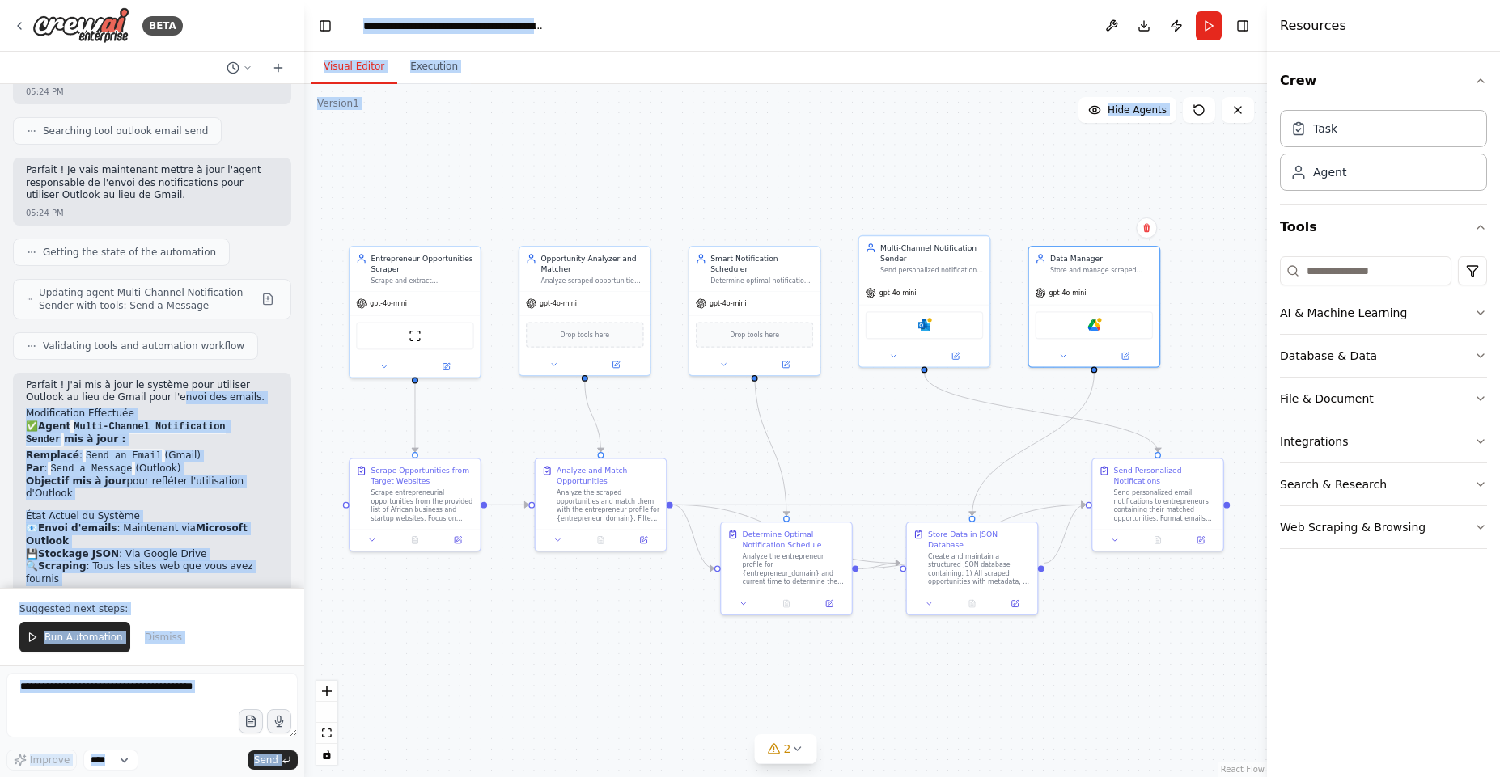
drag, startPoint x: 130, startPoint y: 303, endPoint x: -15, endPoint y: 374, distance: 162.1
click at [0, 374] on html "BETA je veux un systeme de notificatons par mail et potentiellement par whatsap…" at bounding box center [750, 388] width 1500 height 777
click at [179, 642] on button "Dismiss" at bounding box center [163, 637] width 53 height 31
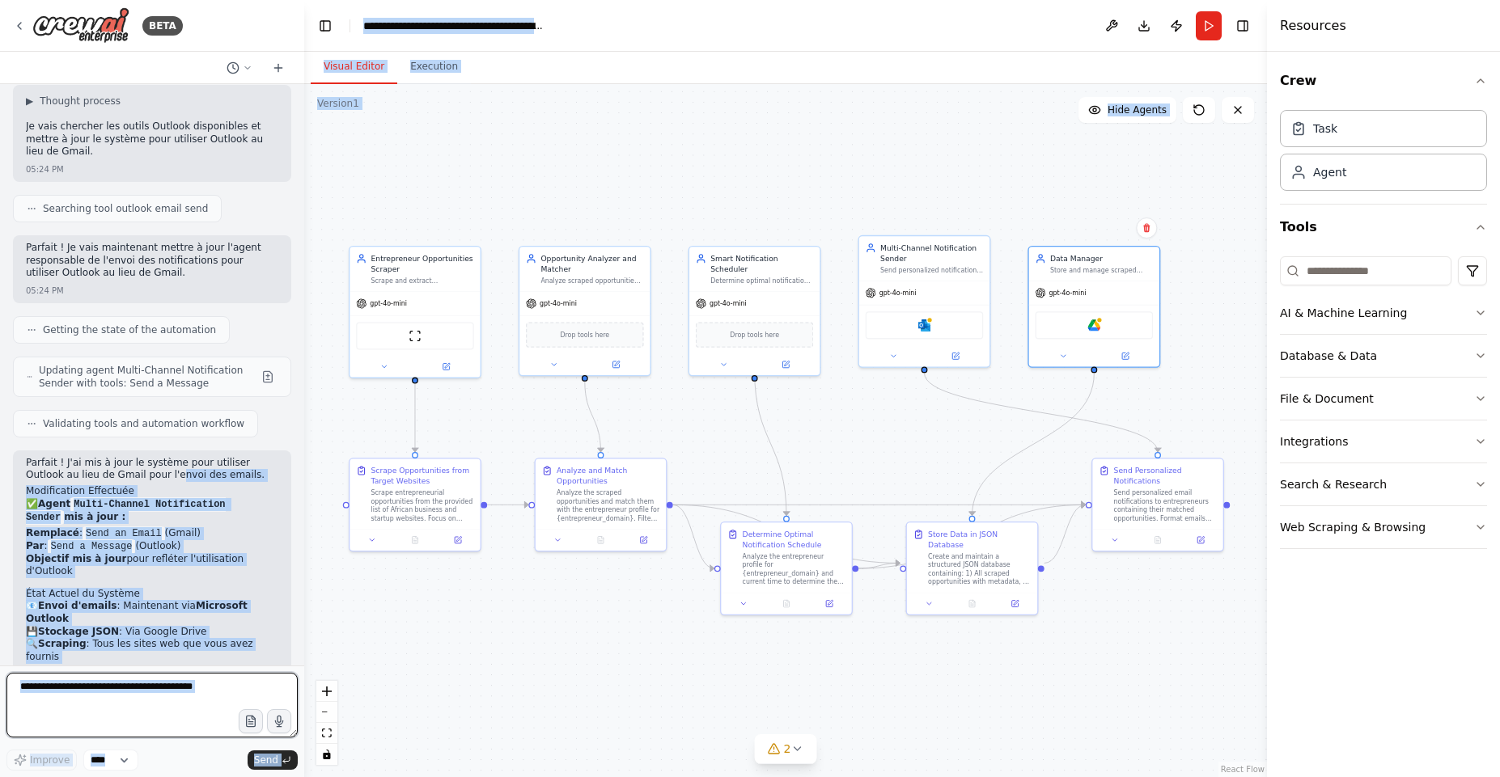
click at [129, 693] on textarea at bounding box center [151, 705] width 291 height 65
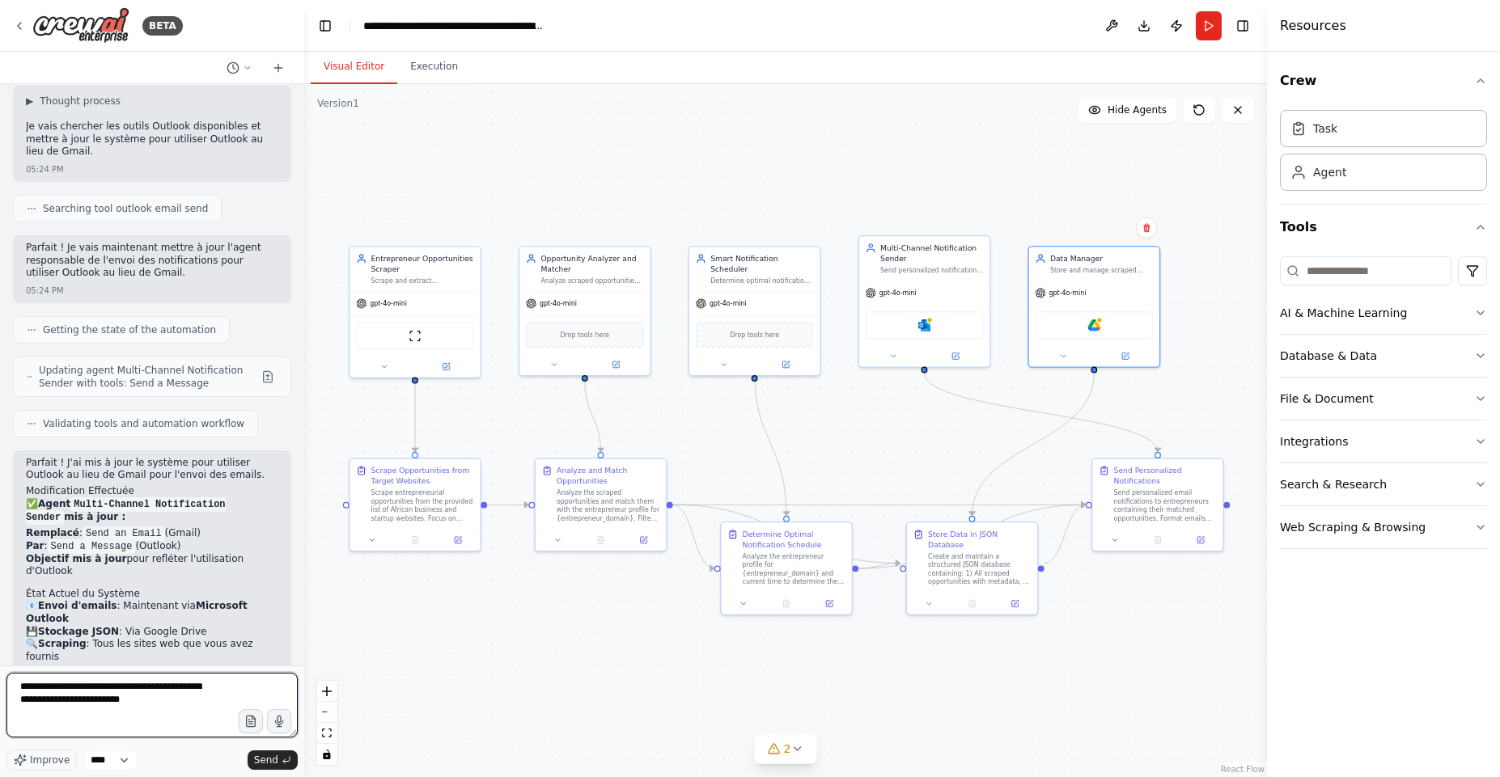
type textarea "**********"
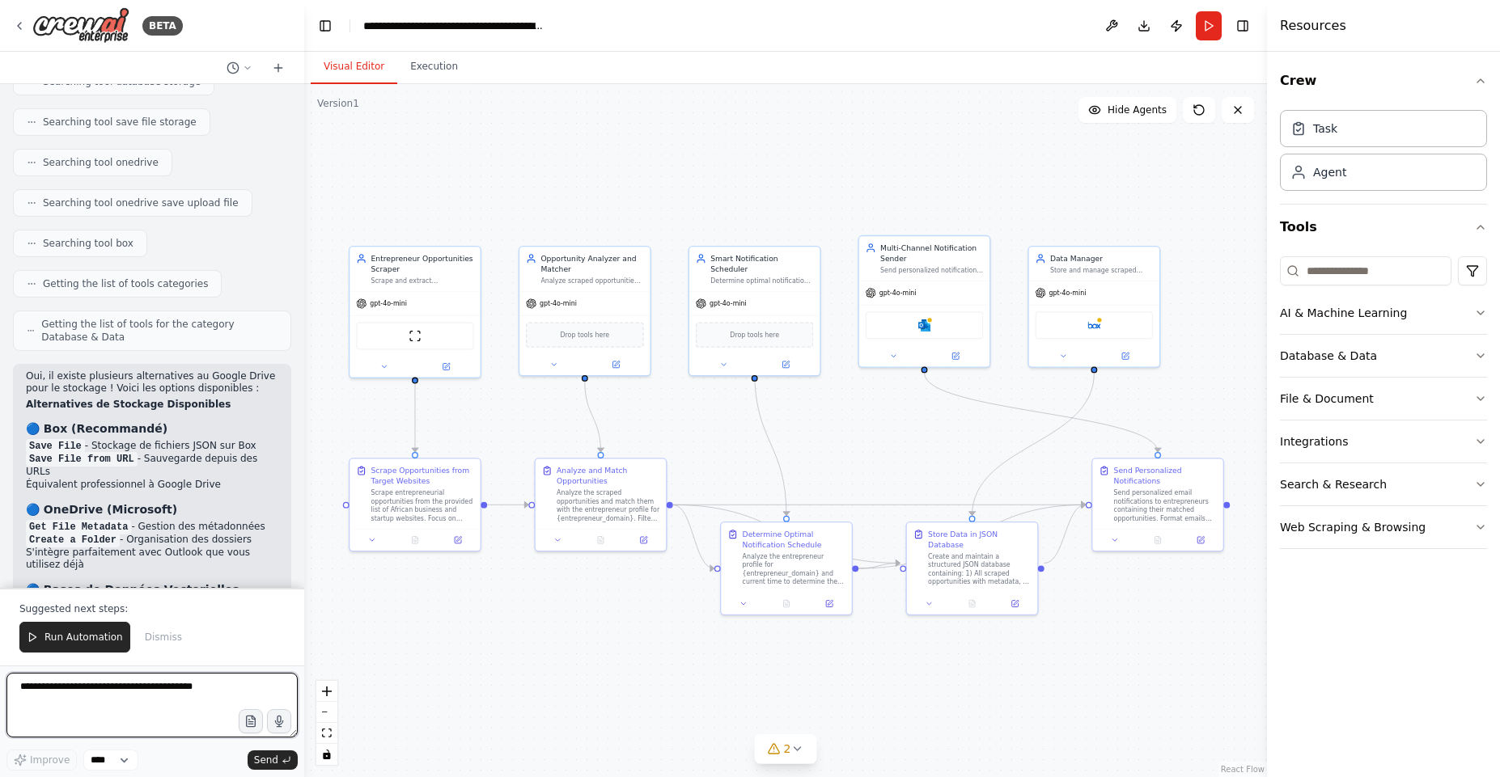
scroll to position [3974, 0]
click at [1090, 322] on img at bounding box center [1093, 323] width 13 height 13
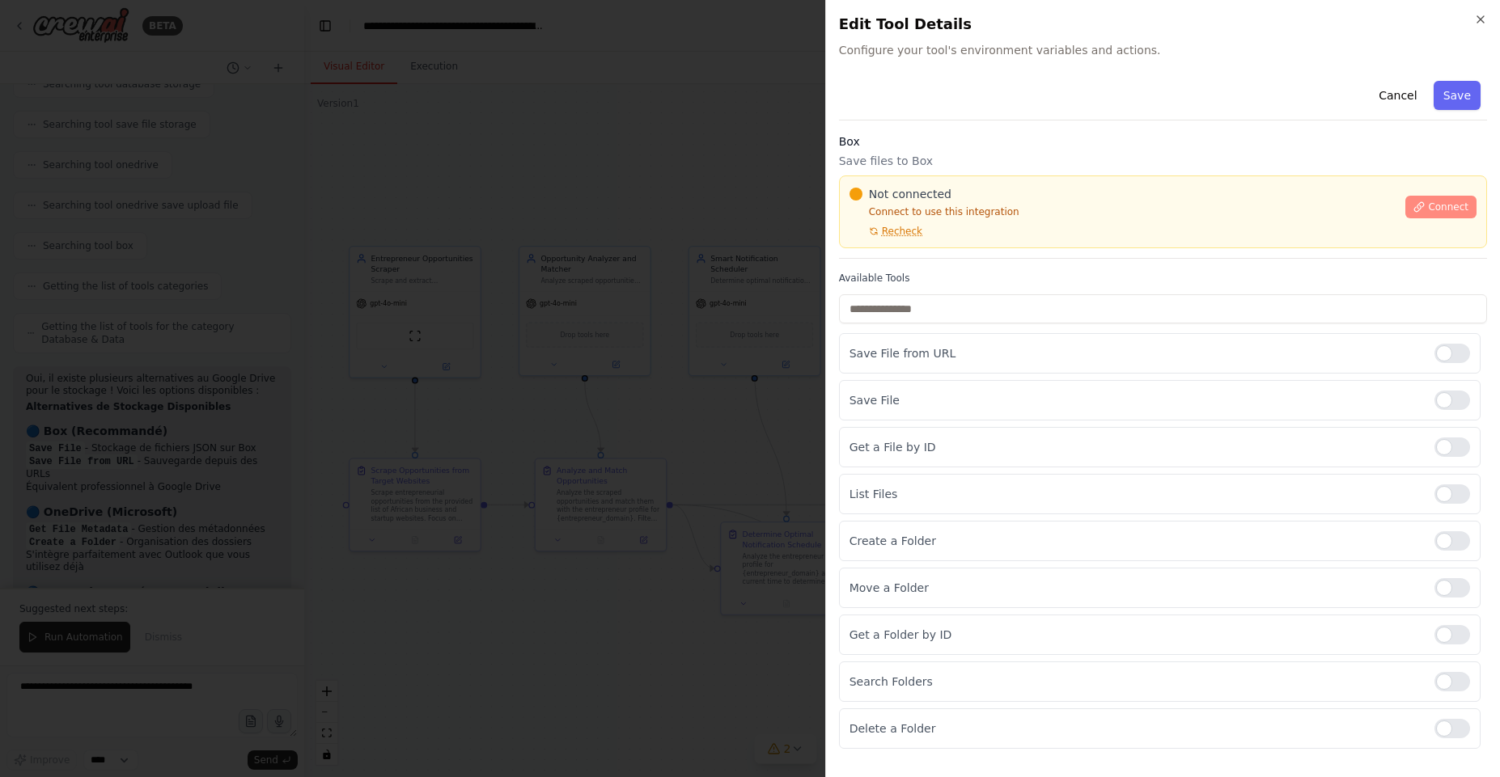
click at [1425, 201] on button "Connect" at bounding box center [1440, 207] width 71 height 23
click at [1428, 213] on button "Connect" at bounding box center [1440, 207] width 71 height 23
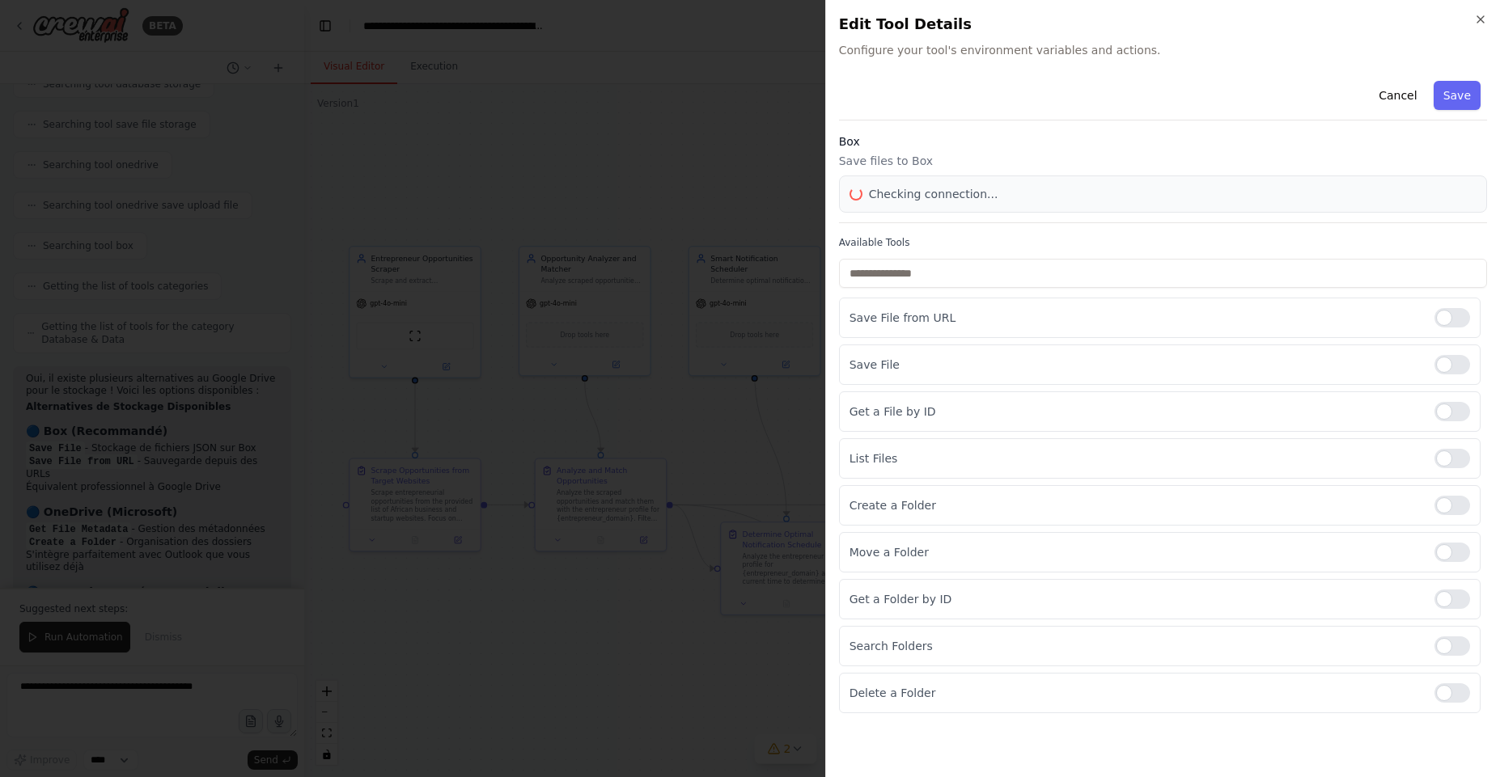
click at [1428, 213] on div "Box Save files to Box Checking connection..." at bounding box center [1163, 178] width 648 height 90
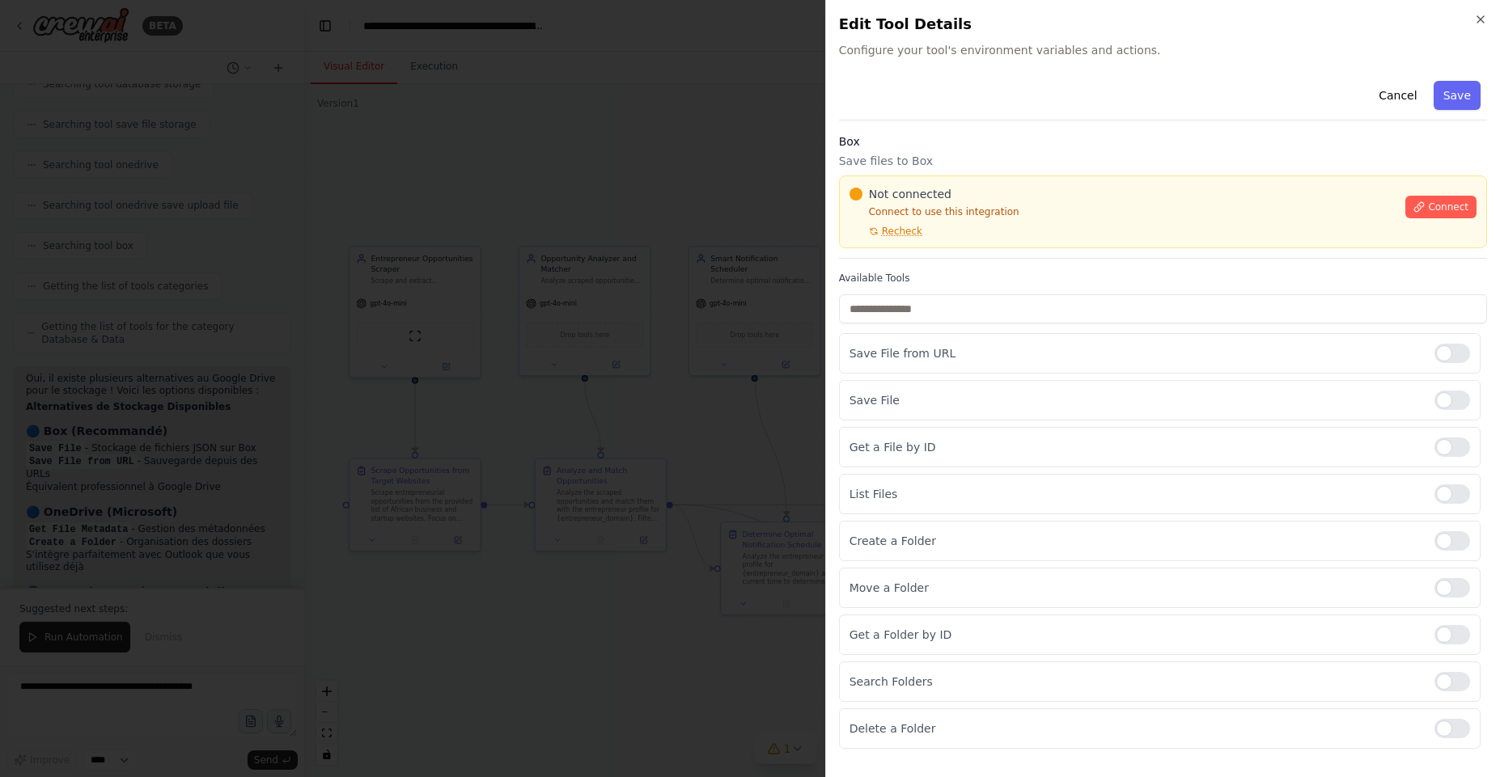
click at [1428, 213] on button "Connect" at bounding box center [1440, 207] width 71 height 23
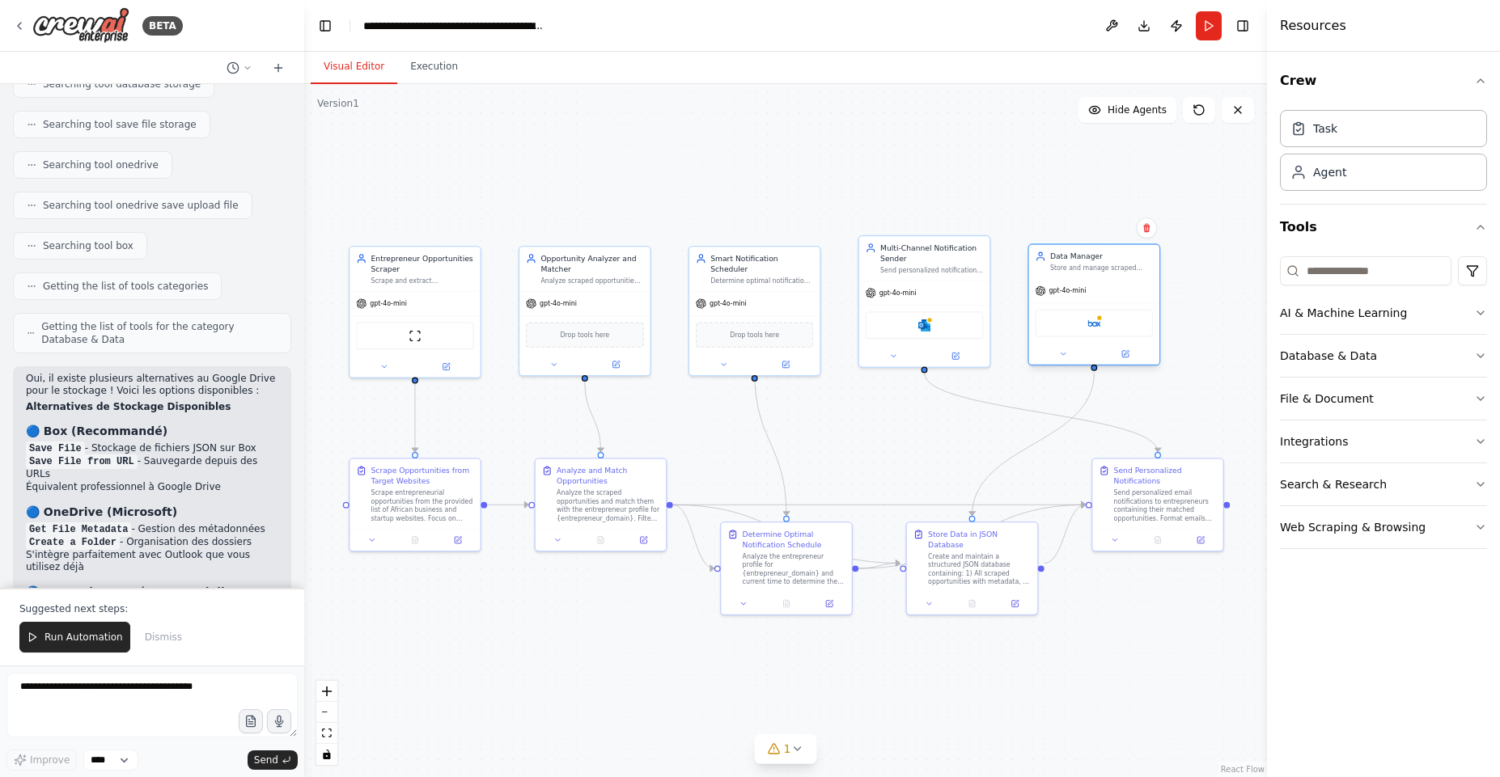
click at [1102, 329] on div "Box" at bounding box center [1094, 324] width 118 height 28
click at [1130, 349] on button at bounding box center [1125, 354] width 60 height 13
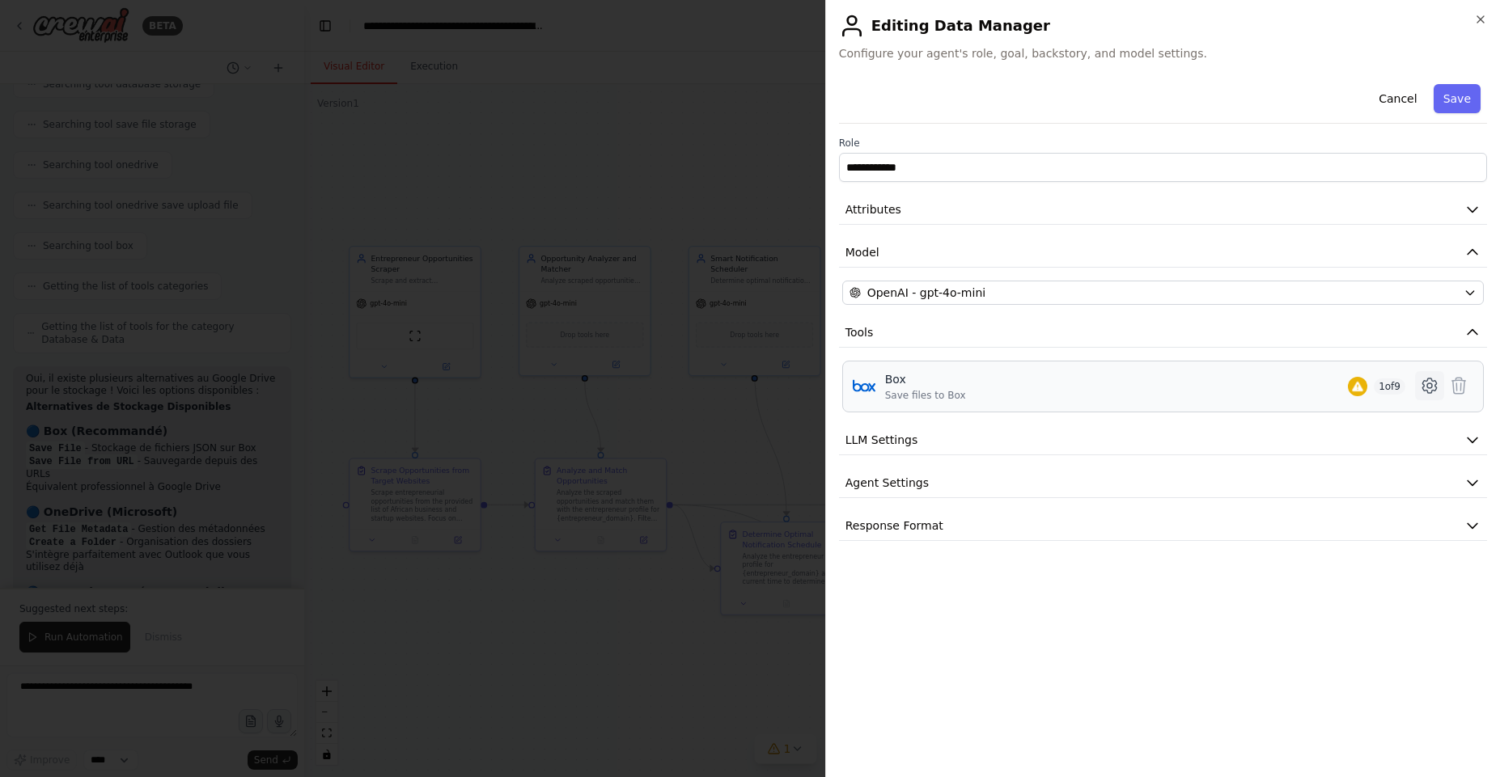
click at [1433, 387] on icon at bounding box center [1429, 385] width 19 height 19
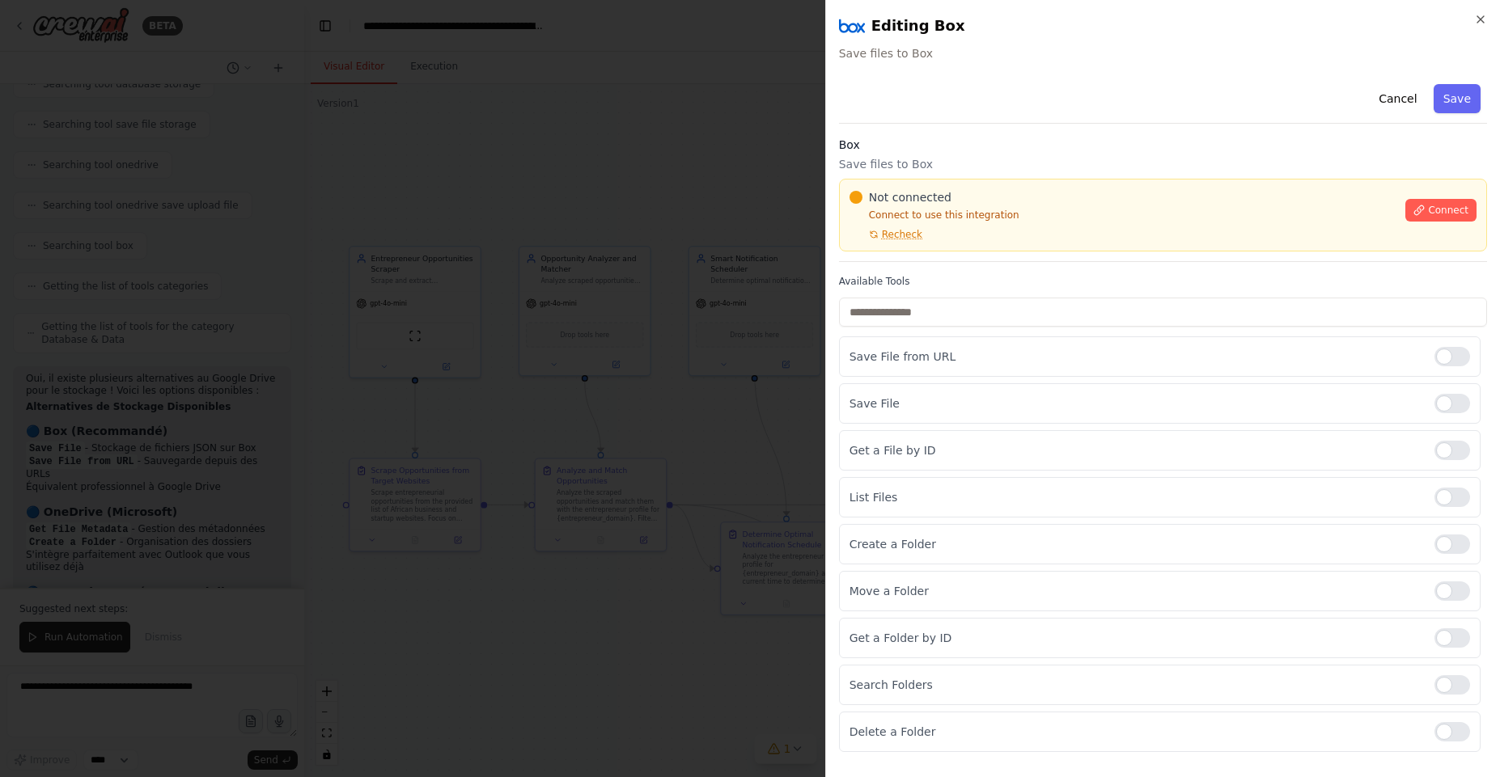
click at [859, 153] on div "Box Save files to Box Not connected Connect to use this integration Recheck Con…" at bounding box center [1163, 199] width 648 height 125
click at [456, 724] on div at bounding box center [750, 388] width 1500 height 777
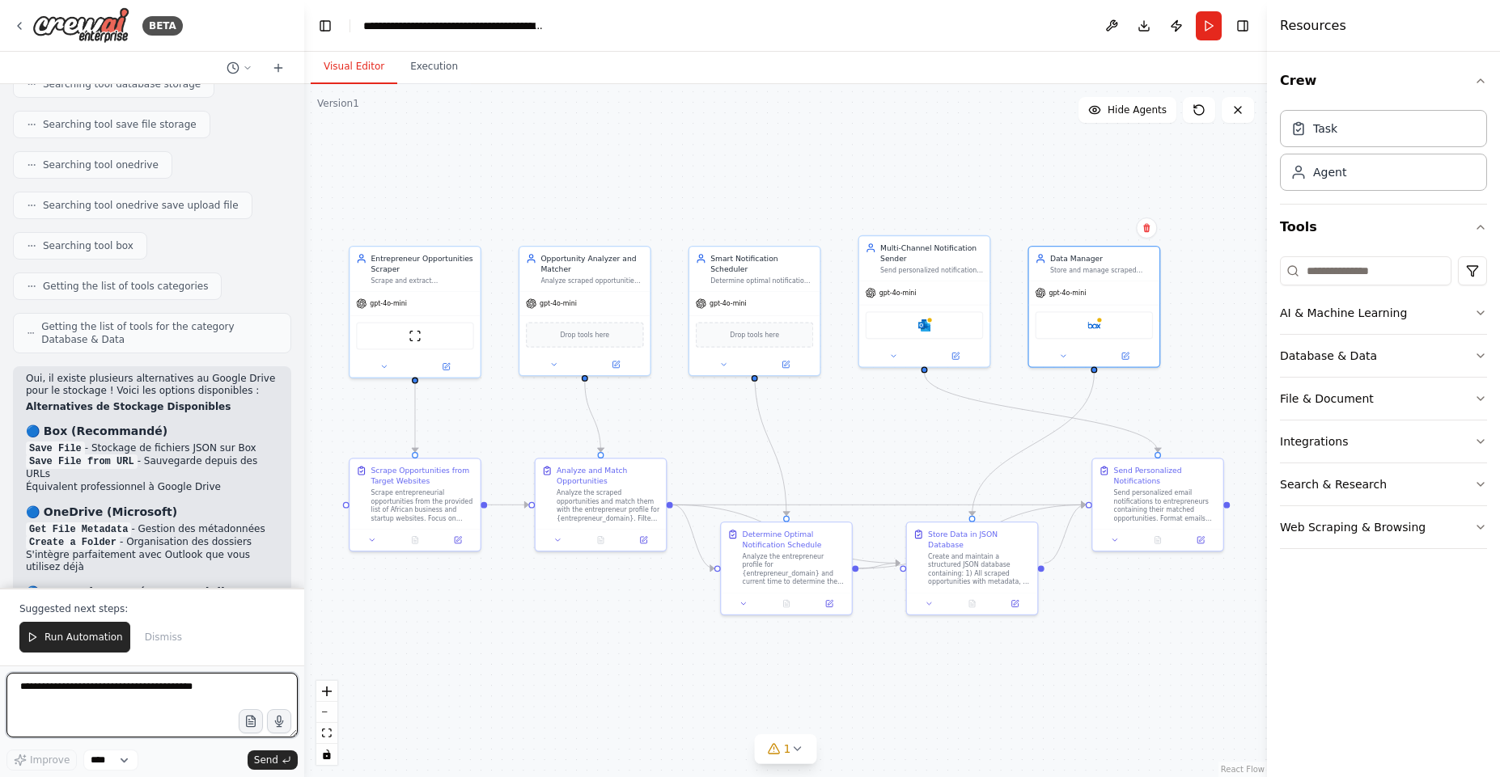
click at [156, 687] on textarea at bounding box center [151, 705] width 291 height 65
type textarea "**********"
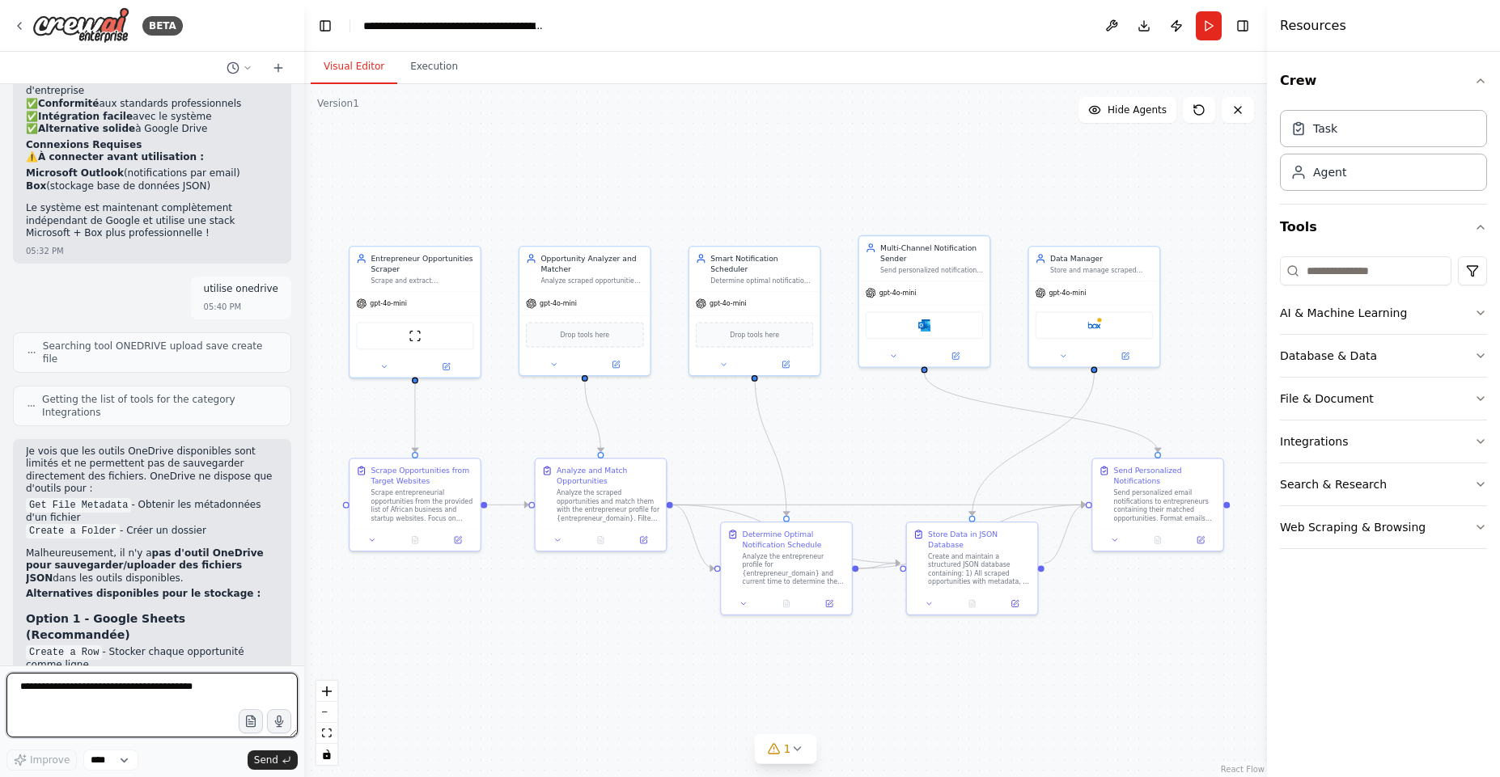
scroll to position [5090, 0]
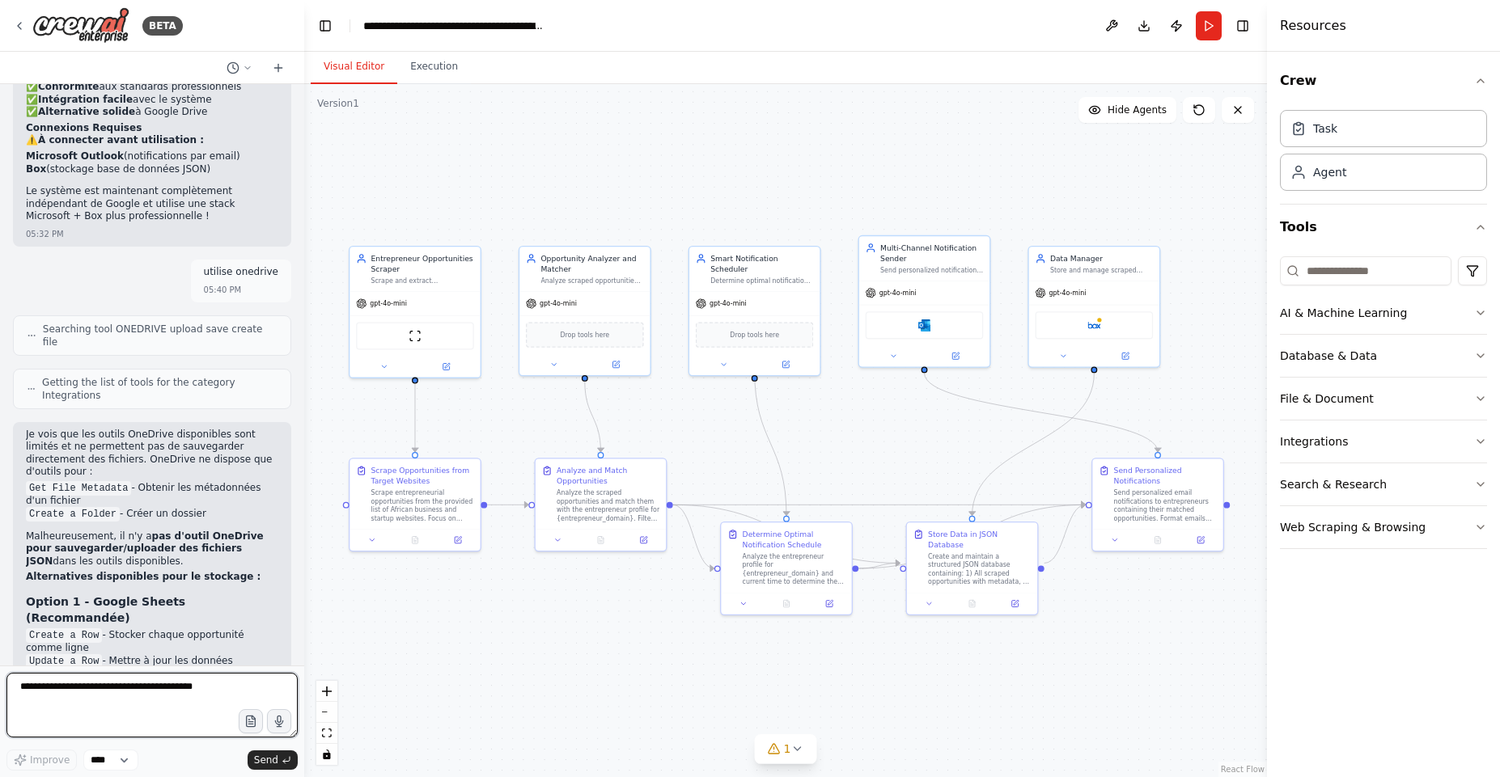
click at [118, 696] on textarea at bounding box center [151, 705] width 291 height 65
type textarea "**********"
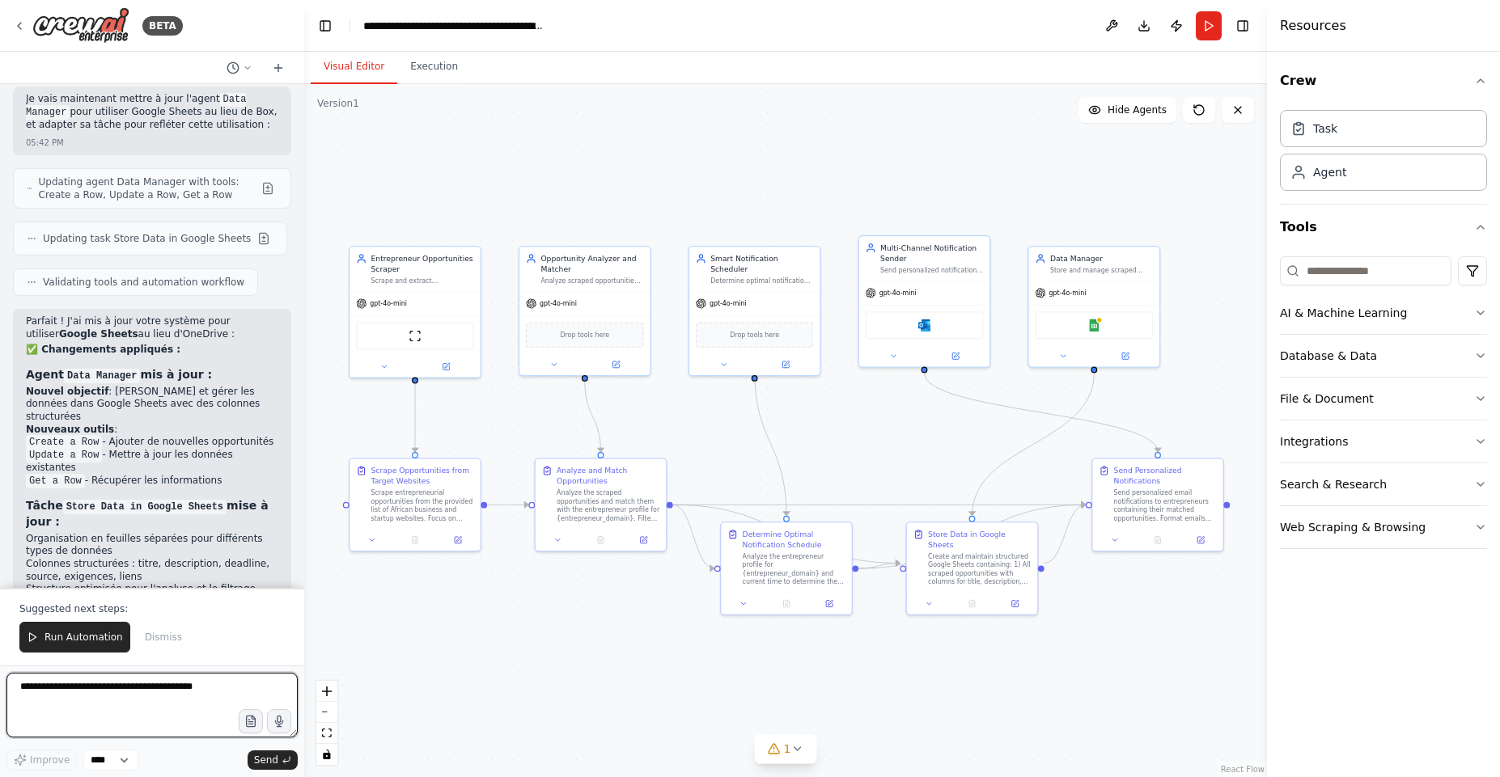
scroll to position [6180, 0]
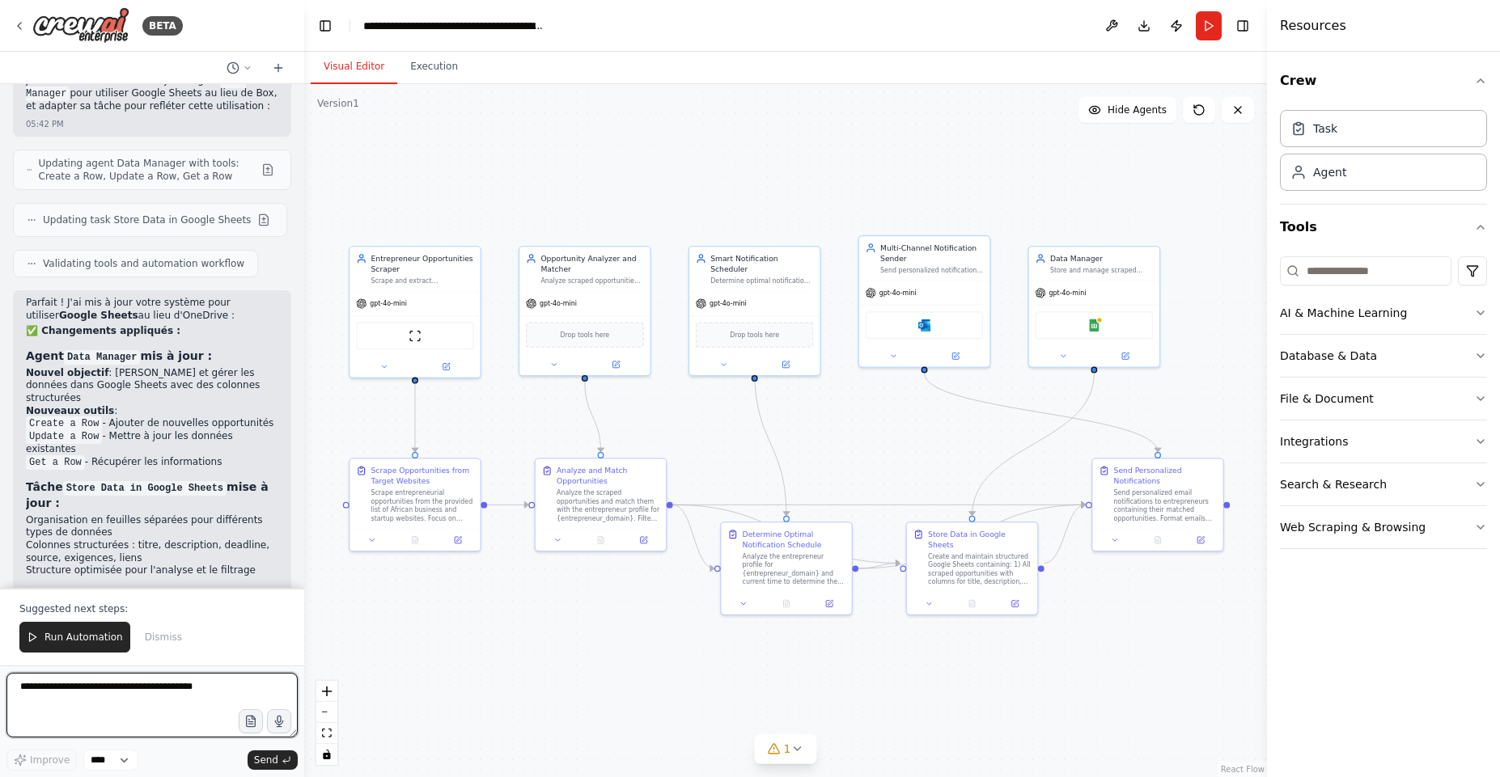
click at [72, 691] on textarea at bounding box center [151, 705] width 291 height 65
type textarea "**********"
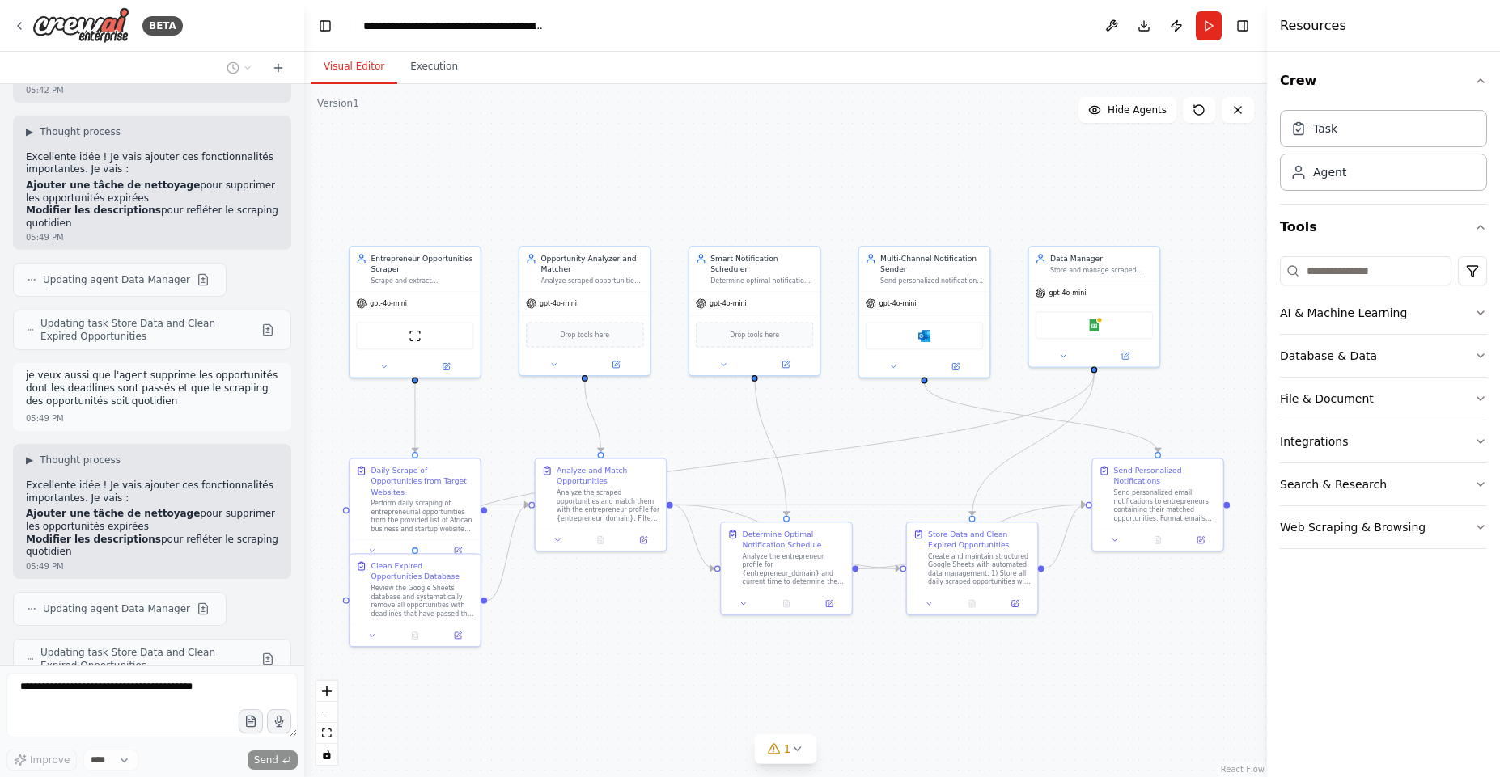
scroll to position [6975, 0]
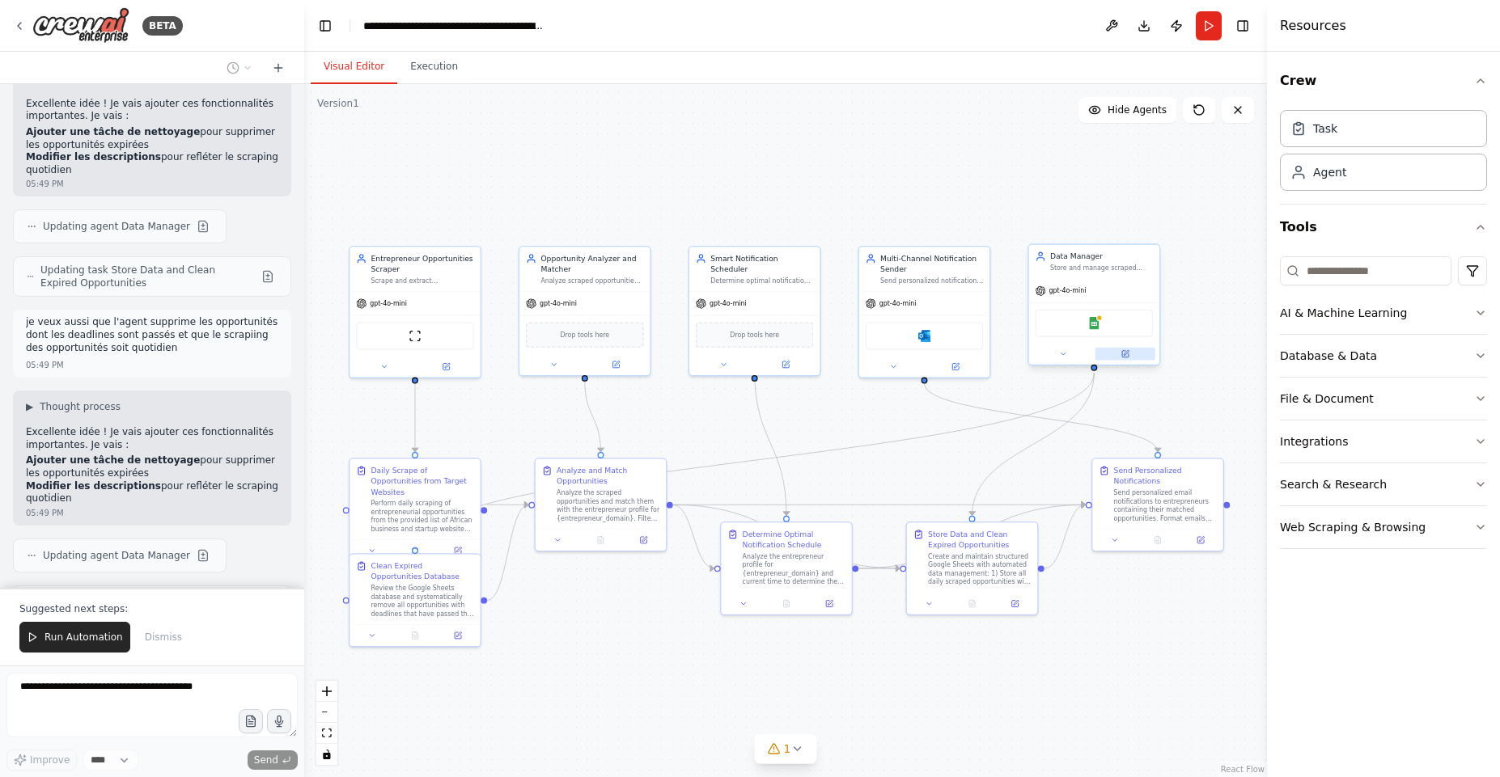
click at [1131, 358] on button at bounding box center [1125, 354] width 60 height 13
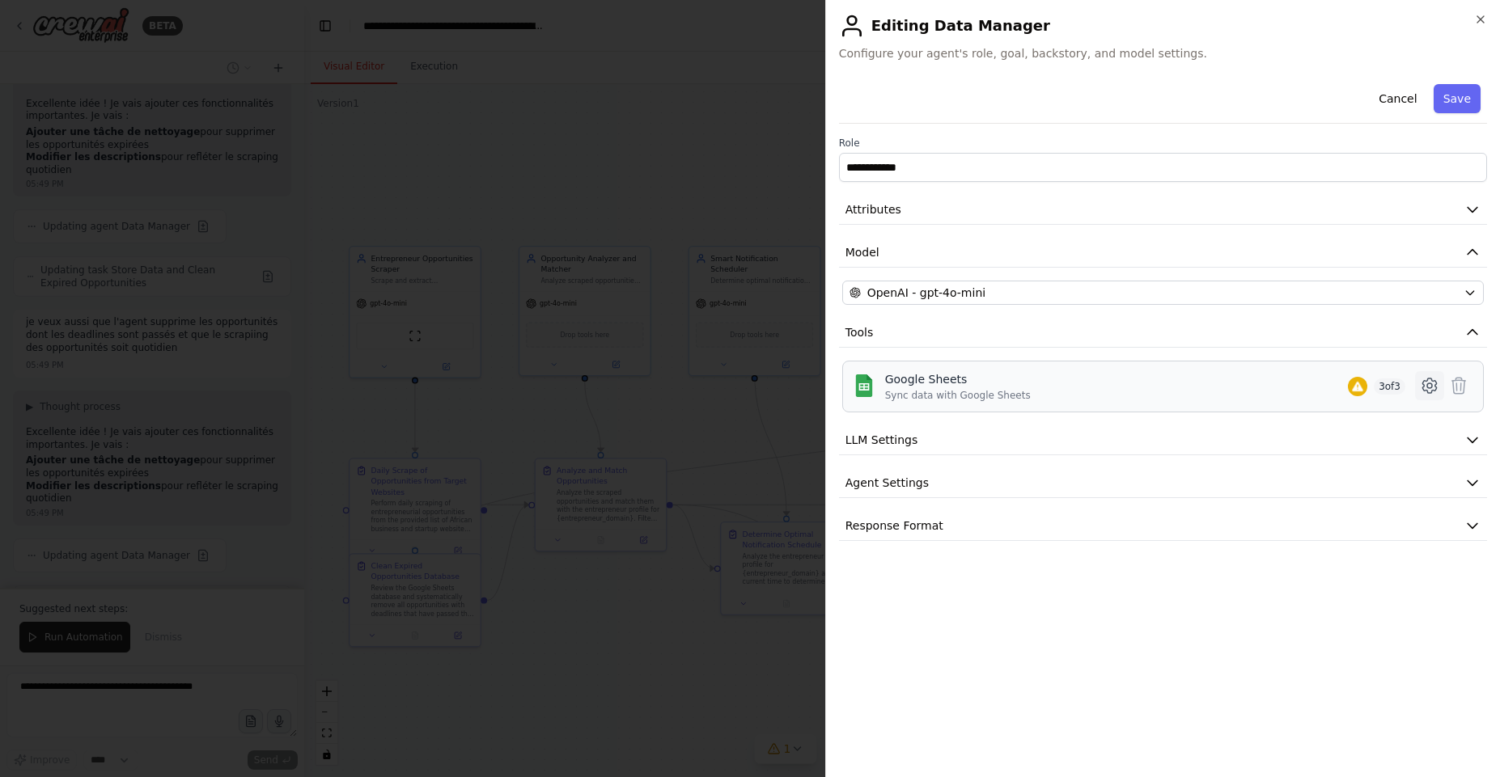
click at [1427, 379] on icon at bounding box center [1429, 385] width 19 height 19
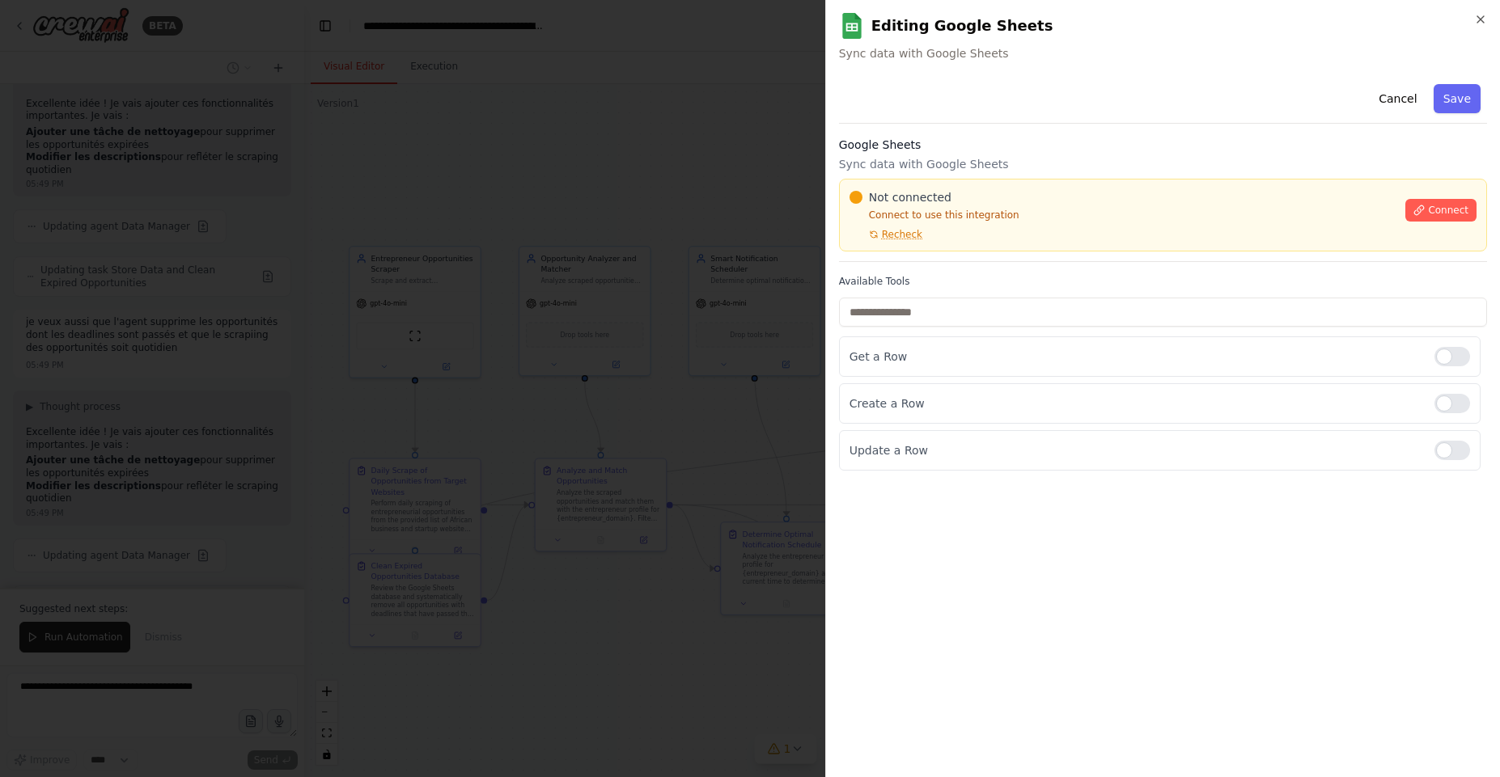
click at [1422, 198] on div "Connect" at bounding box center [1440, 205] width 71 height 32
click at [1425, 209] on icon at bounding box center [1418, 210] width 11 height 11
click at [948, 249] on div "Not connected Connect to use this integration Recheck Connect" at bounding box center [1163, 215] width 648 height 73
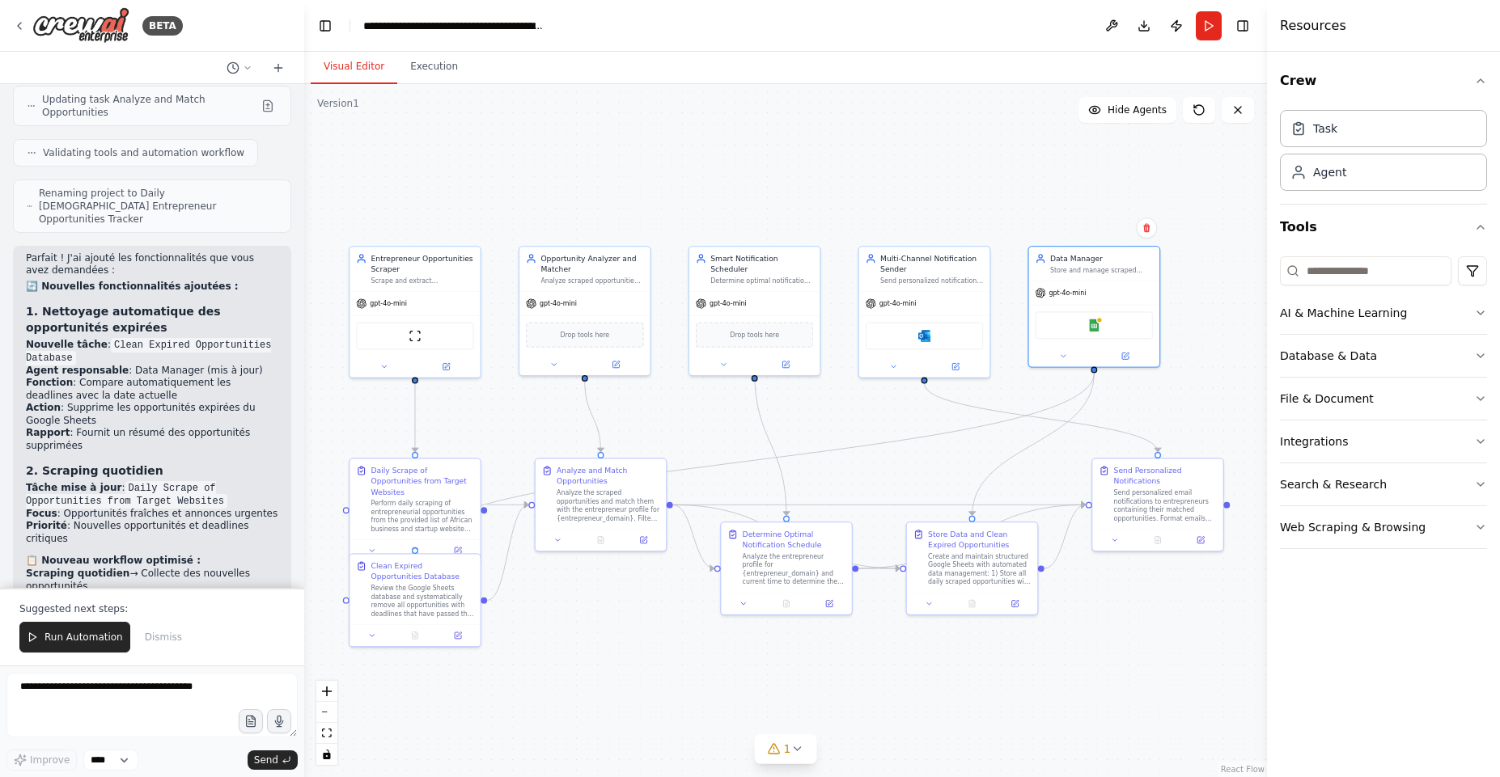
scroll to position [7648, 0]
